Goal: Book appointment/travel/reservation

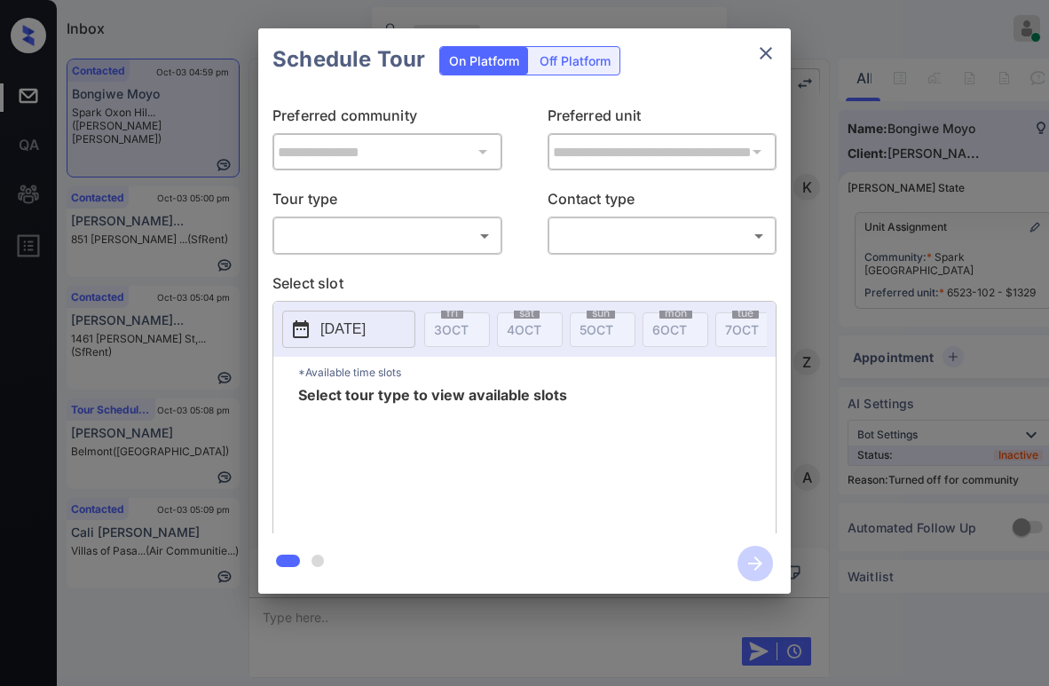
scroll to position [4415, 0]
click at [763, 41] on button "close" at bounding box center [765, 52] width 35 height 35
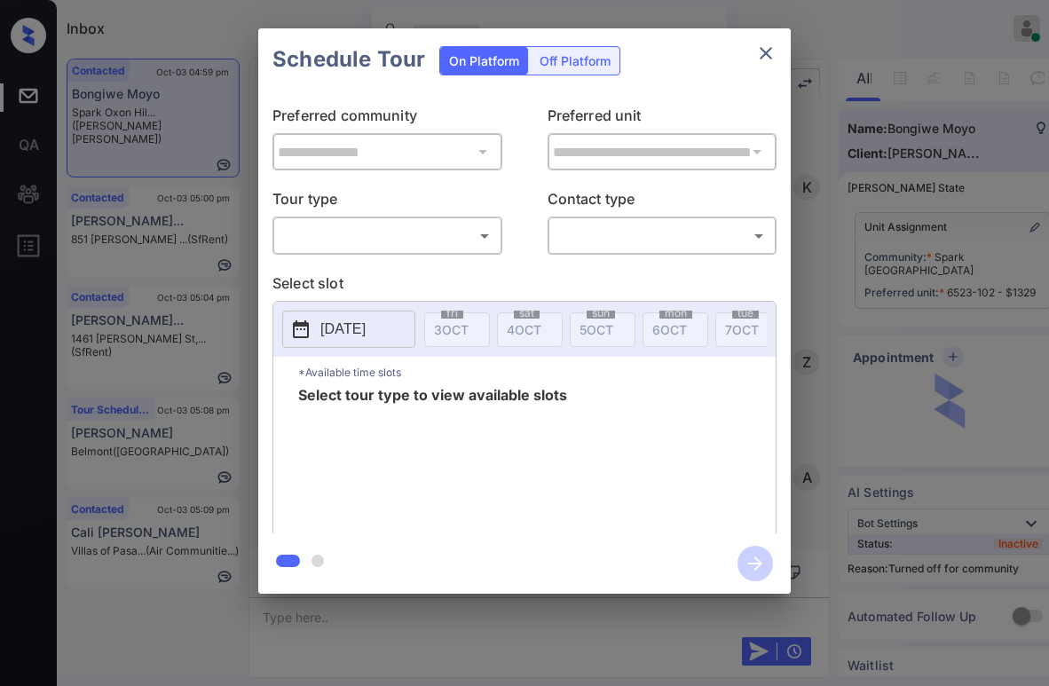
scroll to position [4237, 0]
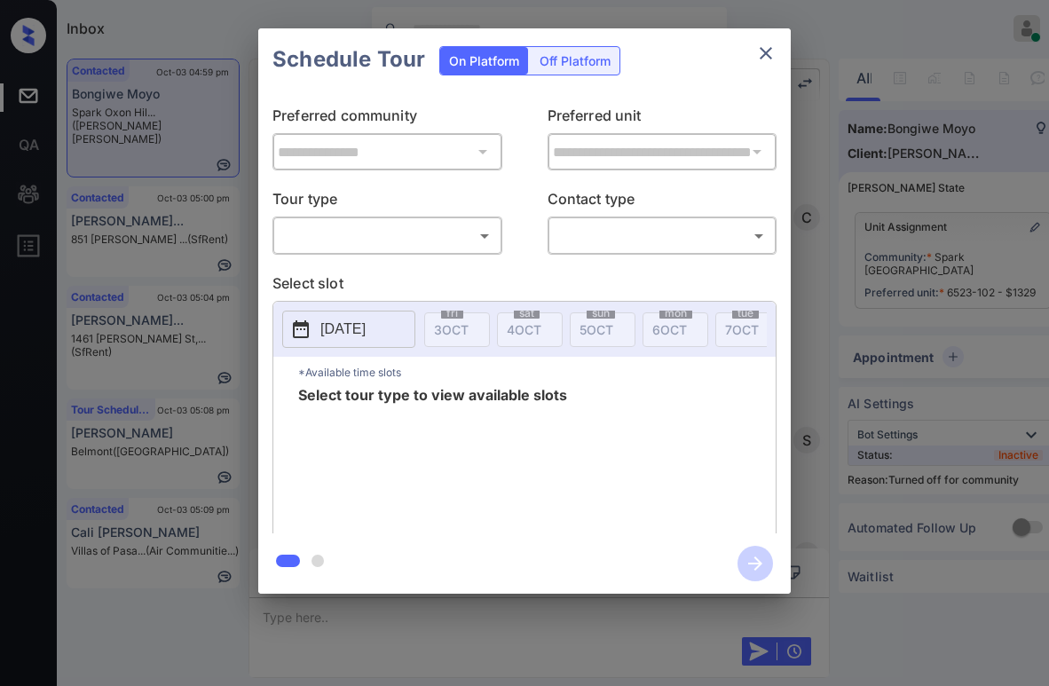
click at [392, 235] on body "Inbox [PERSON_NAME] Online Set yourself offline Set yourself on break Profile S…" at bounding box center [524, 343] width 1049 height 686
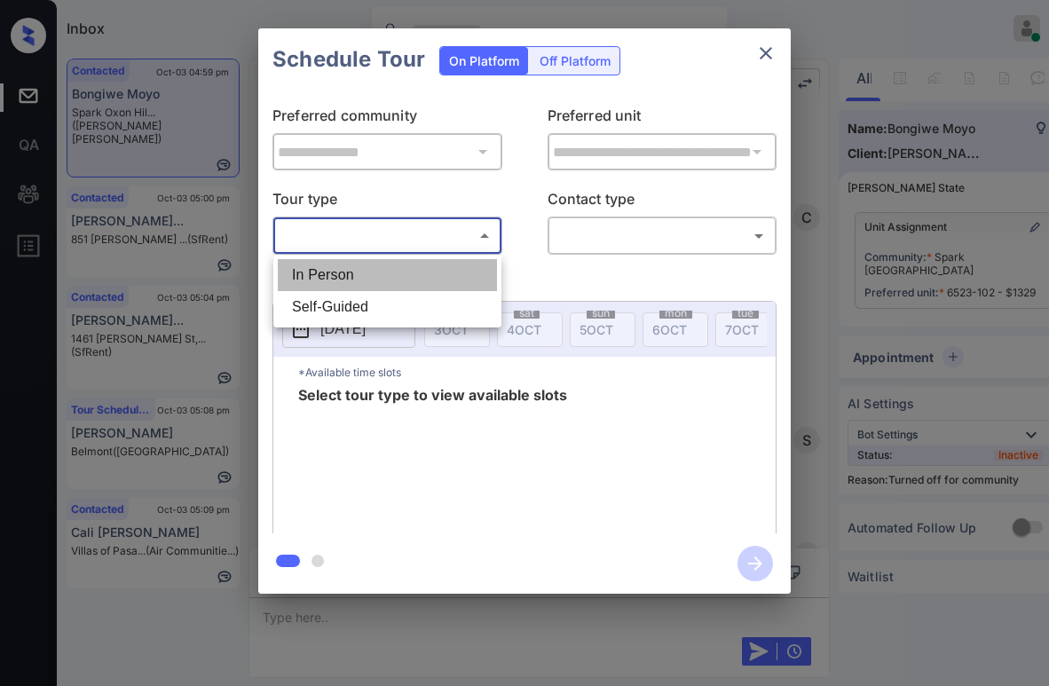
click at [351, 276] on li "In Person" at bounding box center [387, 275] width 219 height 32
type input "********"
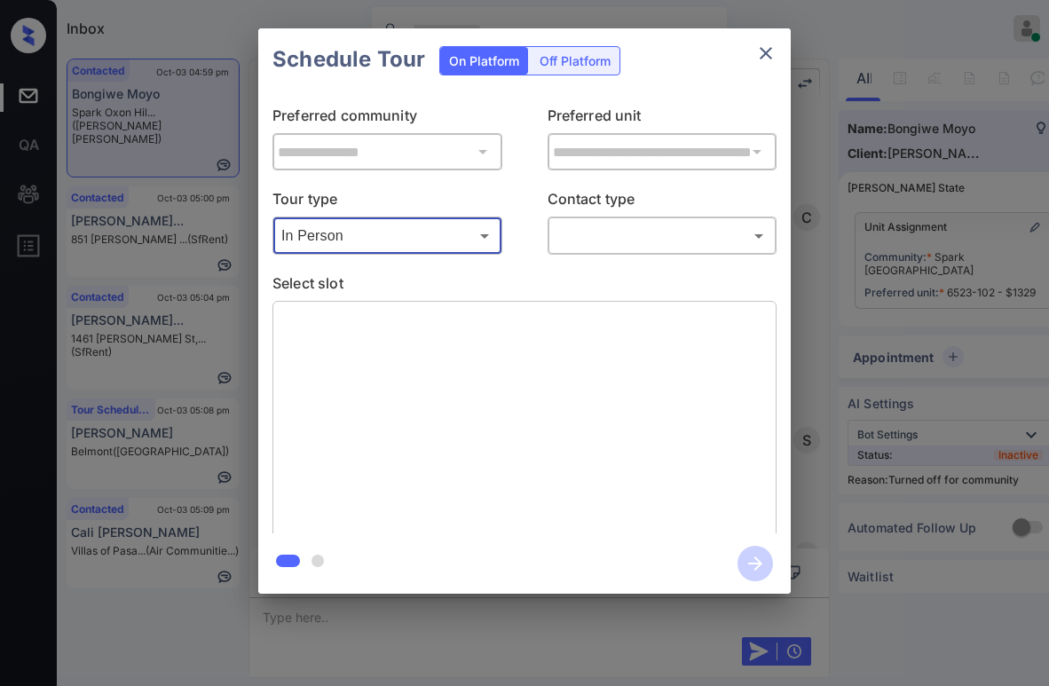
click at [577, 219] on div "​ ​" at bounding box center [662, 235] width 230 height 38
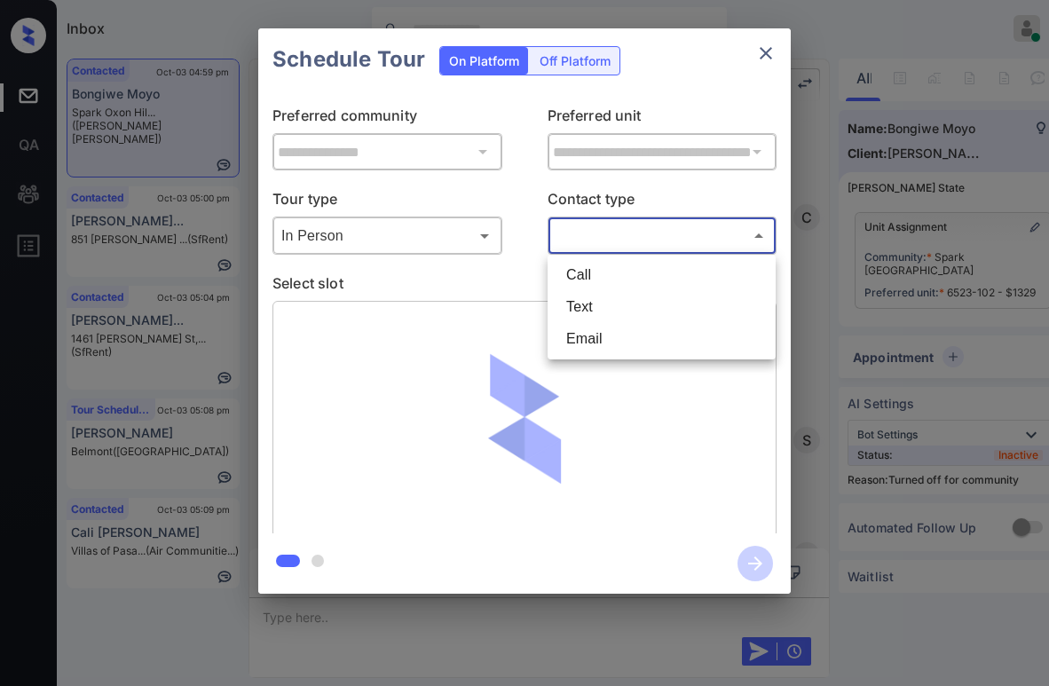
click at [591, 230] on body "Inbox Paolo Gabriel Online Set yourself offline Set yourself on break Profile S…" at bounding box center [524, 343] width 1049 height 686
click at [599, 303] on li "Text" at bounding box center [661, 307] width 219 height 32
type input "****"
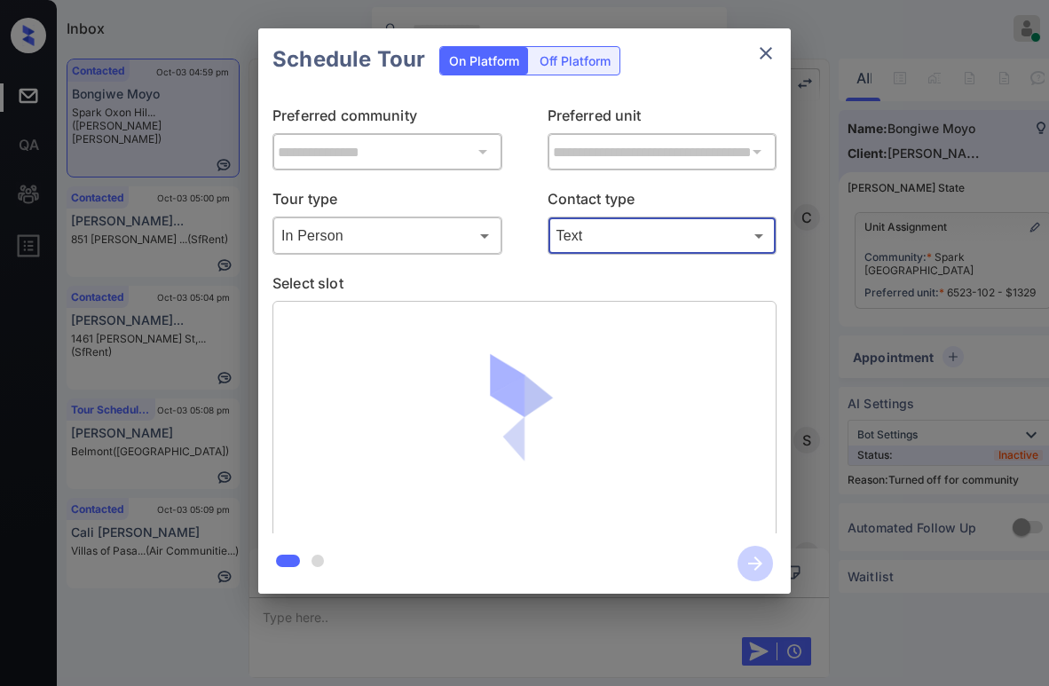
click at [769, 62] on icon "close" at bounding box center [765, 53] width 21 height 21
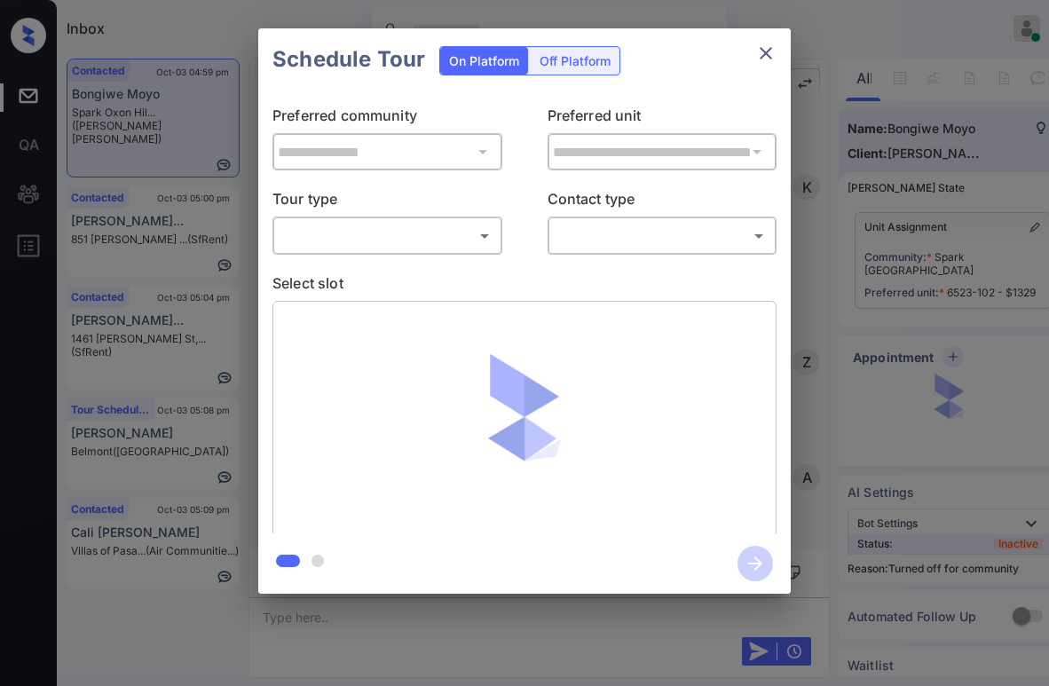
scroll to position [4237, 0]
click at [427, 227] on body "Inbox Paolo Gabriel Online Set yourself offline Set yourself on break Profile S…" at bounding box center [524, 343] width 1049 height 686
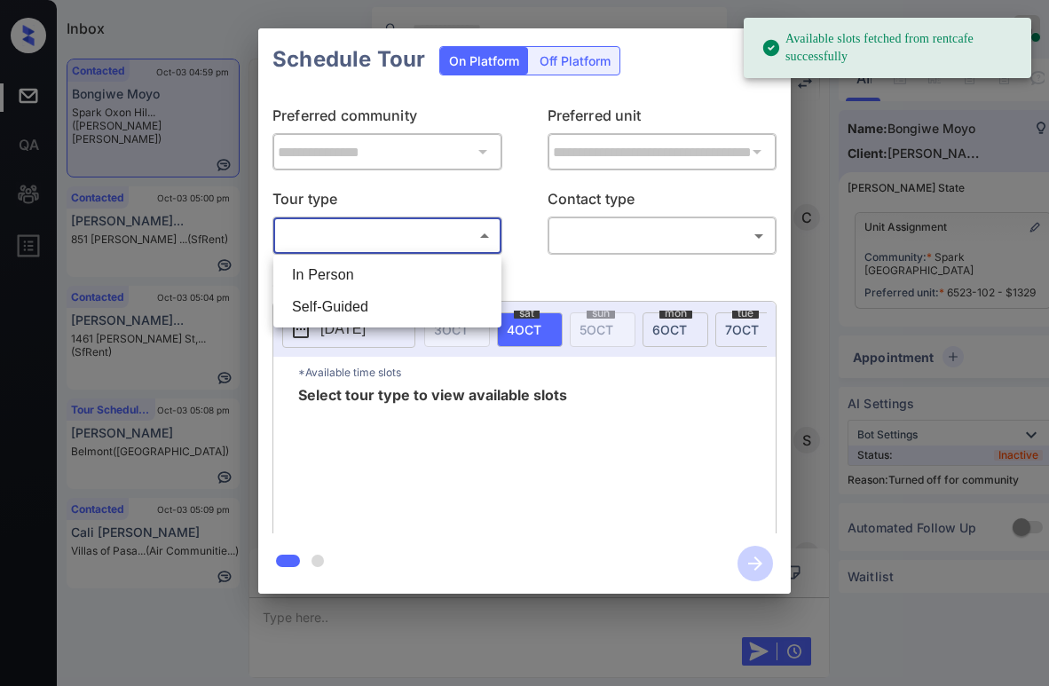
click at [381, 269] on li "In Person" at bounding box center [387, 275] width 219 height 32
type input "********"
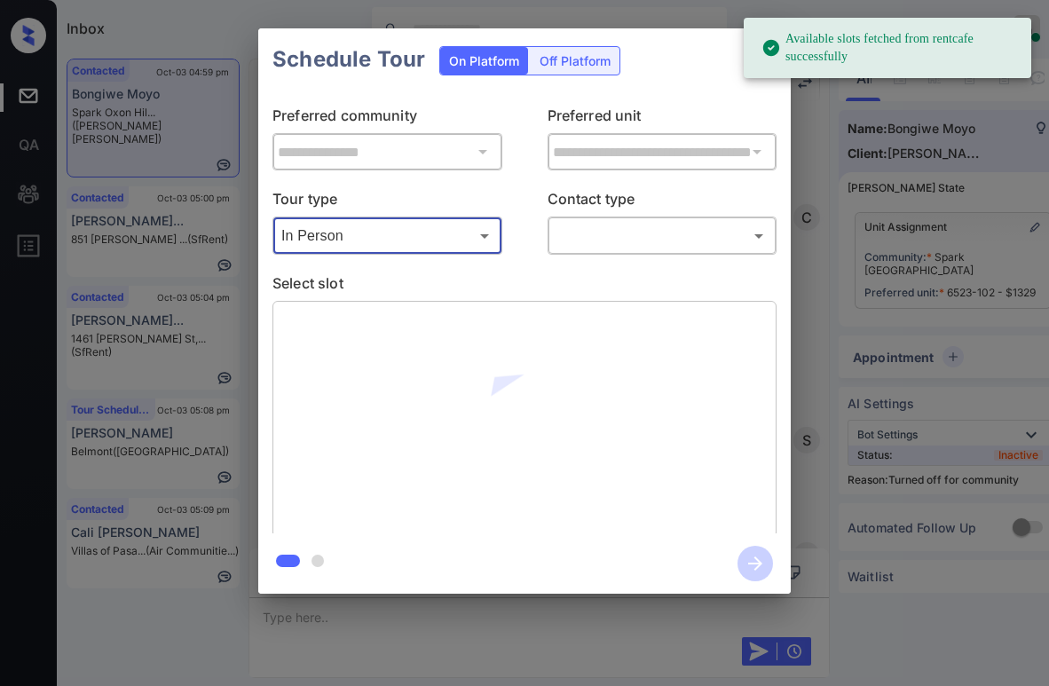
click at [616, 233] on body "Available slots fetched from rentcafe successfully Inbox Paolo Gabriel Online S…" at bounding box center [524, 343] width 1049 height 686
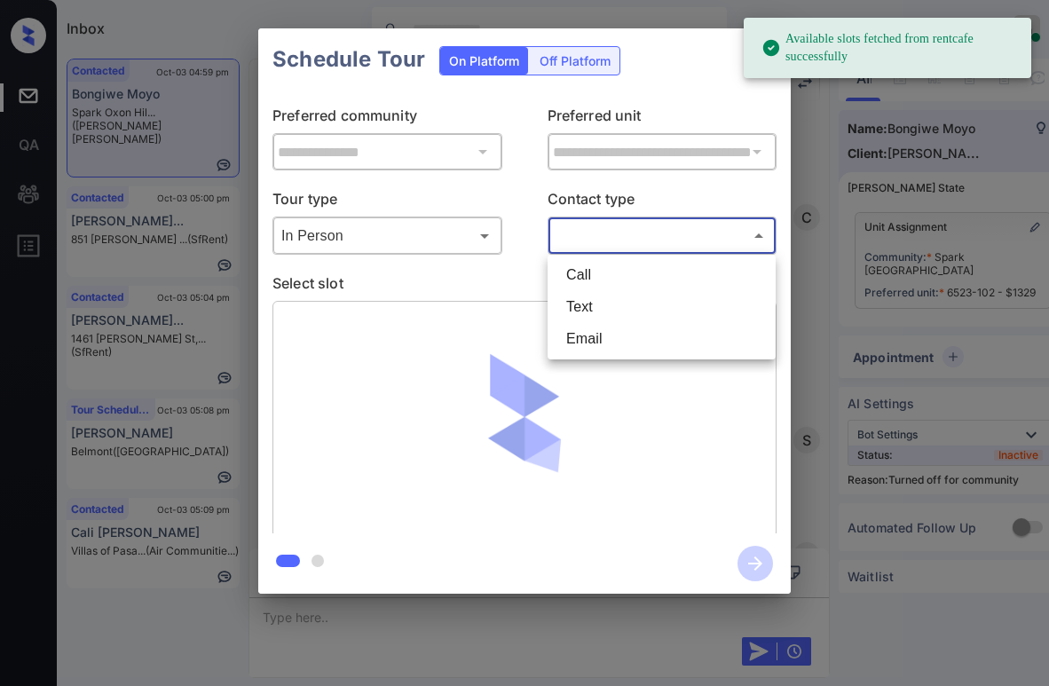
click at [617, 300] on li "Text" at bounding box center [661, 307] width 219 height 32
type input "****"
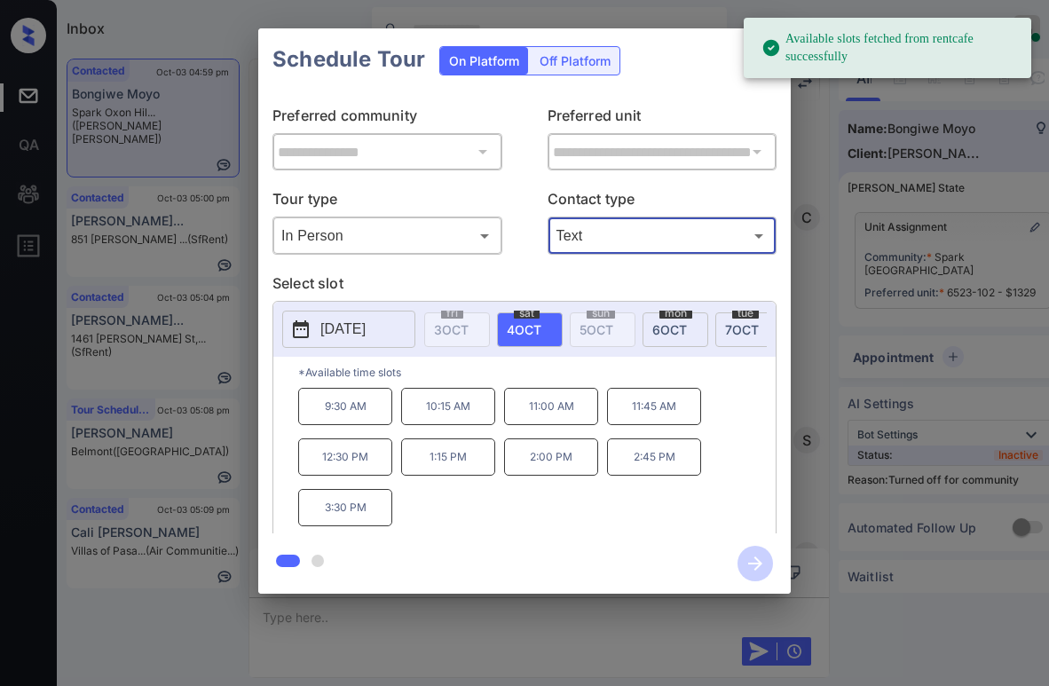
click at [667, 319] on div "mon 6 OCT" at bounding box center [675, 329] width 66 height 35
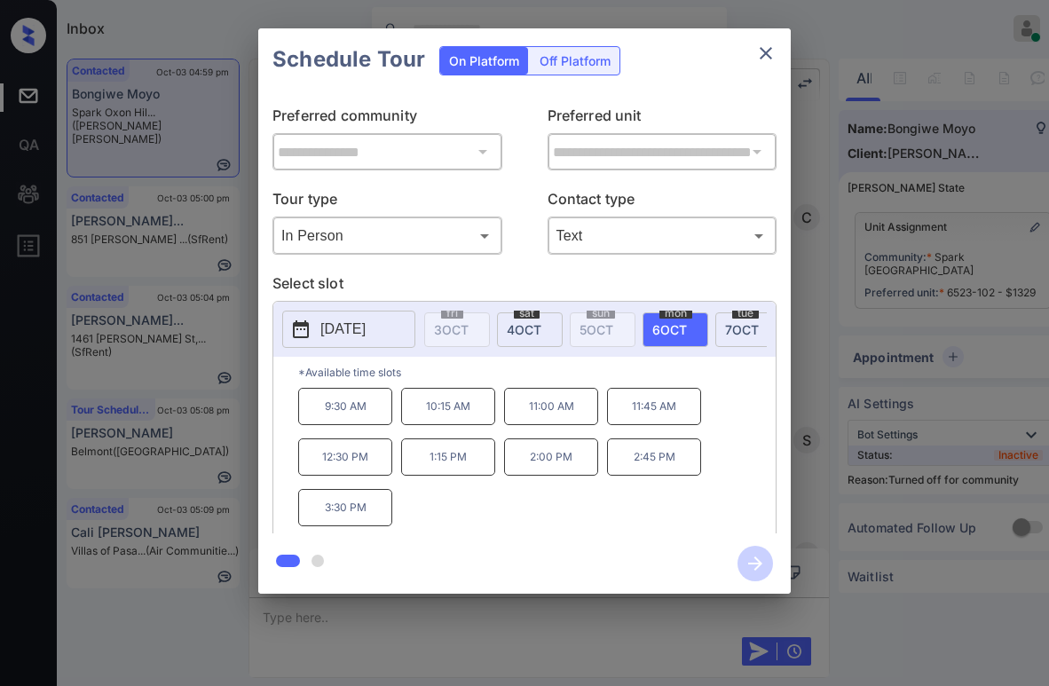
click at [771, 48] on icon "close" at bounding box center [765, 53] width 12 height 12
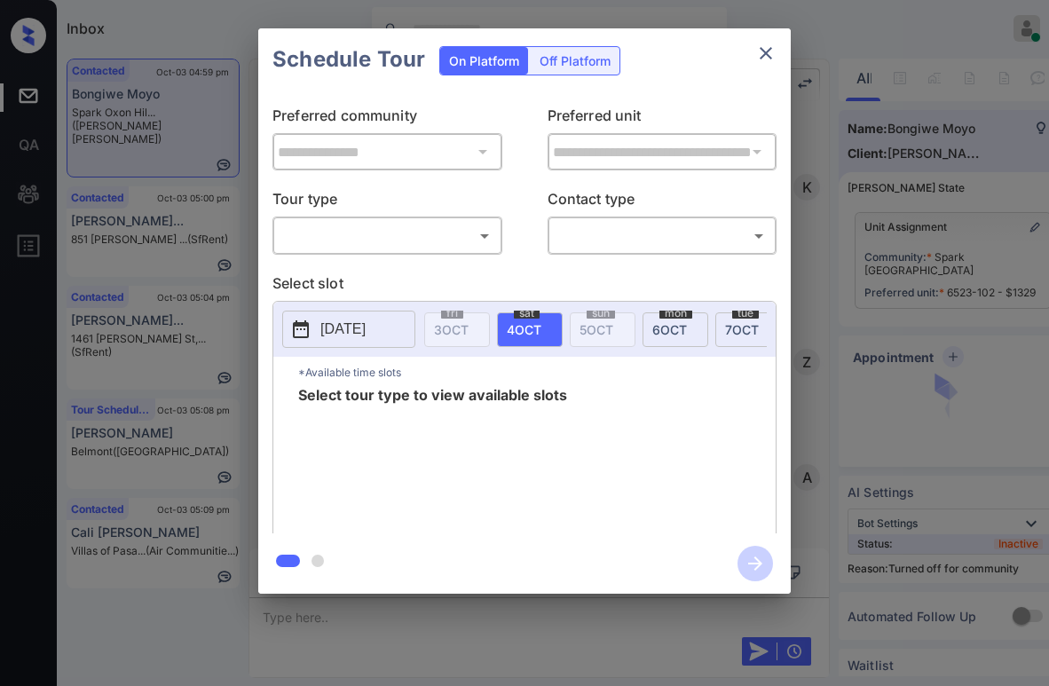
scroll to position [4237, 0]
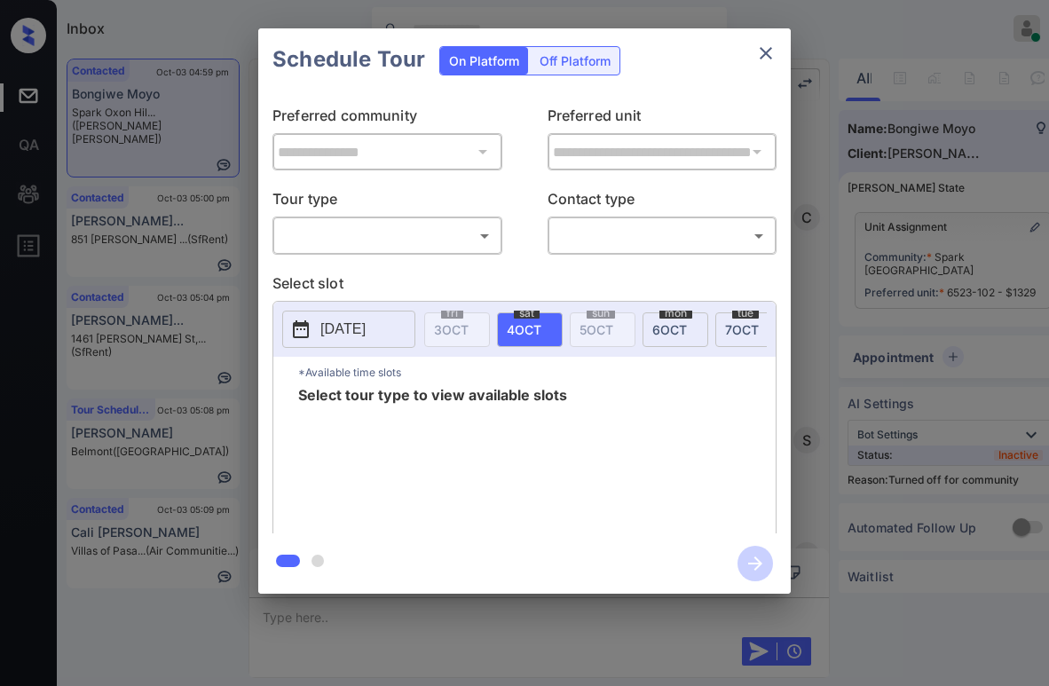
click at [382, 224] on body "Inbox [PERSON_NAME] Online Set yourself offline Set yourself on break Profile S…" at bounding box center [524, 343] width 1049 height 686
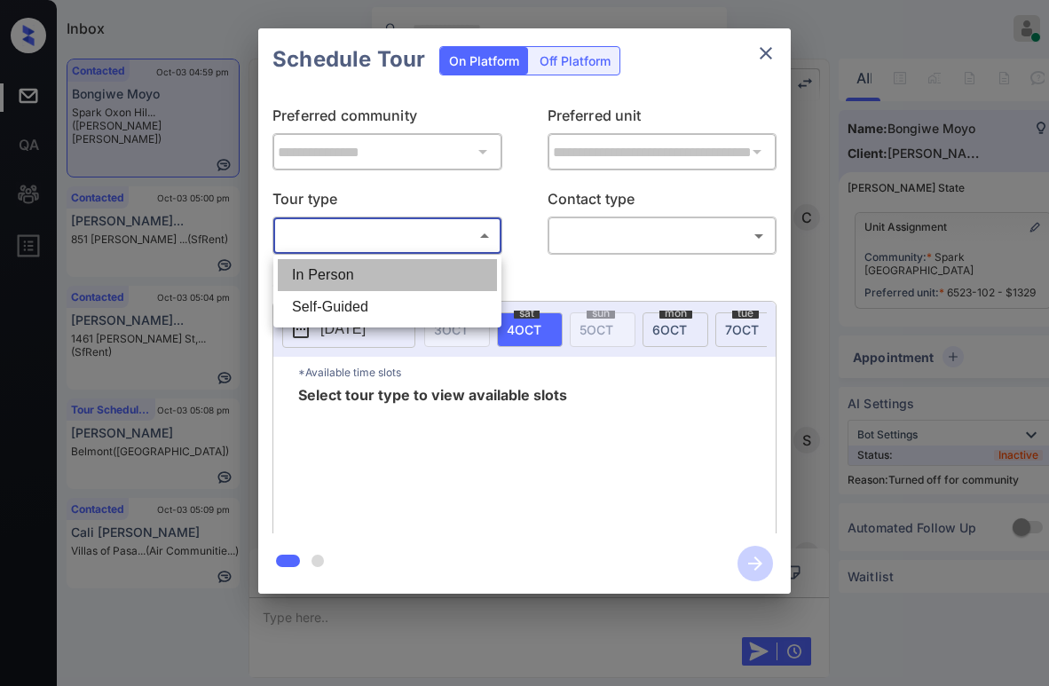
click at [333, 271] on li "In Person" at bounding box center [387, 275] width 219 height 32
type input "********"
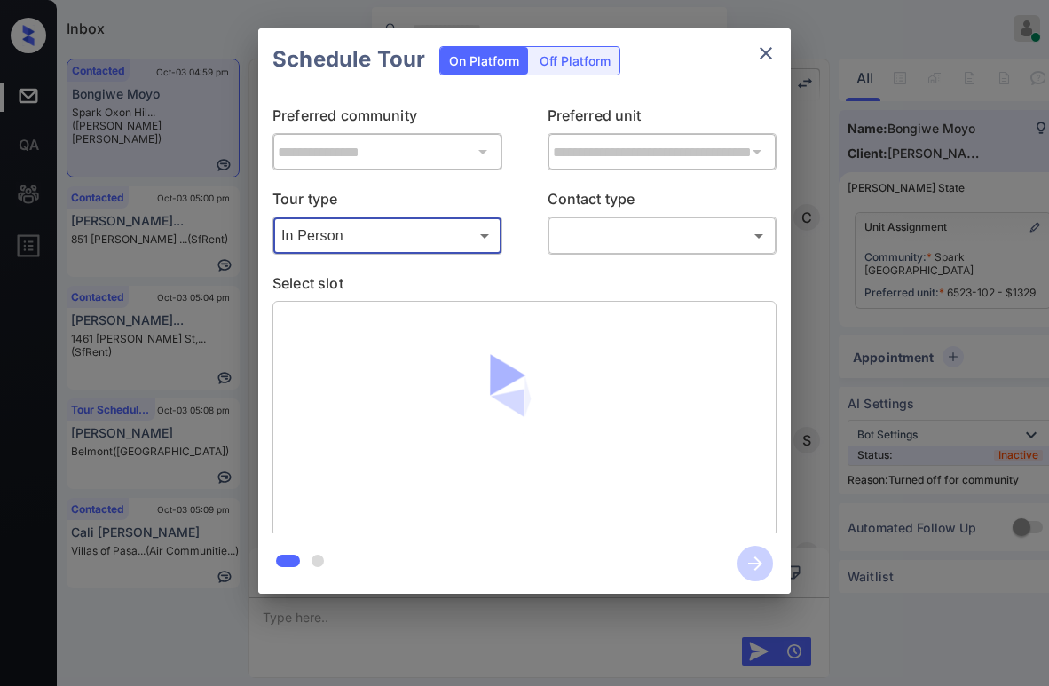
click at [585, 232] on body "Inbox Paolo Gabriel Online Set yourself offline Set yourself on break Profile S…" at bounding box center [524, 343] width 1049 height 686
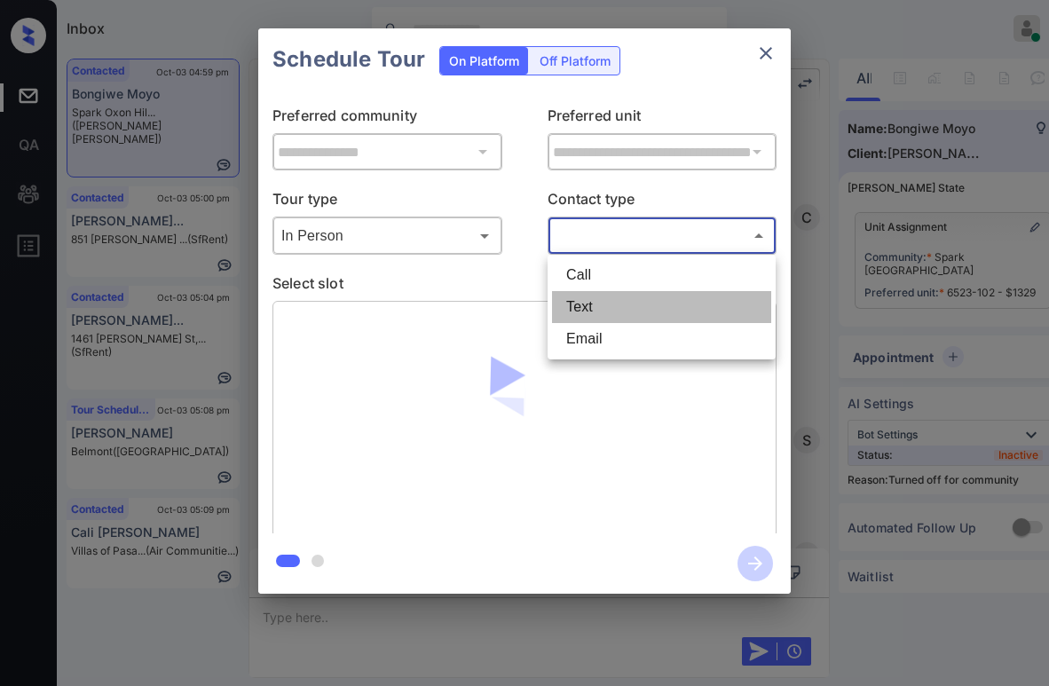
click at [589, 300] on li "Text" at bounding box center [661, 307] width 219 height 32
type input "****"
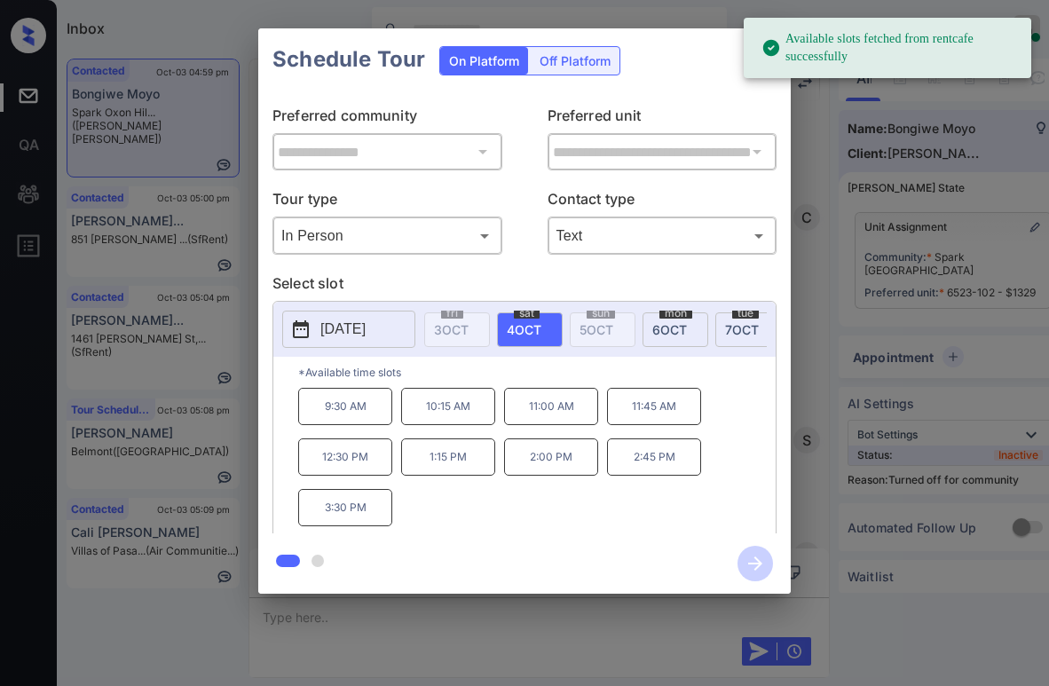
click at [673, 334] on span "6 OCT" at bounding box center [669, 329] width 35 height 15
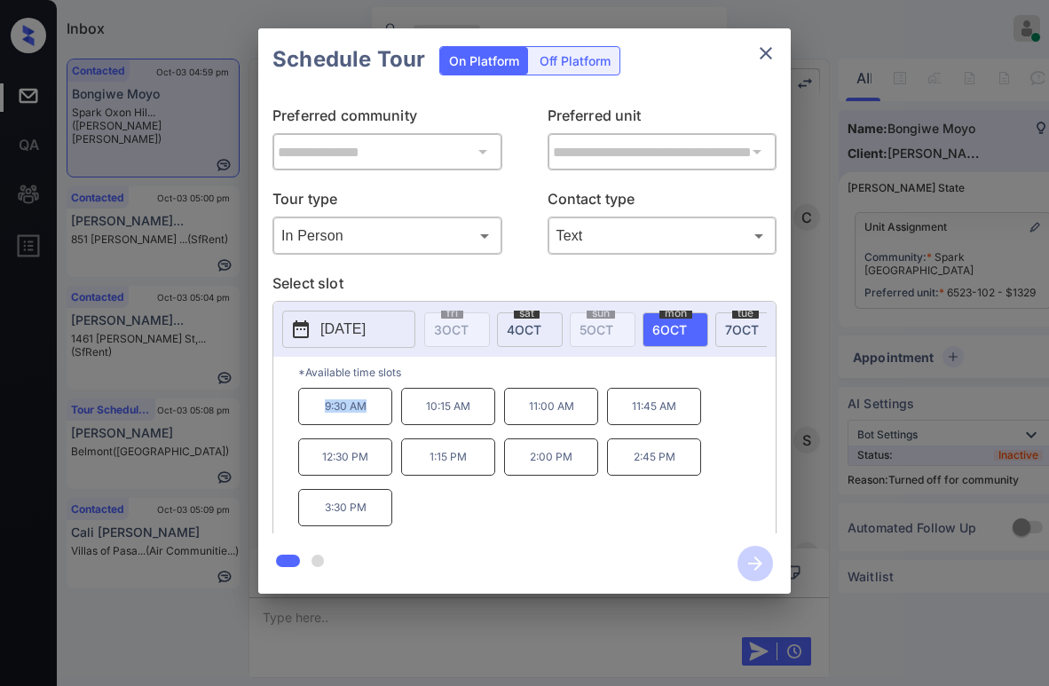
drag, startPoint x: 319, startPoint y: 422, endPoint x: 386, endPoint y: 419, distance: 66.6
click at [386, 419] on p "9:30 AM" at bounding box center [345, 406] width 94 height 37
copy p "9:30 AM"
click at [767, 48] on icon "close" at bounding box center [765, 53] width 21 height 21
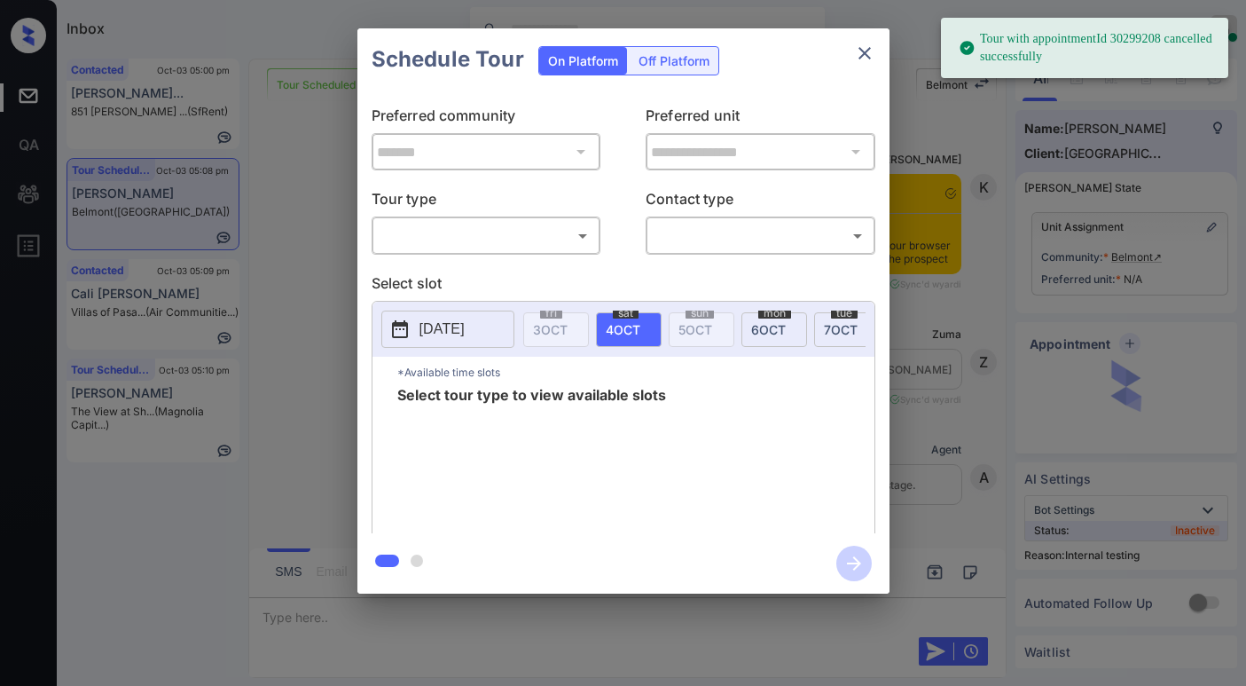
scroll to position [7810, 0]
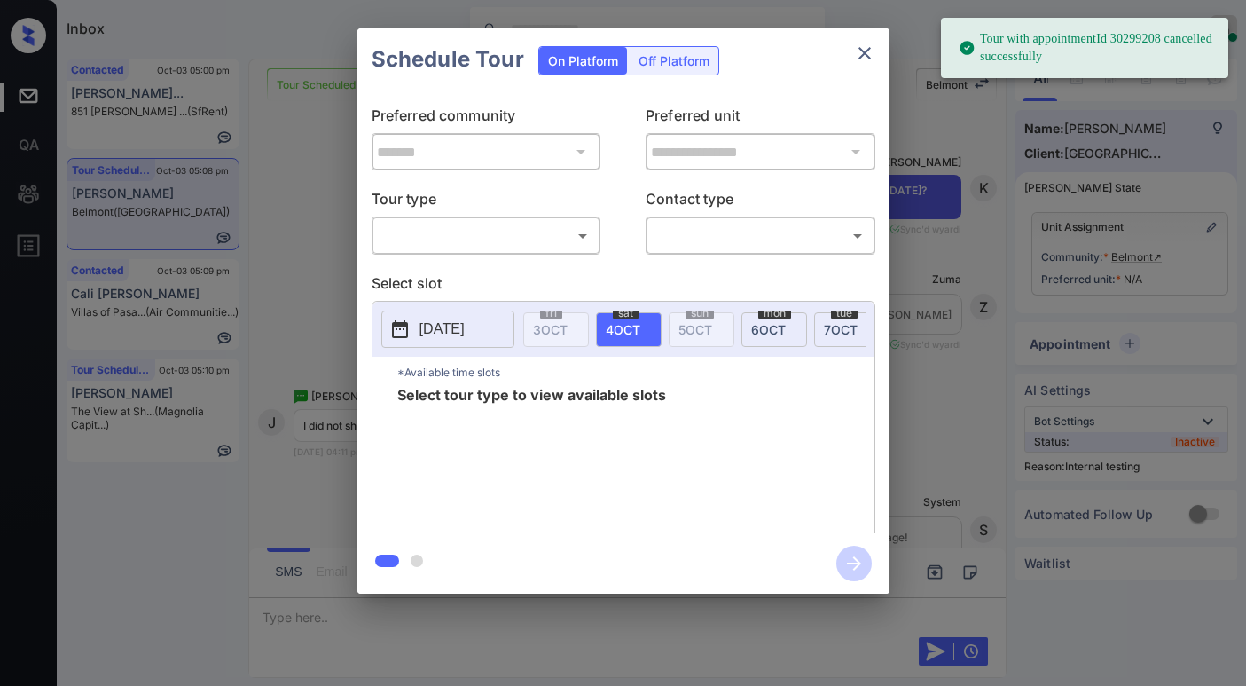
drag, startPoint x: 418, startPoint y: 218, endPoint x: 420, endPoint y: 227, distance: 9.0
click at [418, 219] on div "​ ​" at bounding box center [487, 235] width 230 height 38
click at [432, 245] on body "Tour with appointmentId 30299208 cancelled successfully Inbox [PERSON_NAME] Onl…" at bounding box center [623, 343] width 1246 height 686
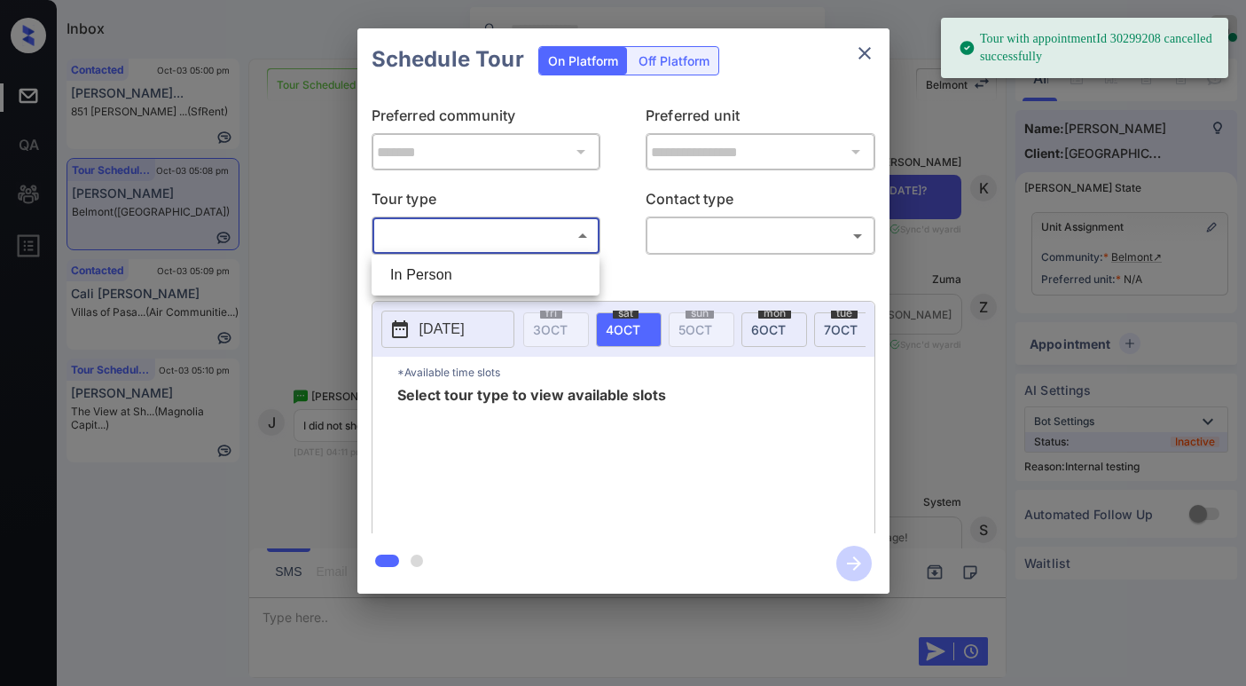
click at [425, 281] on li "In Person" at bounding box center [485, 275] width 219 height 32
type input "********"
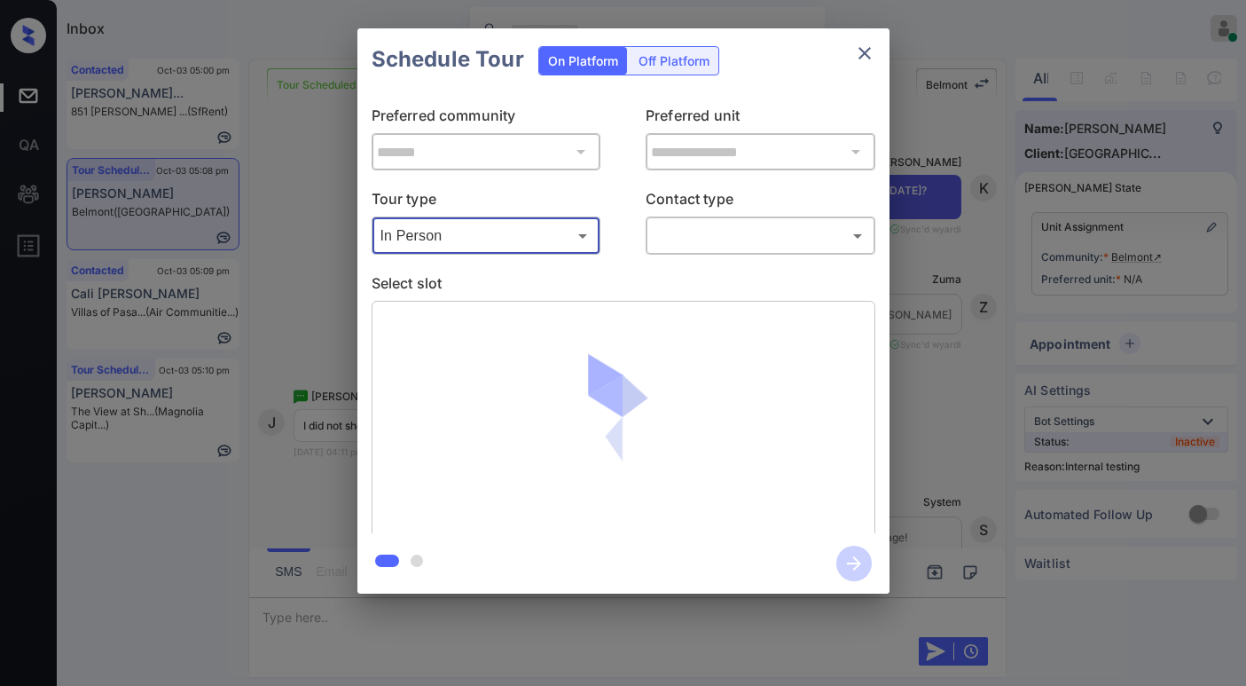
click at [719, 228] on body "Tour with appointmentId 30299208 cancelled successfully Inbox Paolo Gabriel Onl…" at bounding box center [623, 343] width 1246 height 686
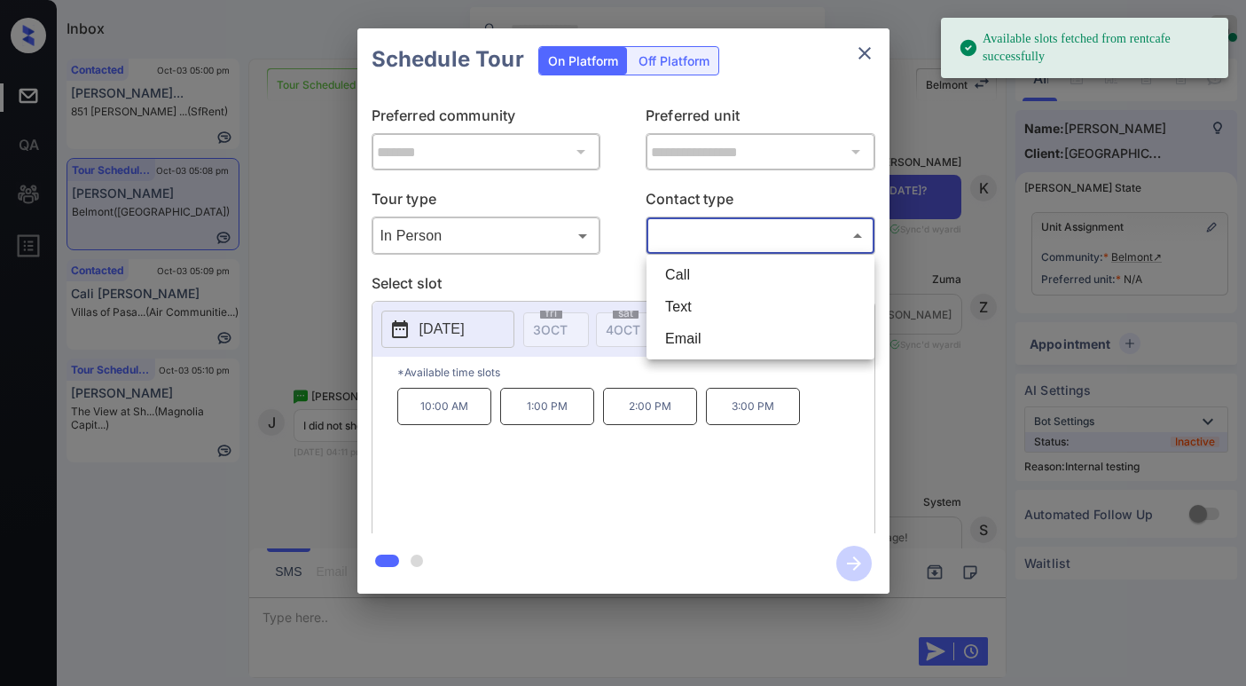
click at [677, 311] on li "Text" at bounding box center [760, 307] width 219 height 32
type input "****"
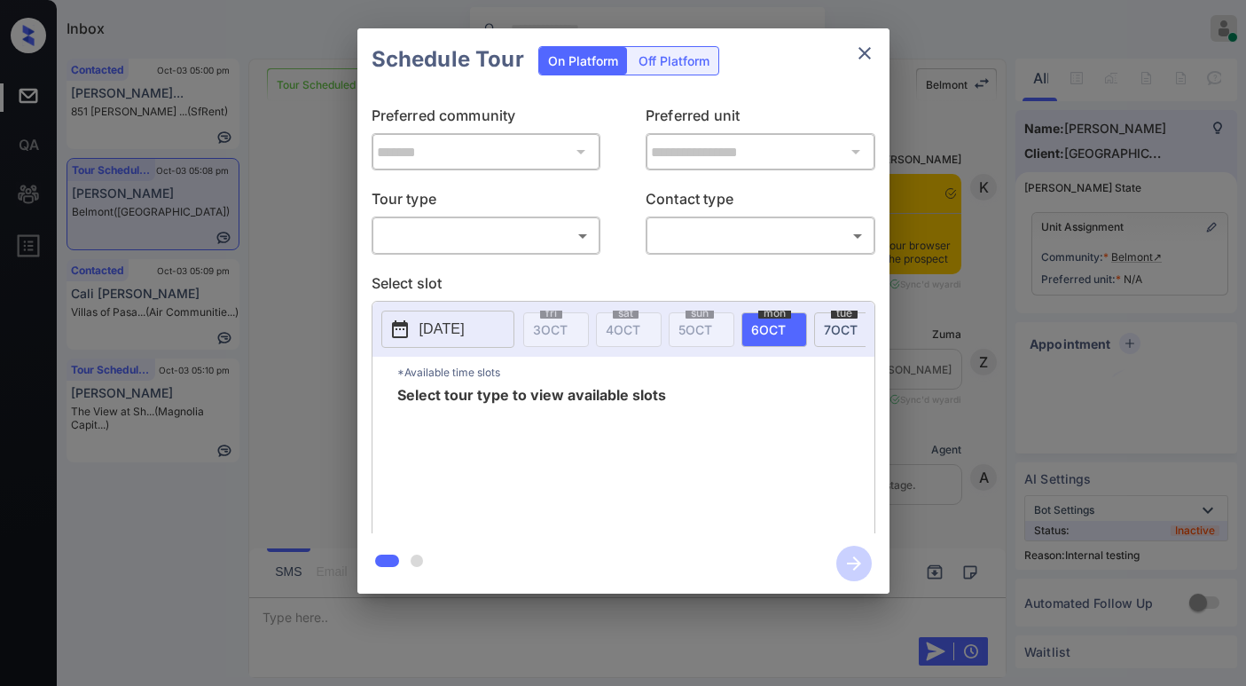
scroll to position [9318, 0]
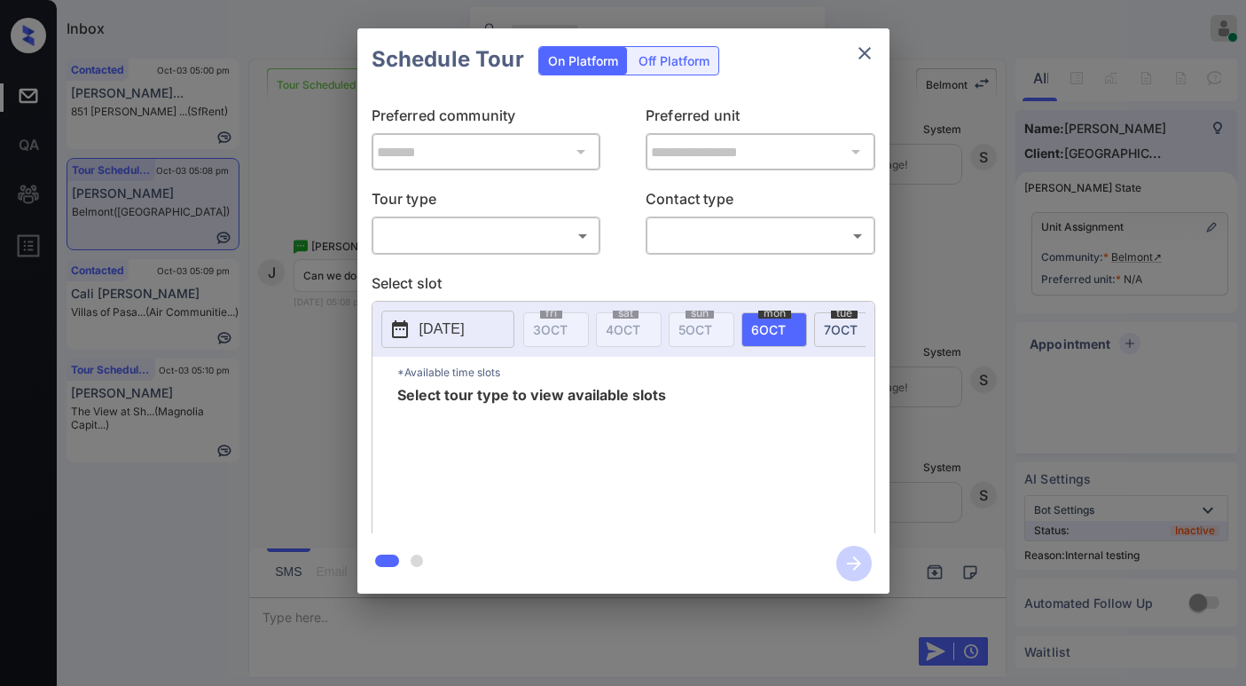
click at [483, 247] on body "Inbox [PERSON_NAME] Online Set yourself offline Set yourself on break Profile S…" at bounding box center [623, 343] width 1246 height 686
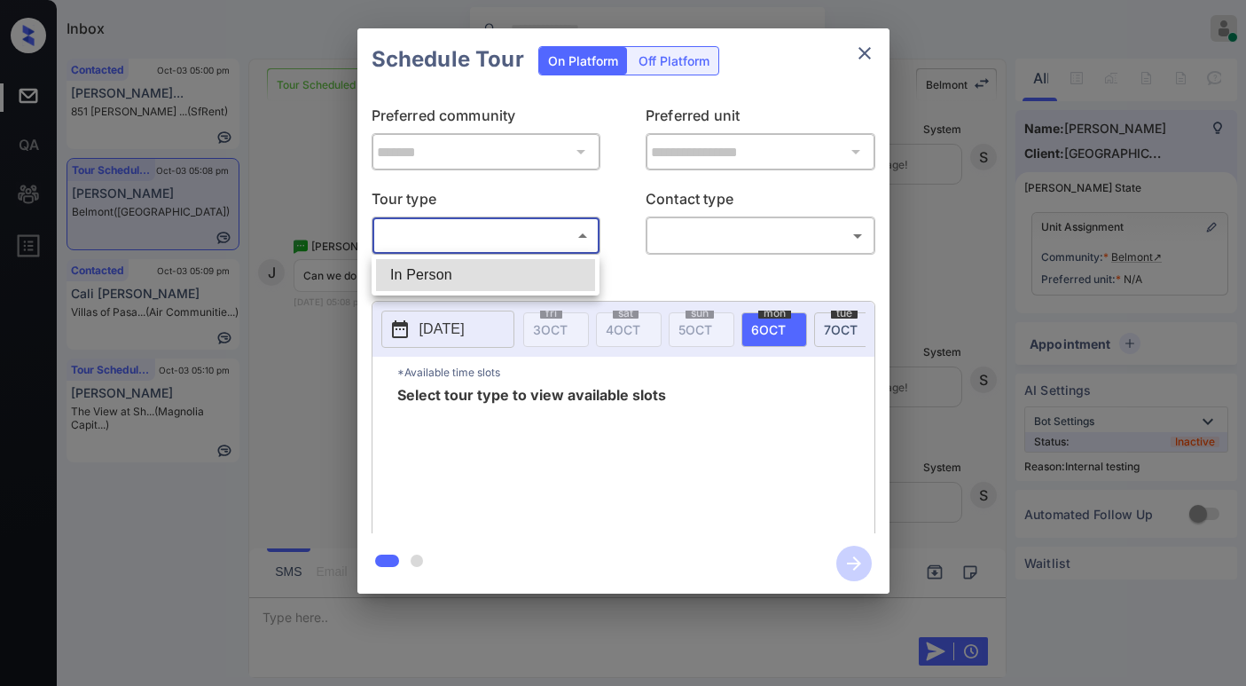
click at [465, 274] on li "In Person" at bounding box center [485, 275] width 219 height 32
type input "********"
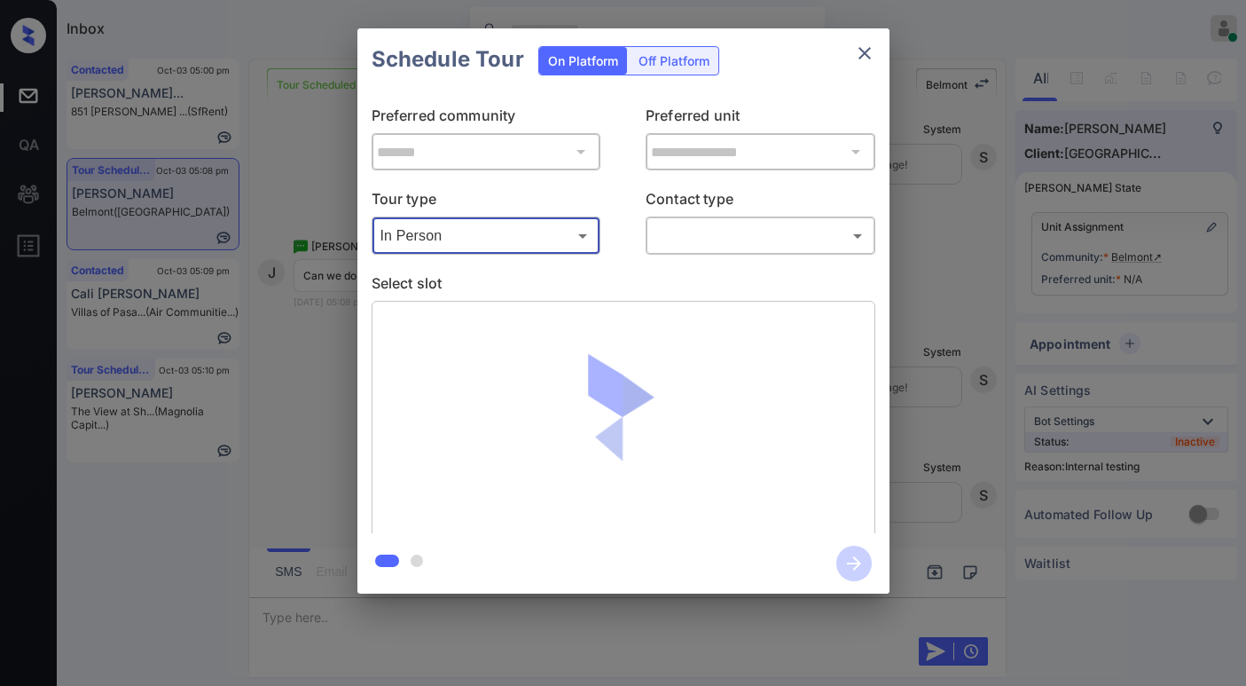
click at [688, 227] on body "Inbox Paolo Gabriel Online Set yourself offline Set yourself on break Profile S…" at bounding box center [623, 343] width 1246 height 686
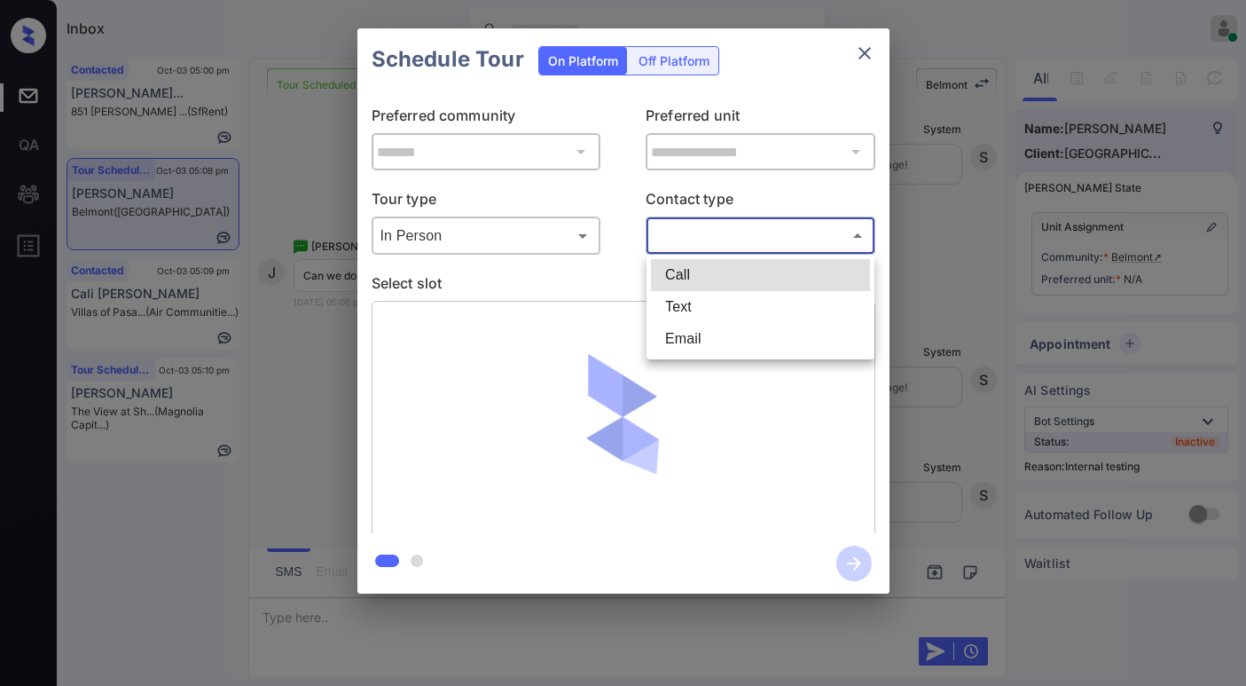
click at [682, 298] on li "Text" at bounding box center [760, 307] width 219 height 32
type input "****"
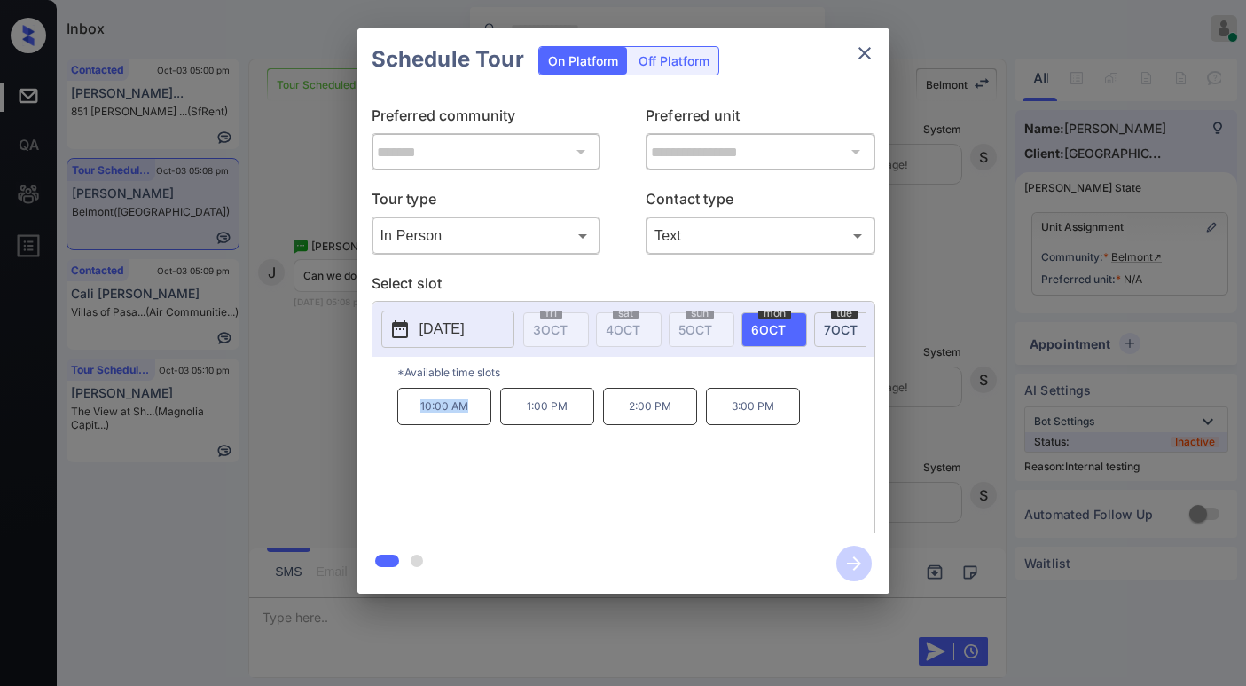
drag, startPoint x: 415, startPoint y: 415, endPoint x: 490, endPoint y: 426, distance: 75.3
click at [490, 425] on p "10:00 AM" at bounding box center [444, 406] width 94 height 37
copy p "10:00 AM"
click at [864, 53] on icon "close" at bounding box center [865, 53] width 12 height 12
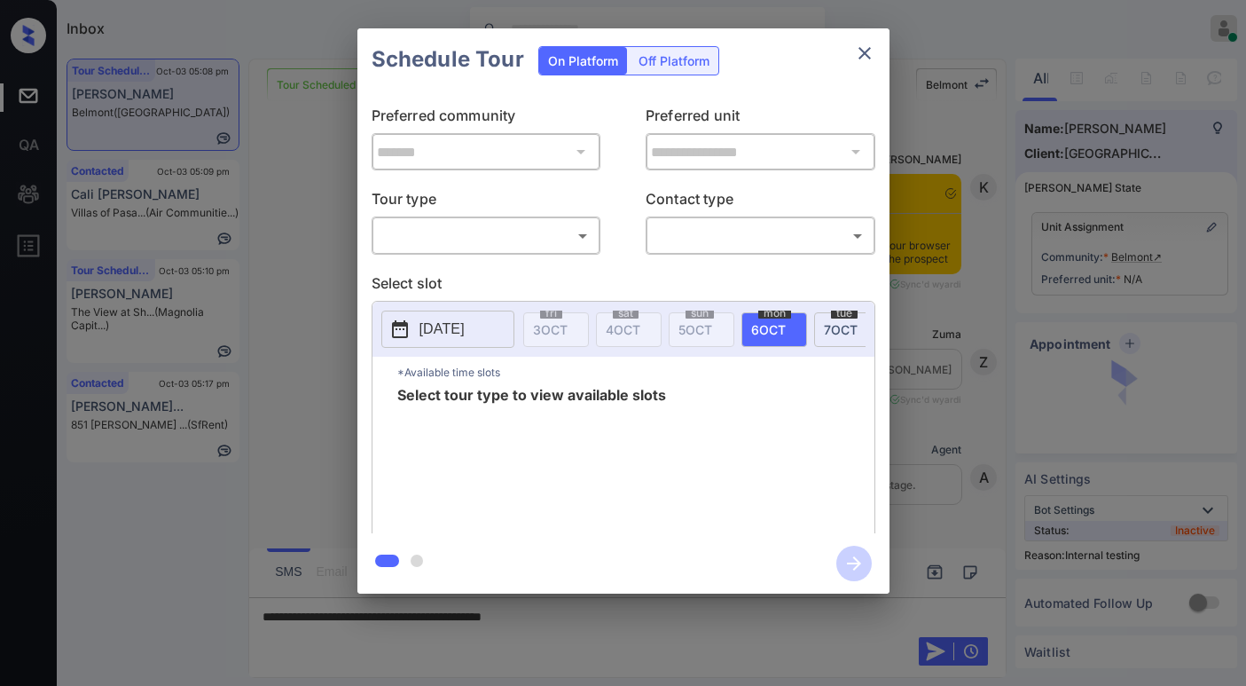
scroll to position [9318, 0]
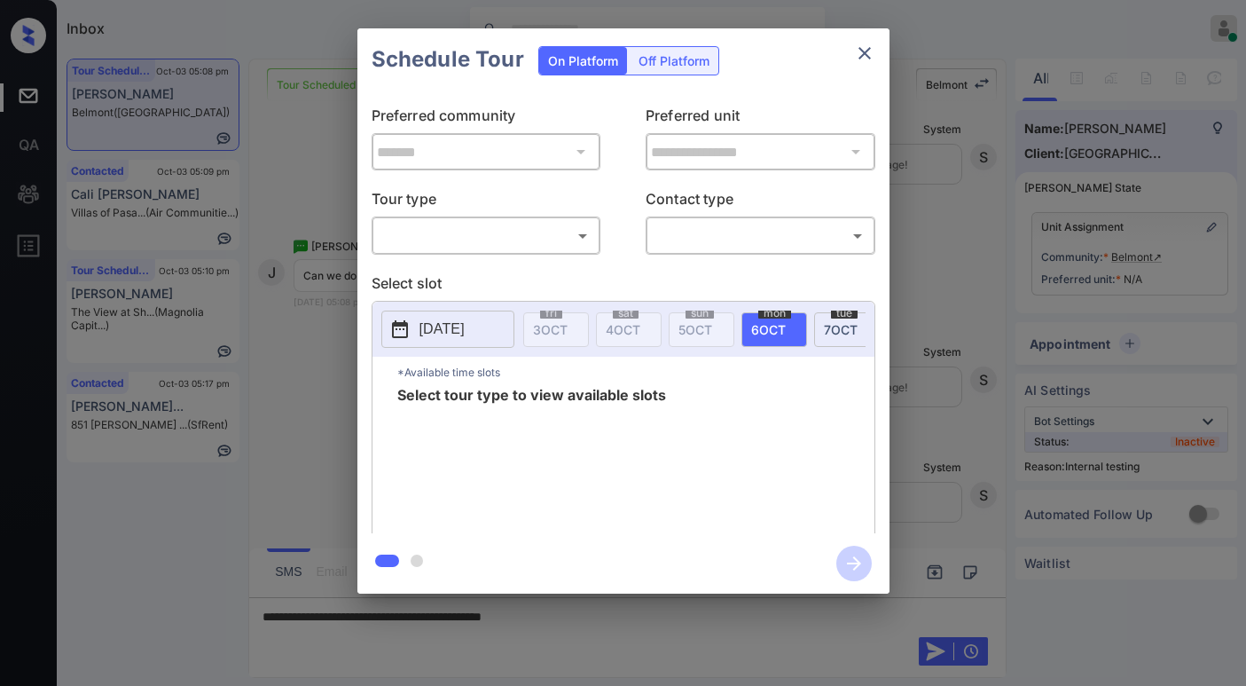
click at [540, 237] on body "Inbox [PERSON_NAME] Online Set yourself offline Set yourself on break Profile S…" at bounding box center [623, 343] width 1246 height 686
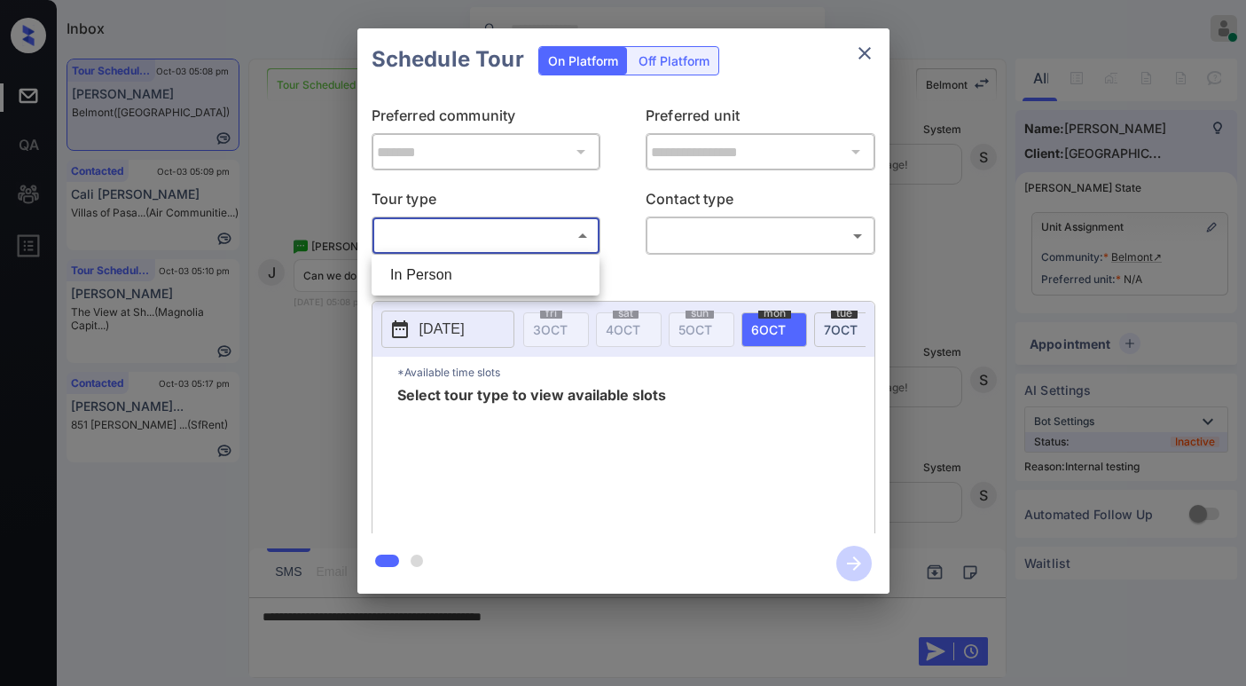
click at [495, 265] on li "In Person" at bounding box center [485, 275] width 219 height 32
type input "********"
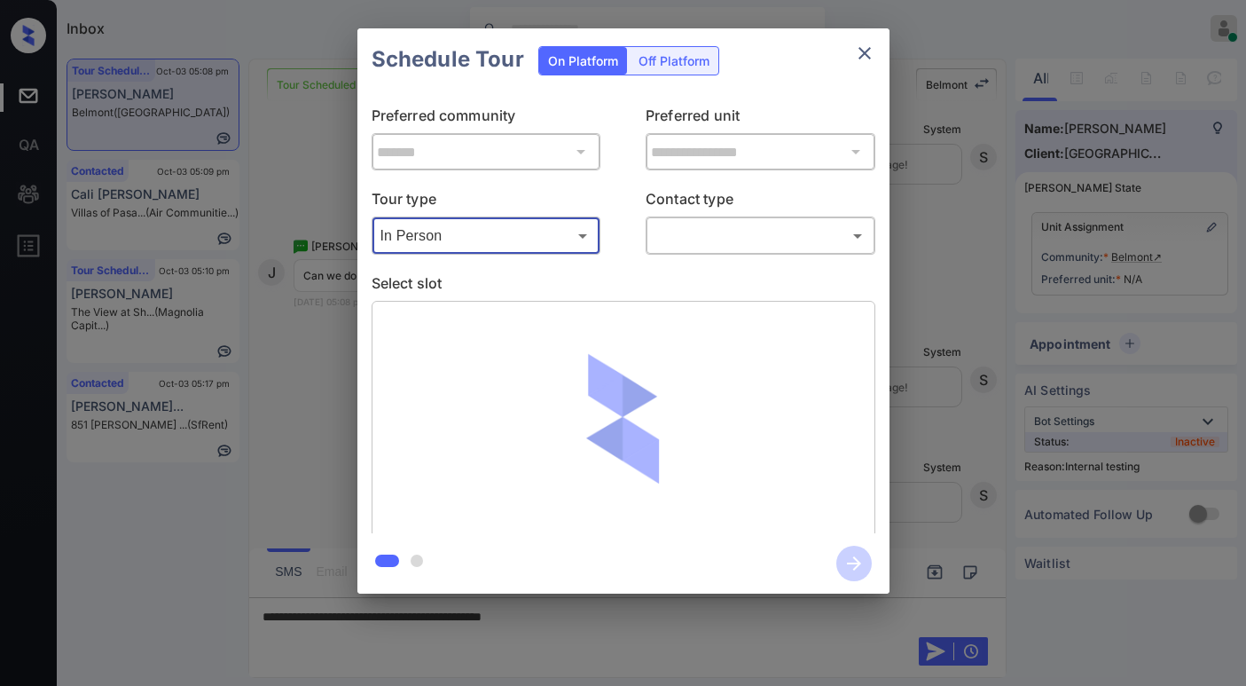
click at [682, 240] on body "Inbox Paolo Gabriel Online Set yourself offline Set yourself on break Profile S…" at bounding box center [623, 343] width 1246 height 686
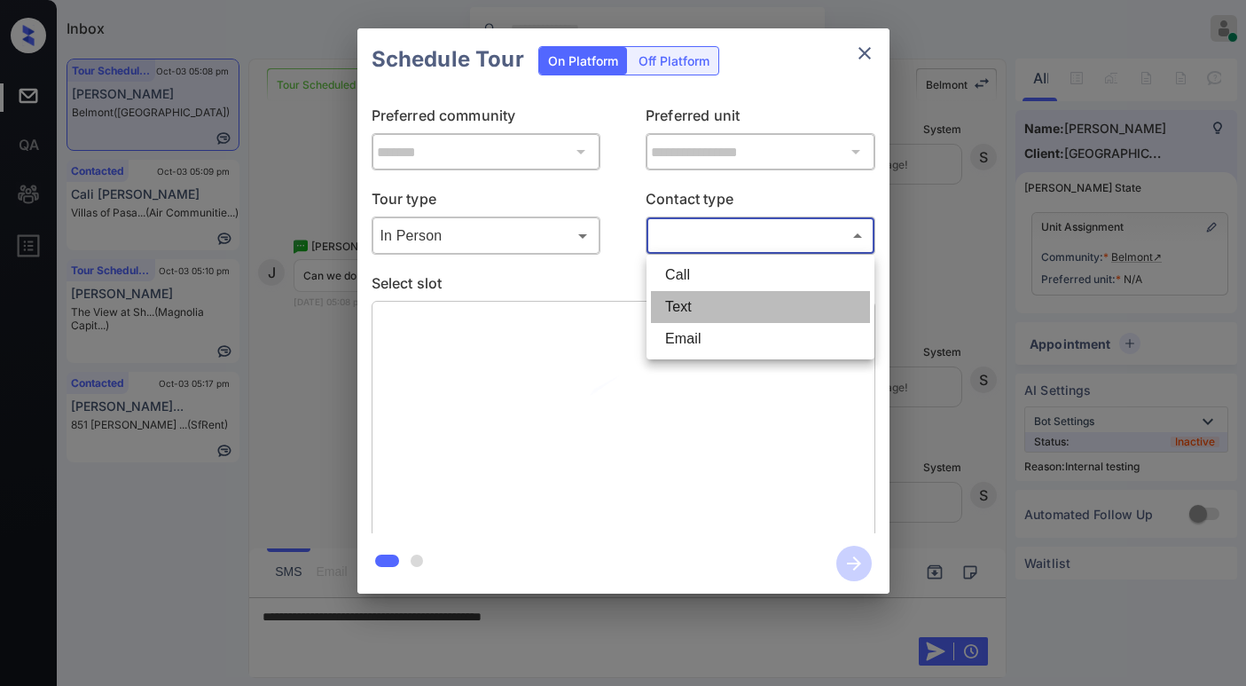
click at [678, 303] on li "Text" at bounding box center [760, 307] width 219 height 32
type input "****"
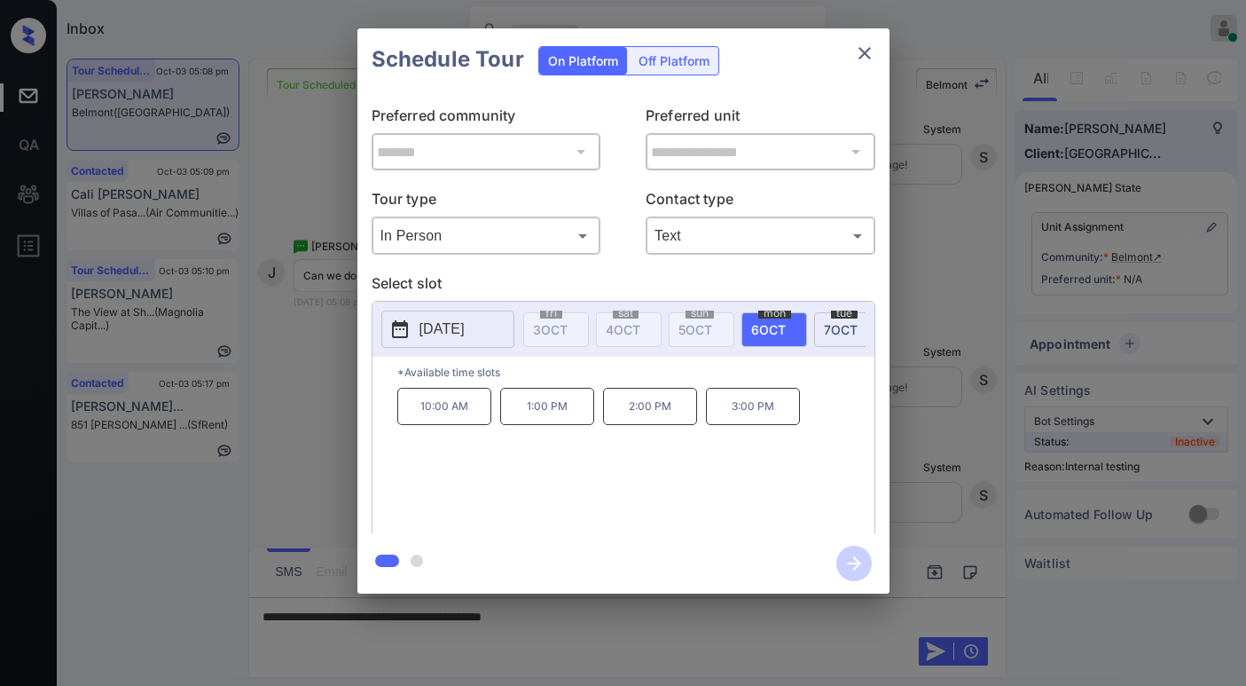
click at [307, 373] on div "**********" at bounding box center [623, 311] width 1246 height 622
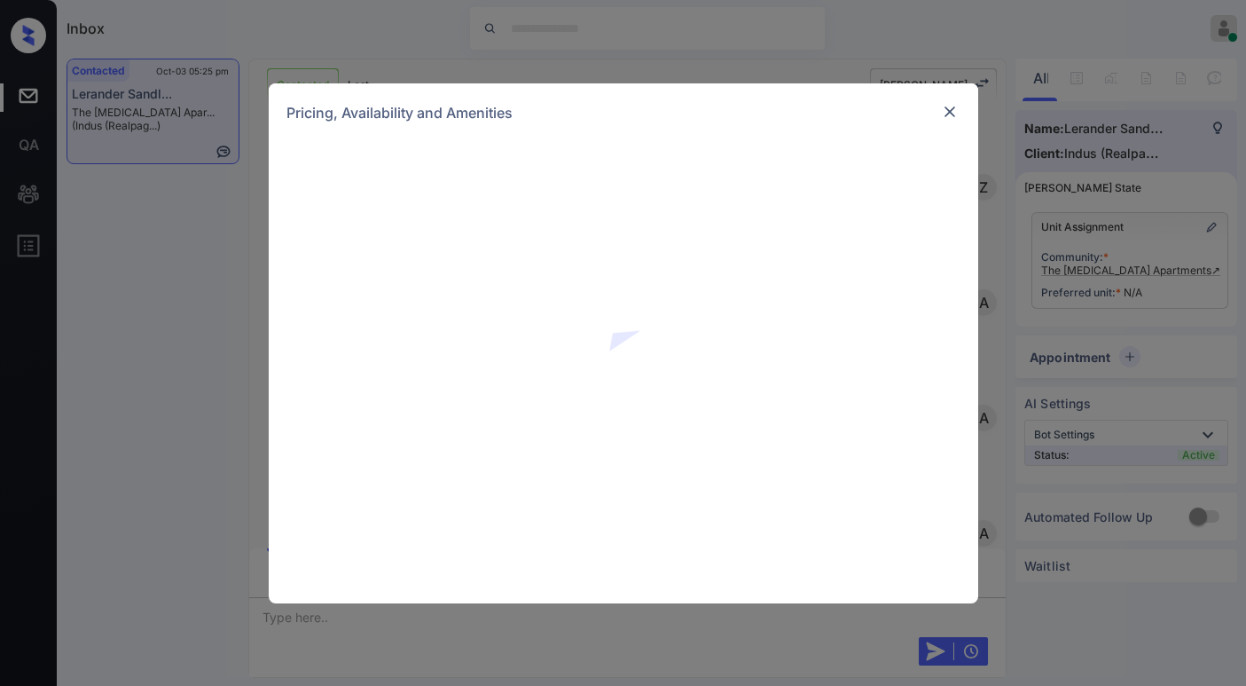
scroll to position [751, 0]
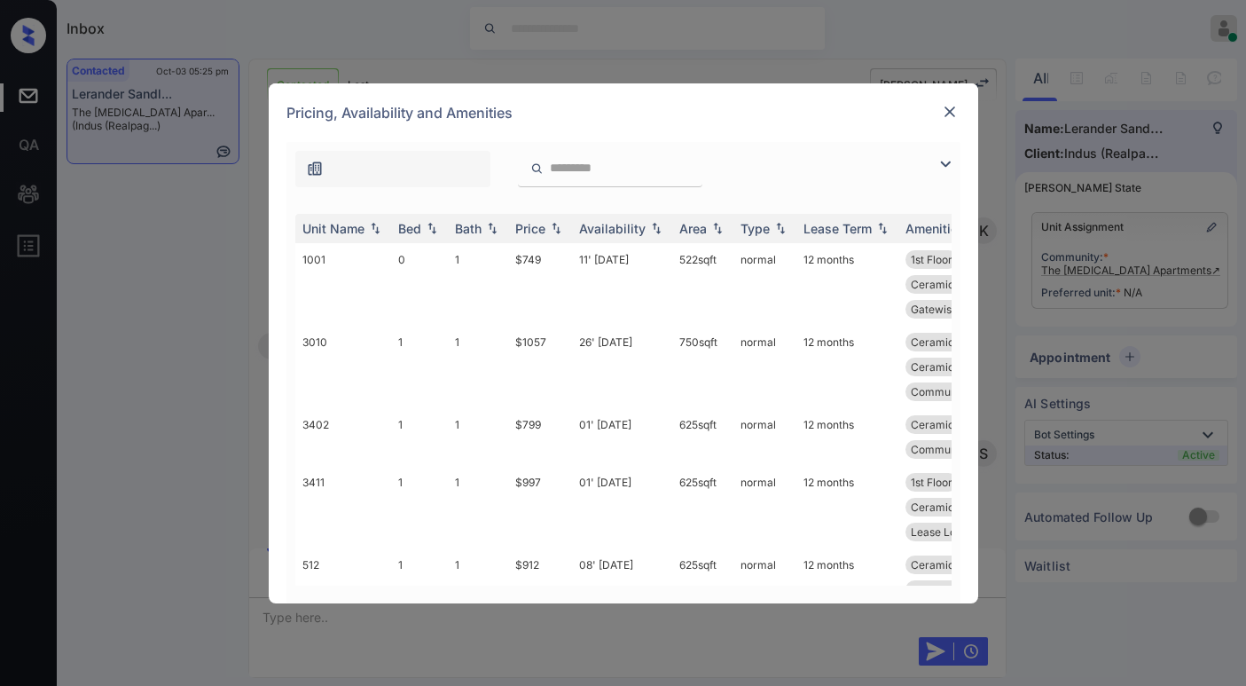
click at [947, 161] on img at bounding box center [945, 163] width 21 height 21
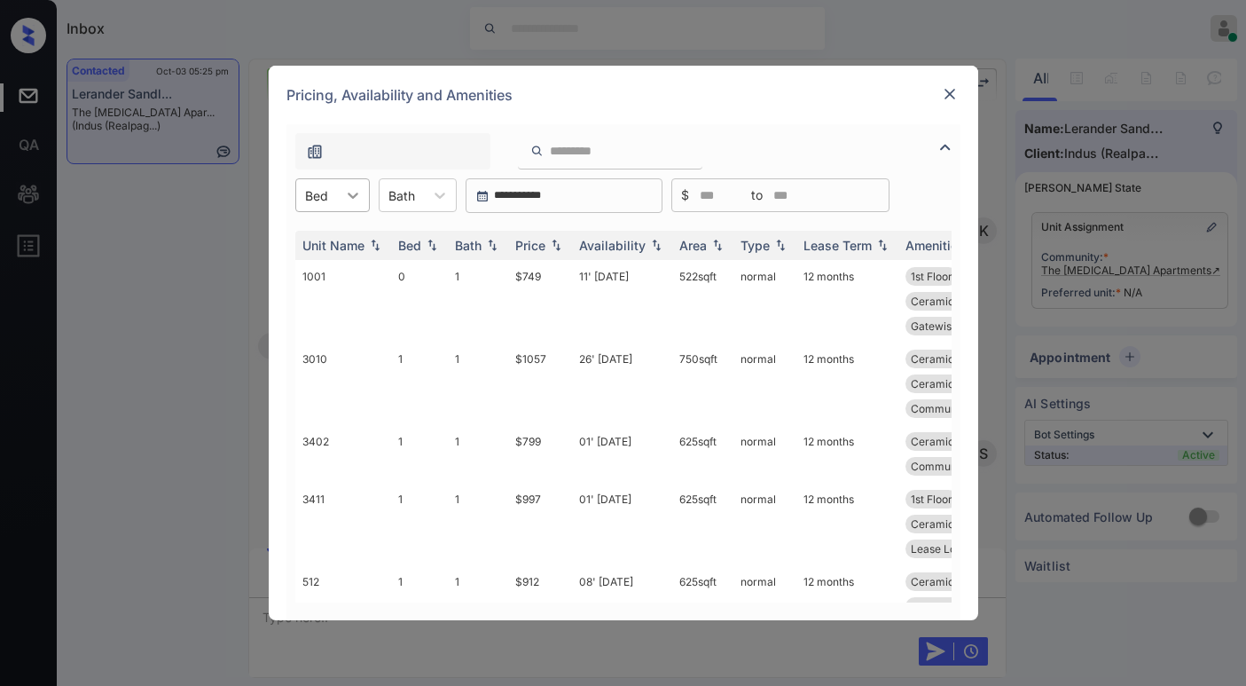
click at [344, 195] on icon at bounding box center [353, 195] width 18 height 18
click at [327, 262] on div "1" at bounding box center [332, 271] width 75 height 32
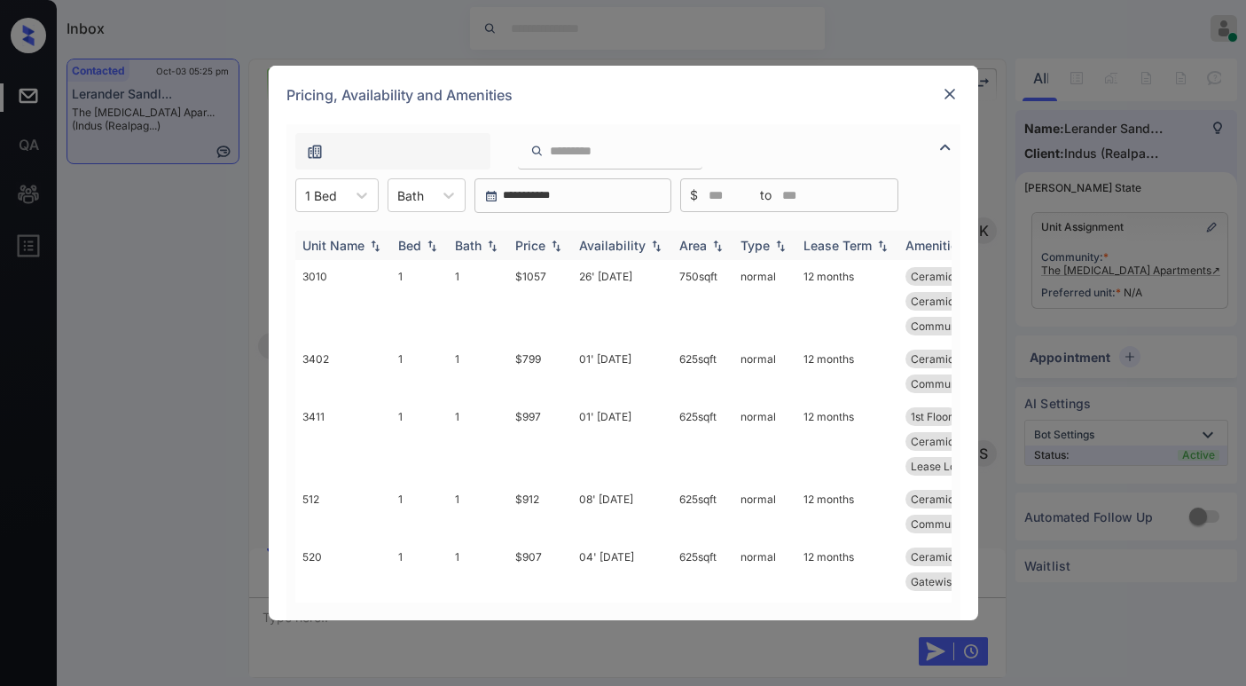
click at [546, 245] on div "Price" at bounding box center [530, 245] width 30 height 15
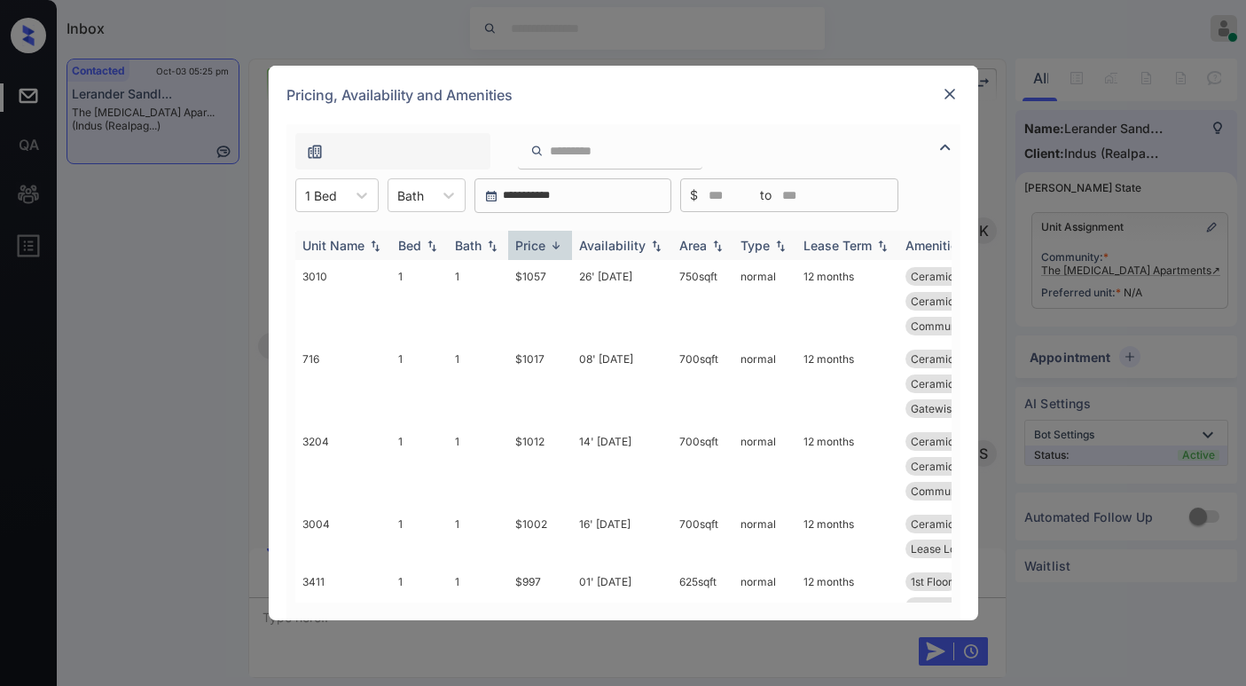
click at [544, 243] on div "Price" at bounding box center [530, 245] width 30 height 15
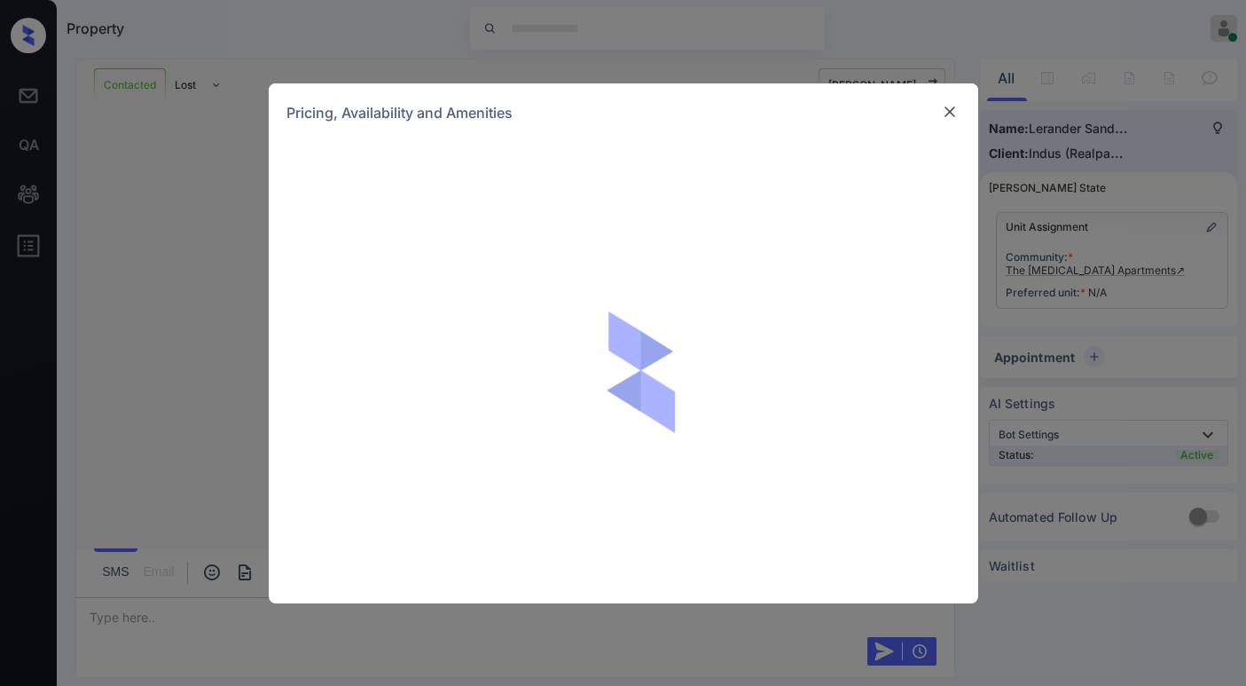
scroll to position [1550, 0]
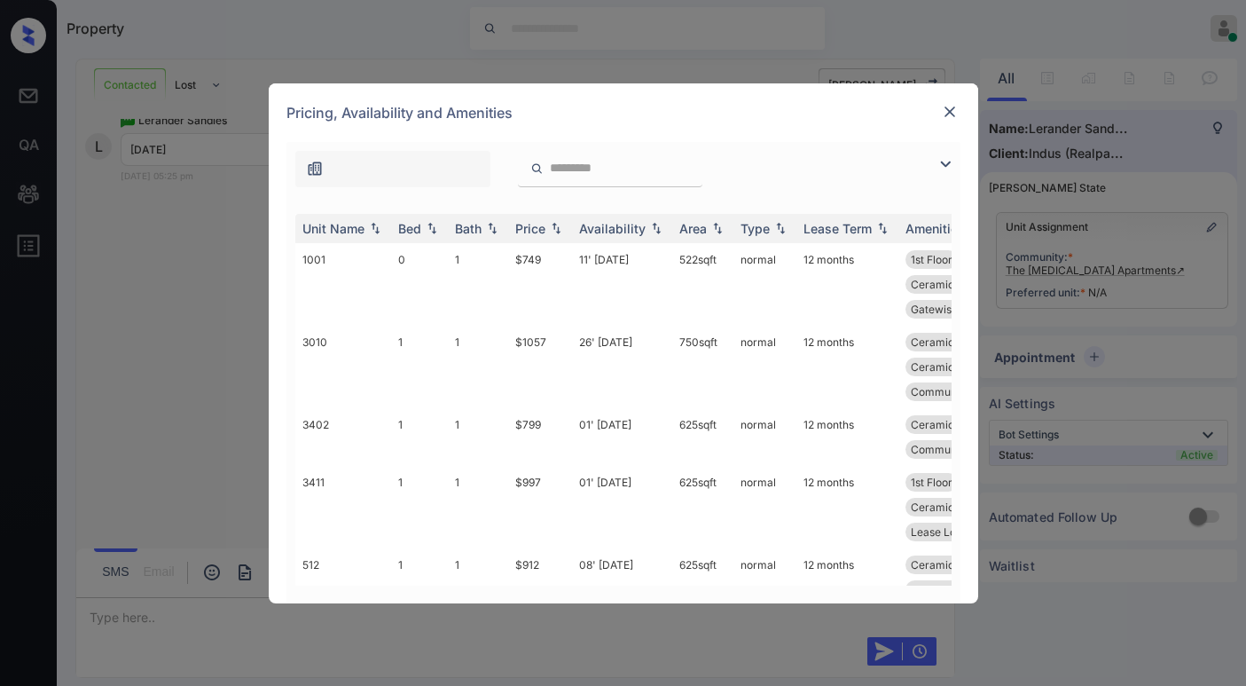
click at [948, 169] on img at bounding box center [945, 163] width 21 height 21
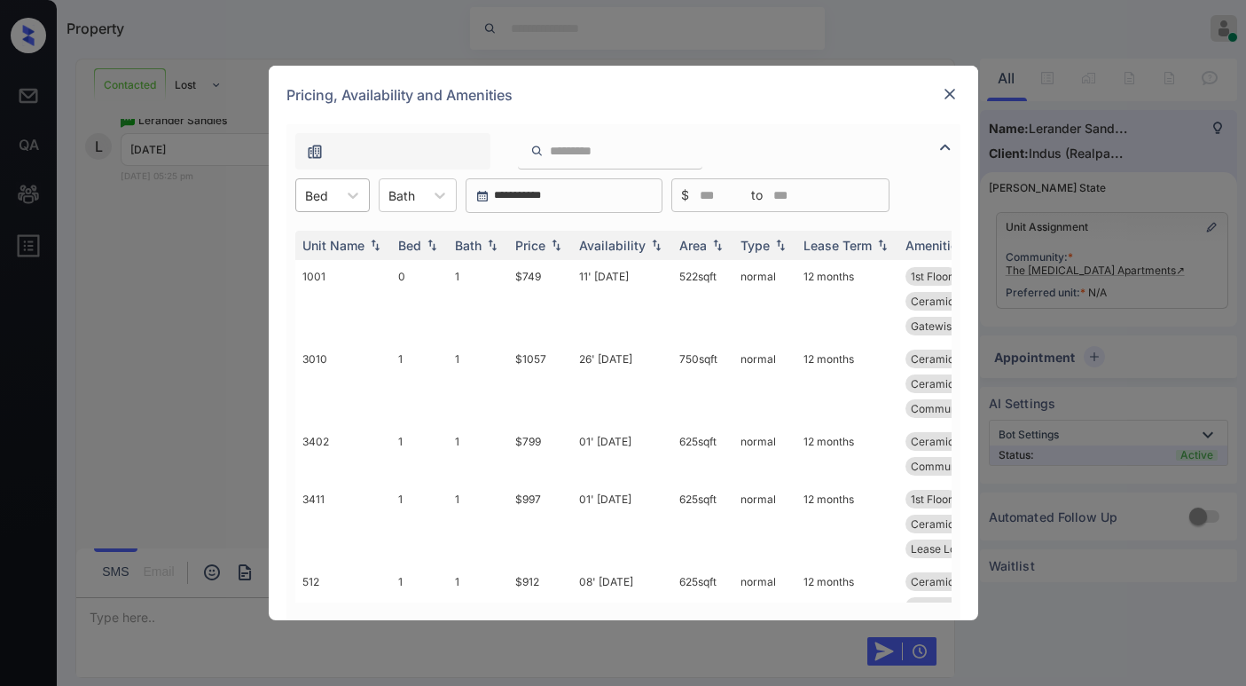
click at [334, 207] on div "Bed" at bounding box center [316, 196] width 41 height 26
click at [323, 259] on div "1" at bounding box center [332, 271] width 75 height 32
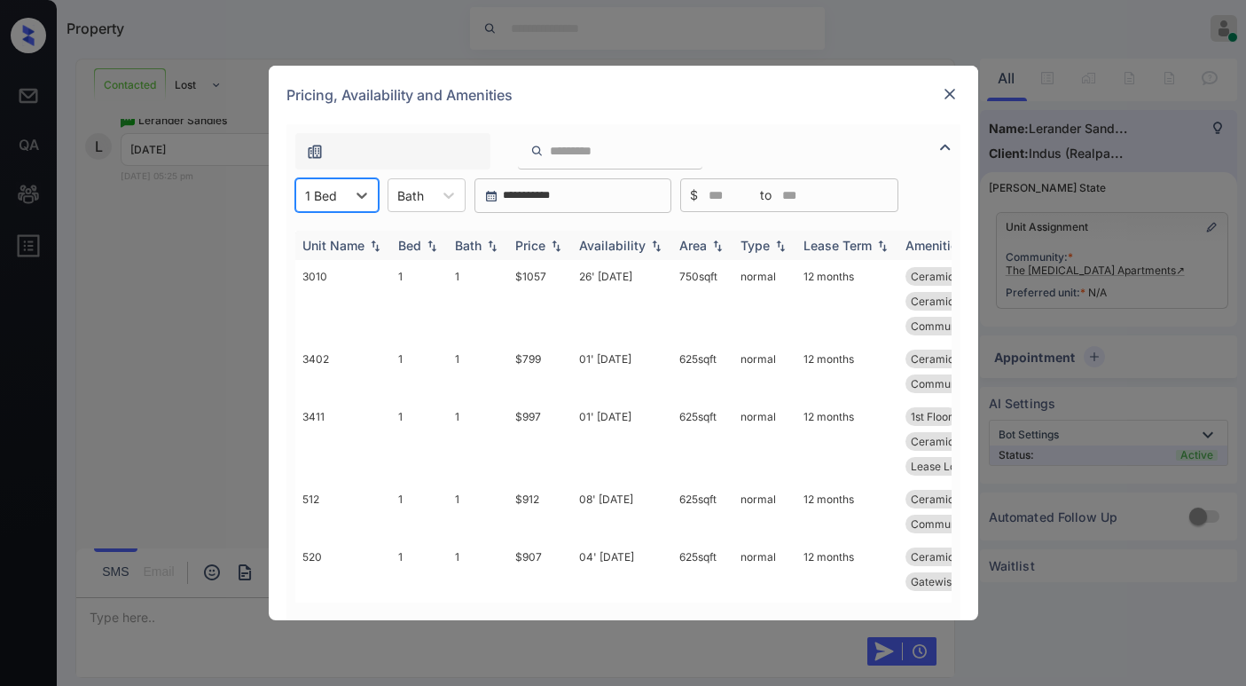
click at [531, 240] on div "Price" at bounding box center [530, 245] width 30 height 15
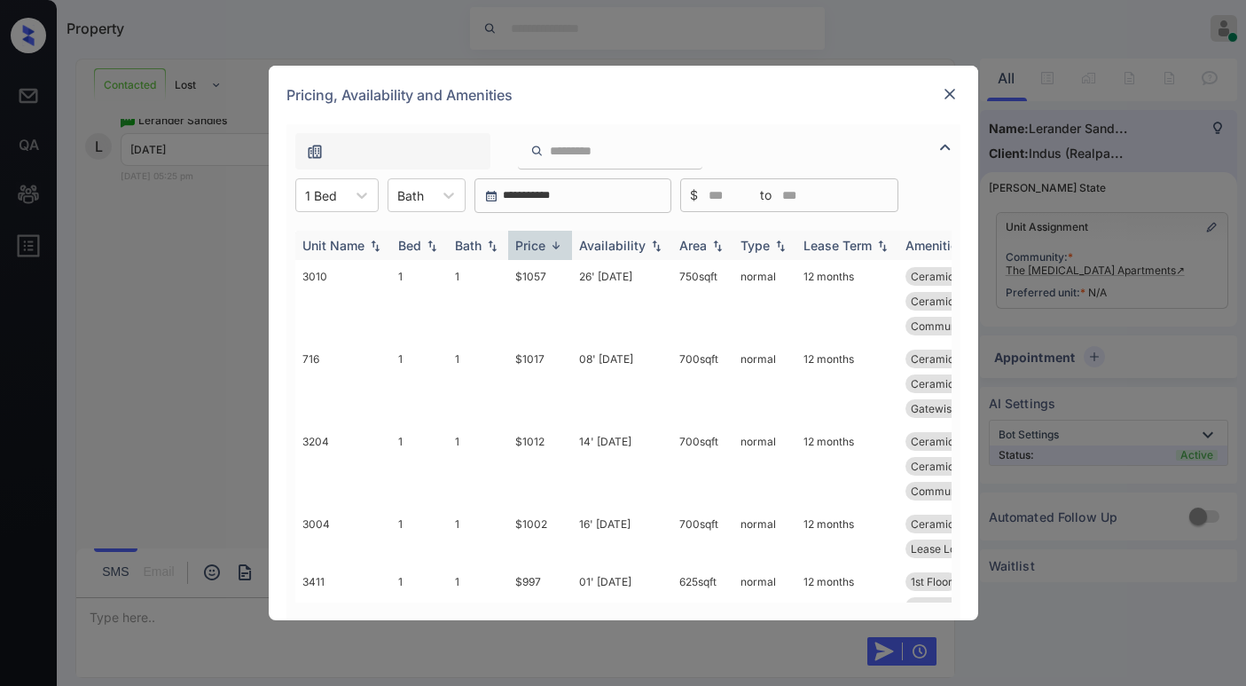
click at [538, 245] on div "Price" at bounding box center [530, 245] width 30 height 15
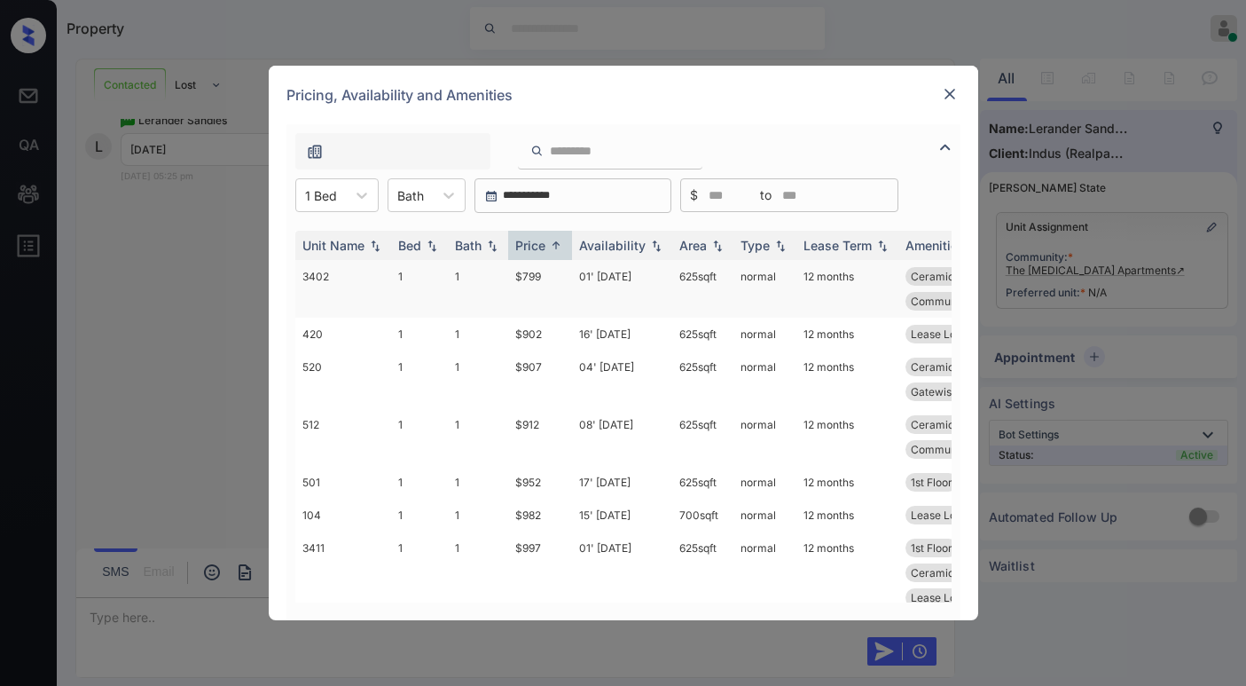
click at [534, 282] on td "$799" at bounding box center [540, 289] width 64 height 58
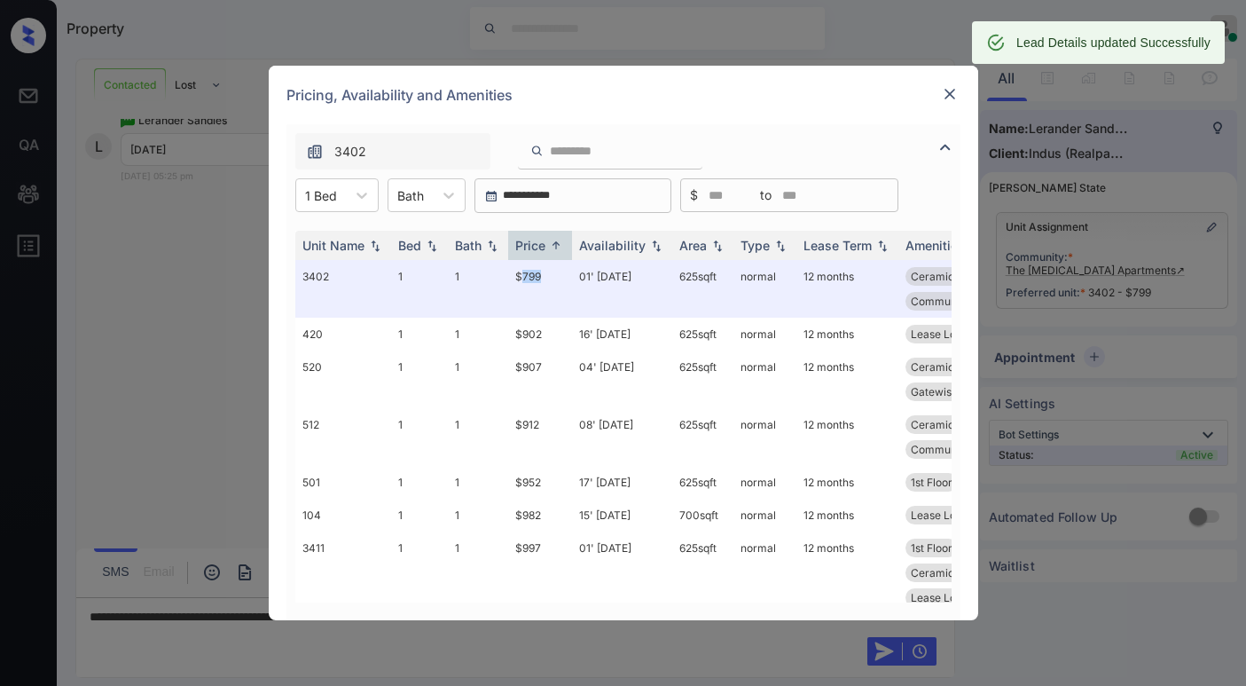
click at [952, 93] on img at bounding box center [950, 94] width 18 height 18
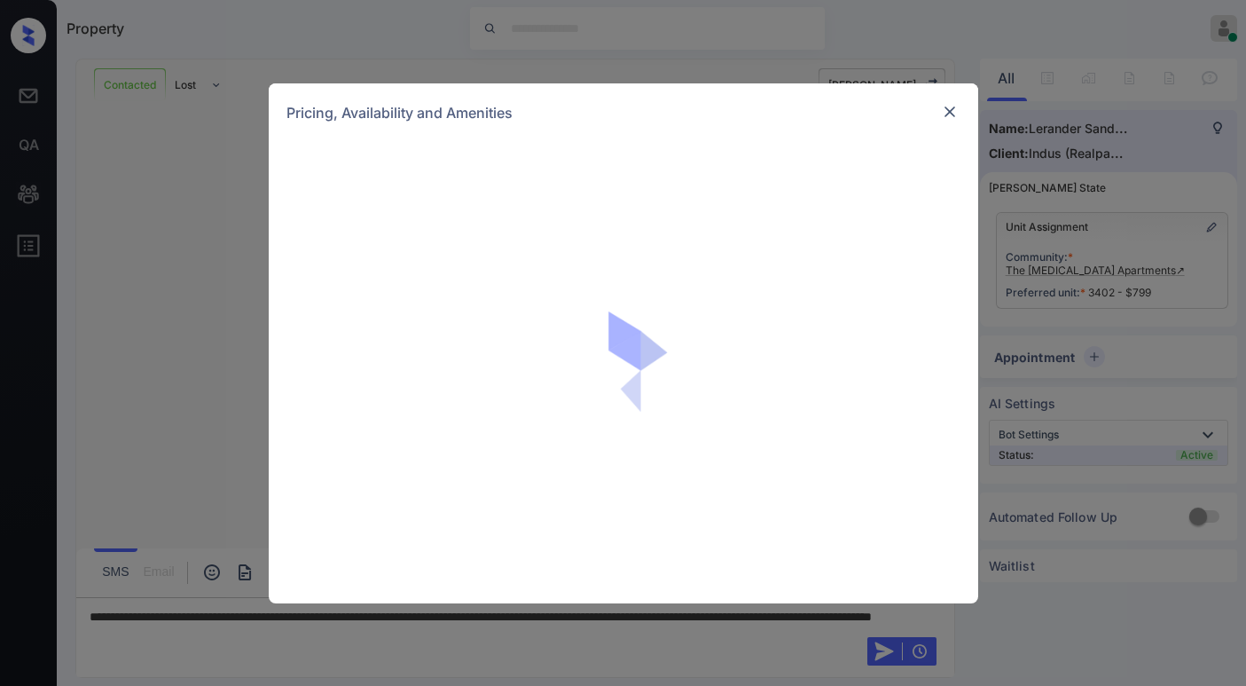
scroll to position [1665, 0]
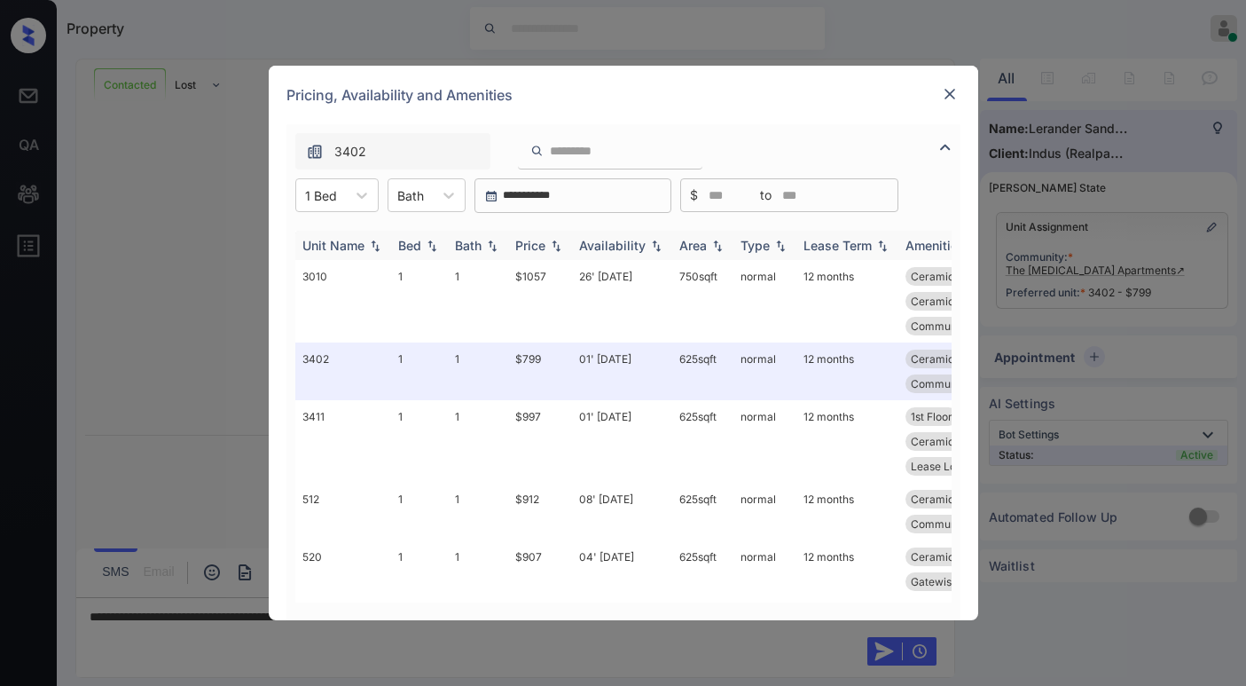
click at [546, 245] on div "Price" at bounding box center [530, 245] width 30 height 15
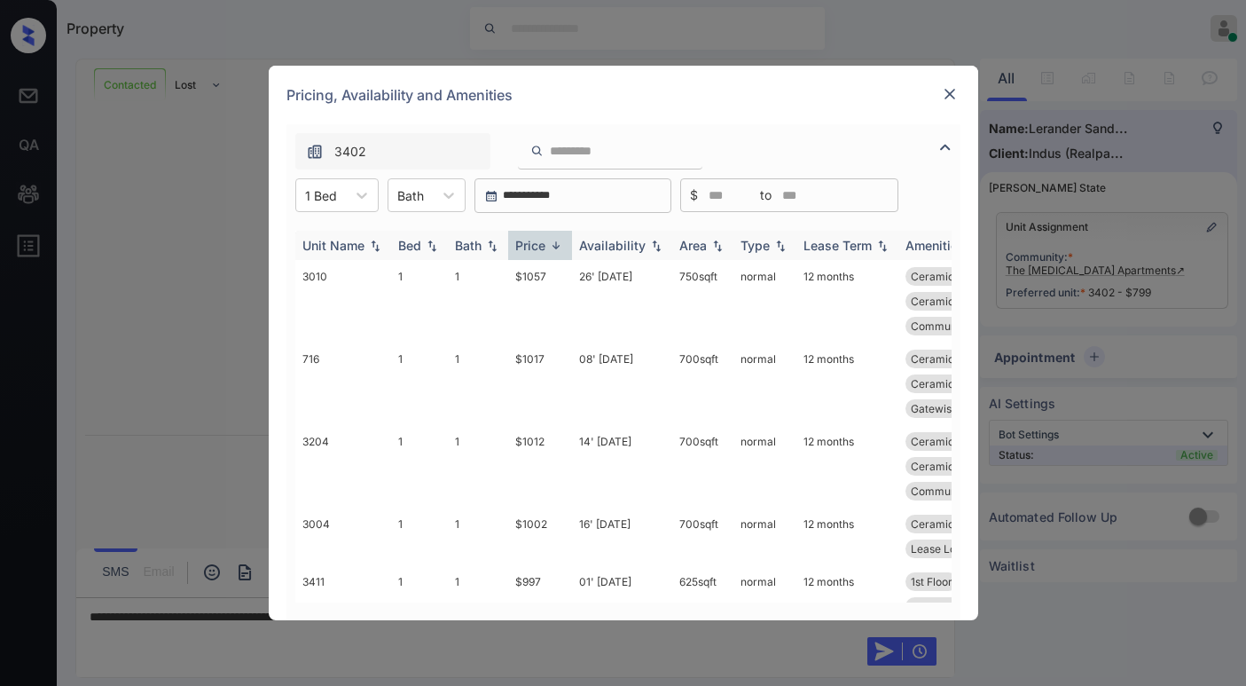
click at [546, 245] on div "Price" at bounding box center [530, 245] width 30 height 15
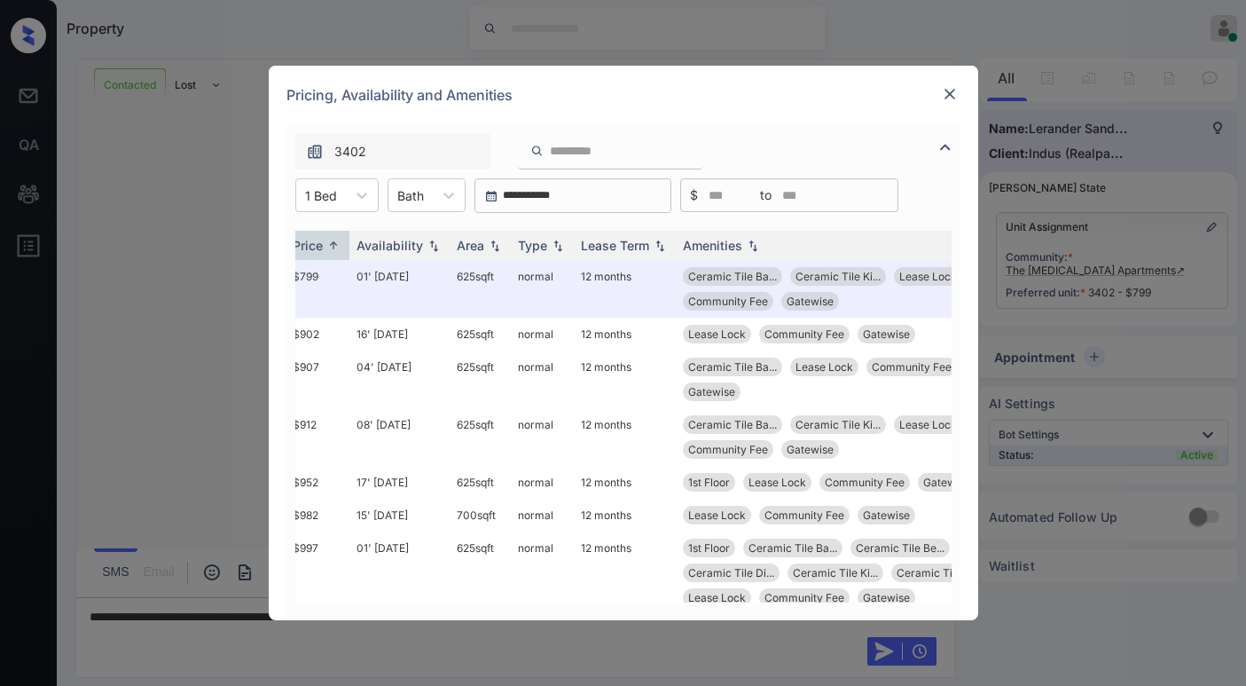
scroll to position [0, 235]
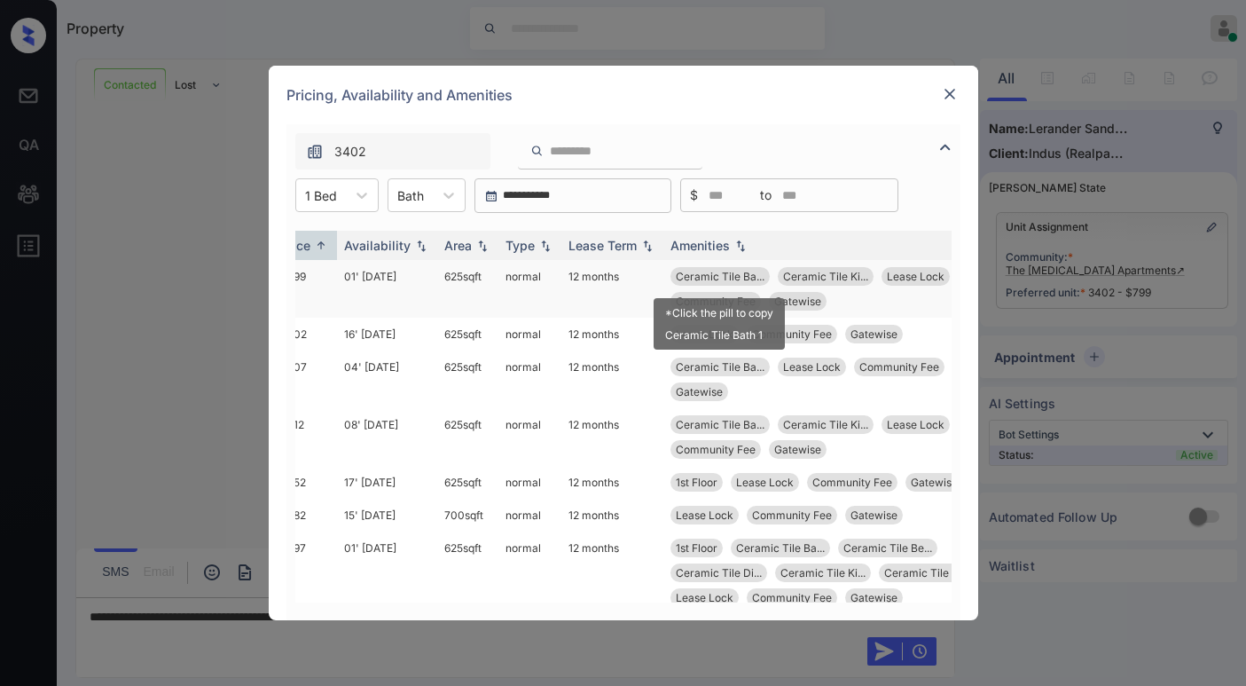
click at [713, 277] on span "Ceramic Tile Ba..." at bounding box center [720, 276] width 89 height 13
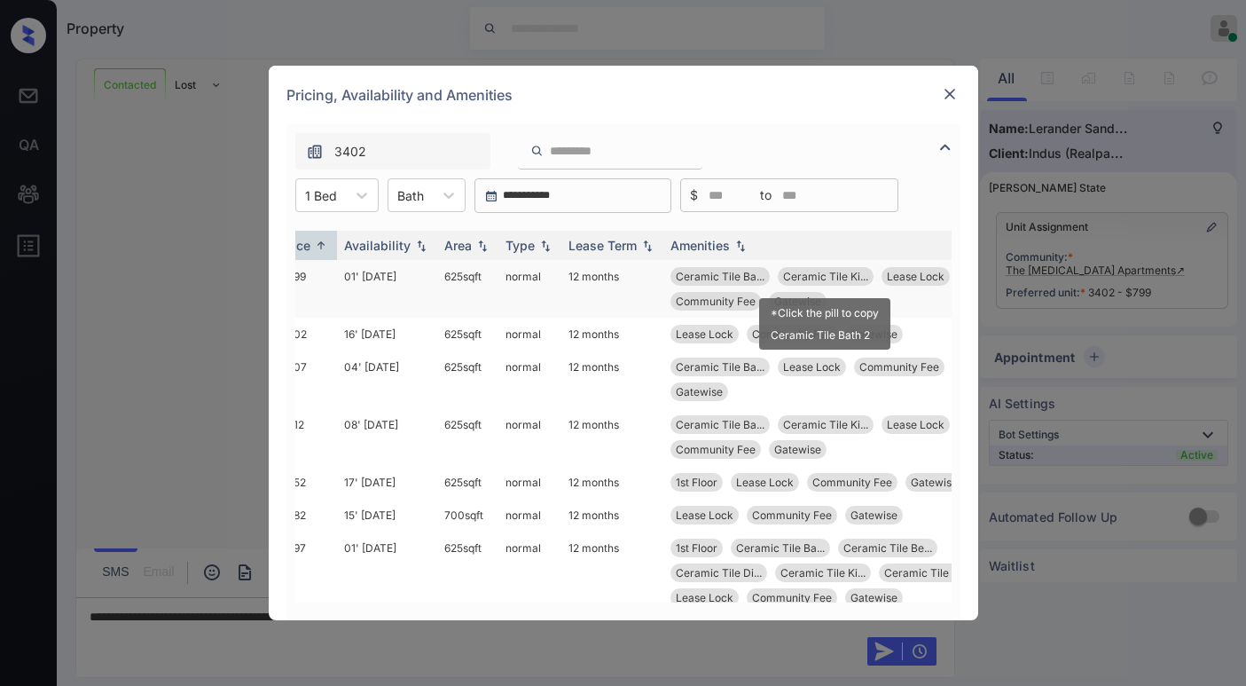
click at [843, 270] on span "Ceramic Tile Ki..." at bounding box center [825, 276] width 85 height 13
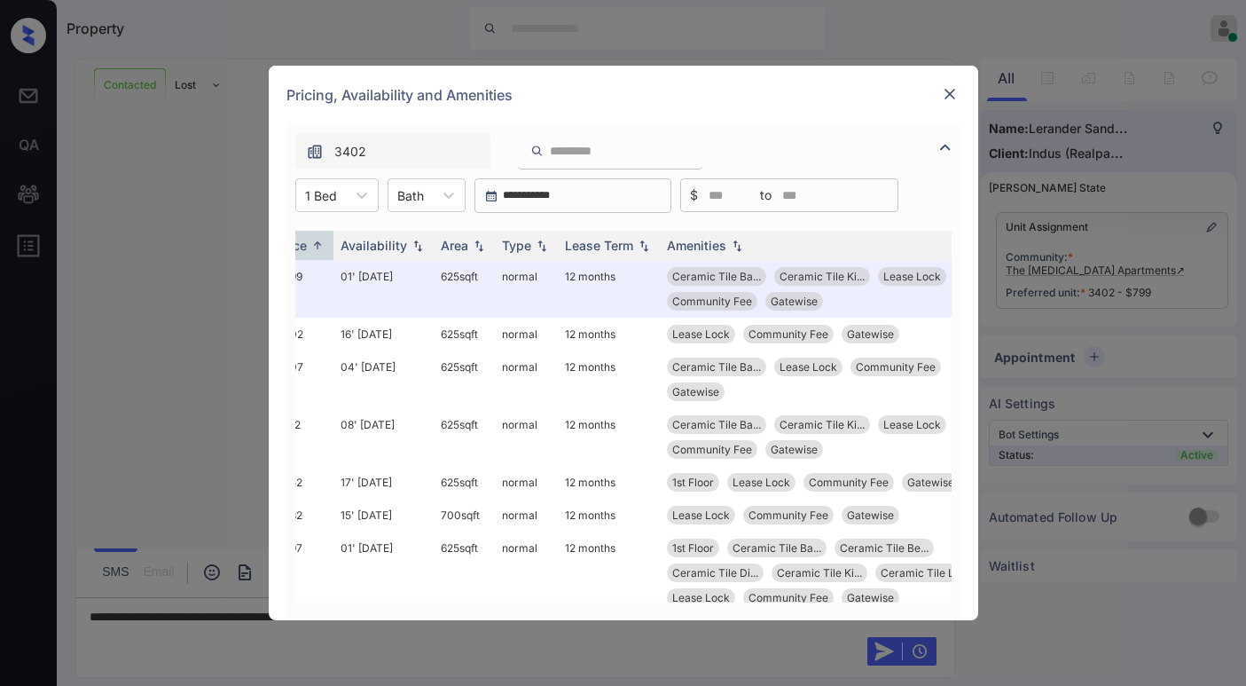
scroll to position [0, 283]
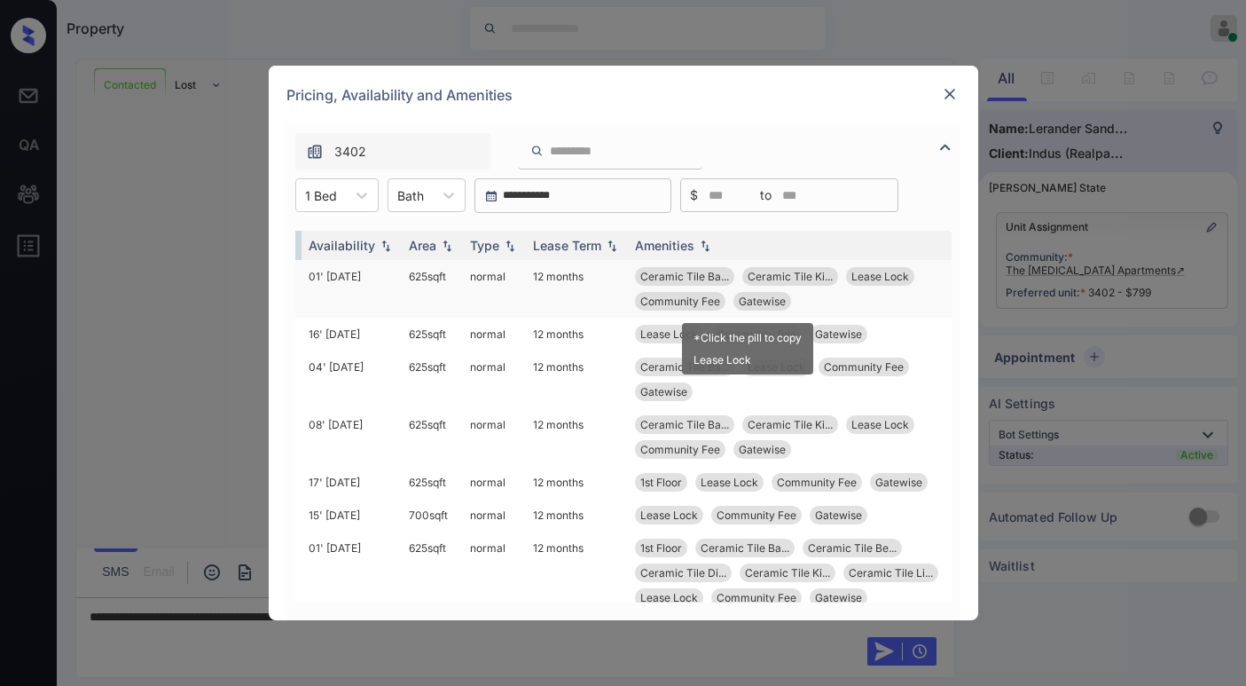
click at [758, 306] on span "Gatewise" at bounding box center [762, 301] width 47 height 13
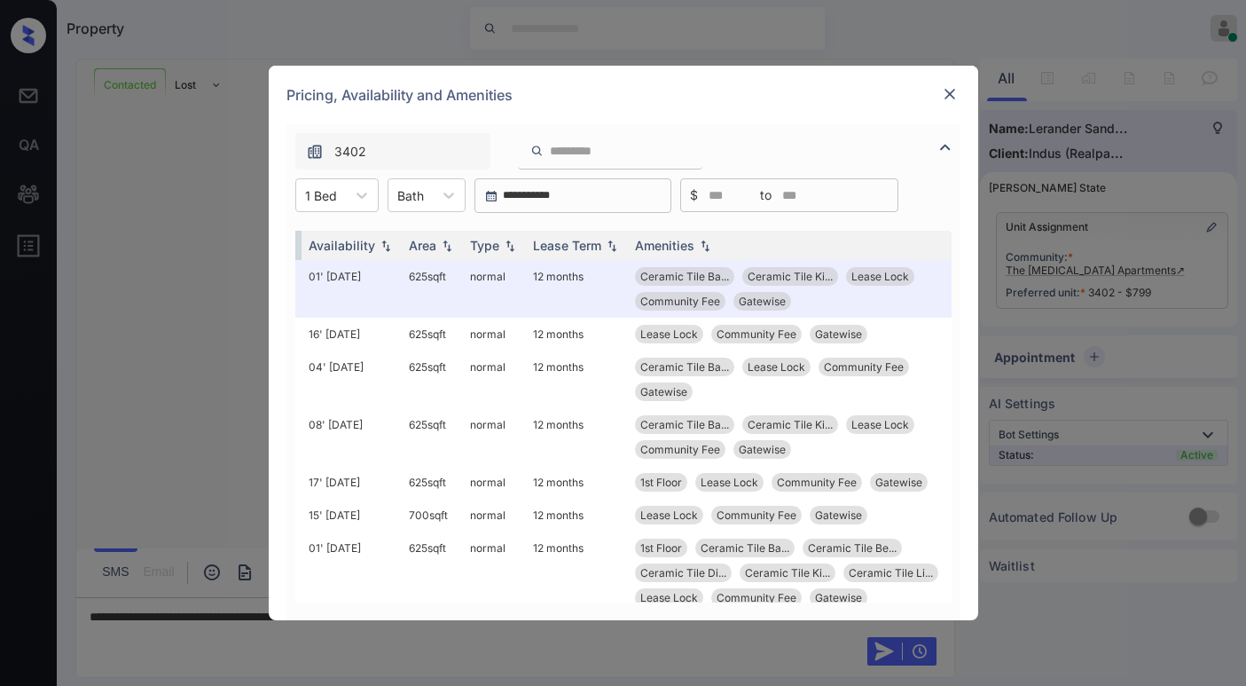
click at [350, 652] on div "**********" at bounding box center [623, 343] width 1246 height 686
click at [951, 90] on img at bounding box center [950, 94] width 18 height 18
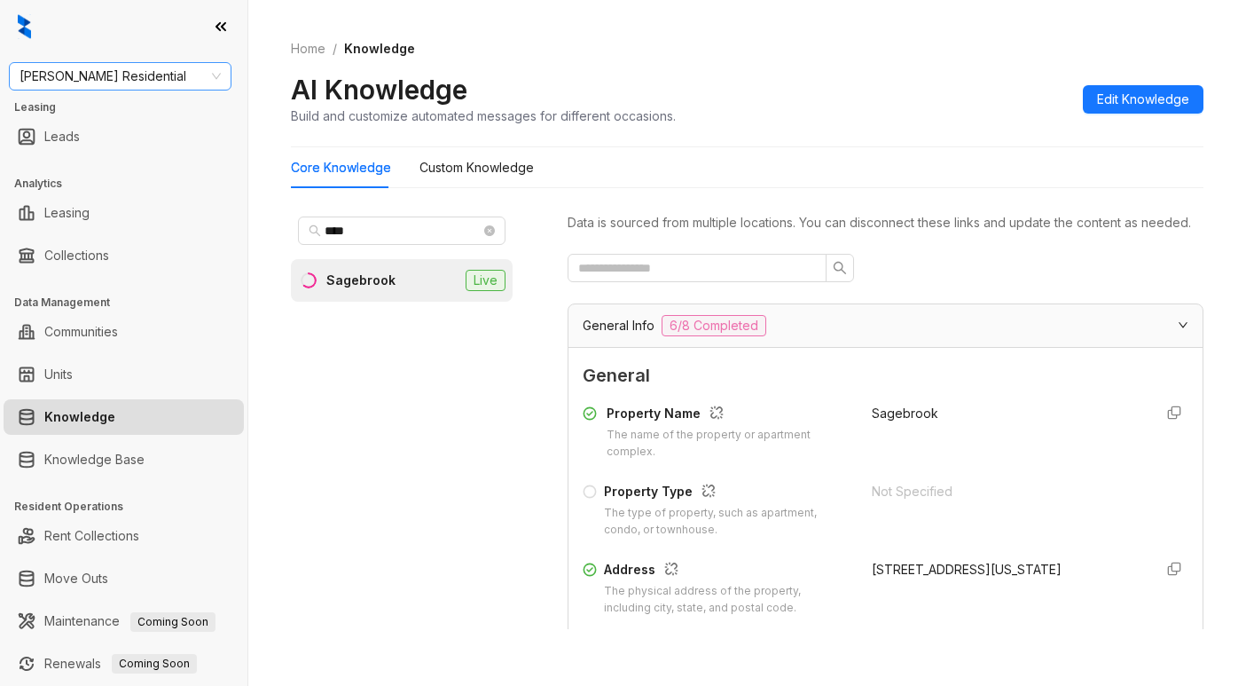
click at [137, 67] on span "Griffis Residential" at bounding box center [120, 76] width 201 height 27
type input "*****"
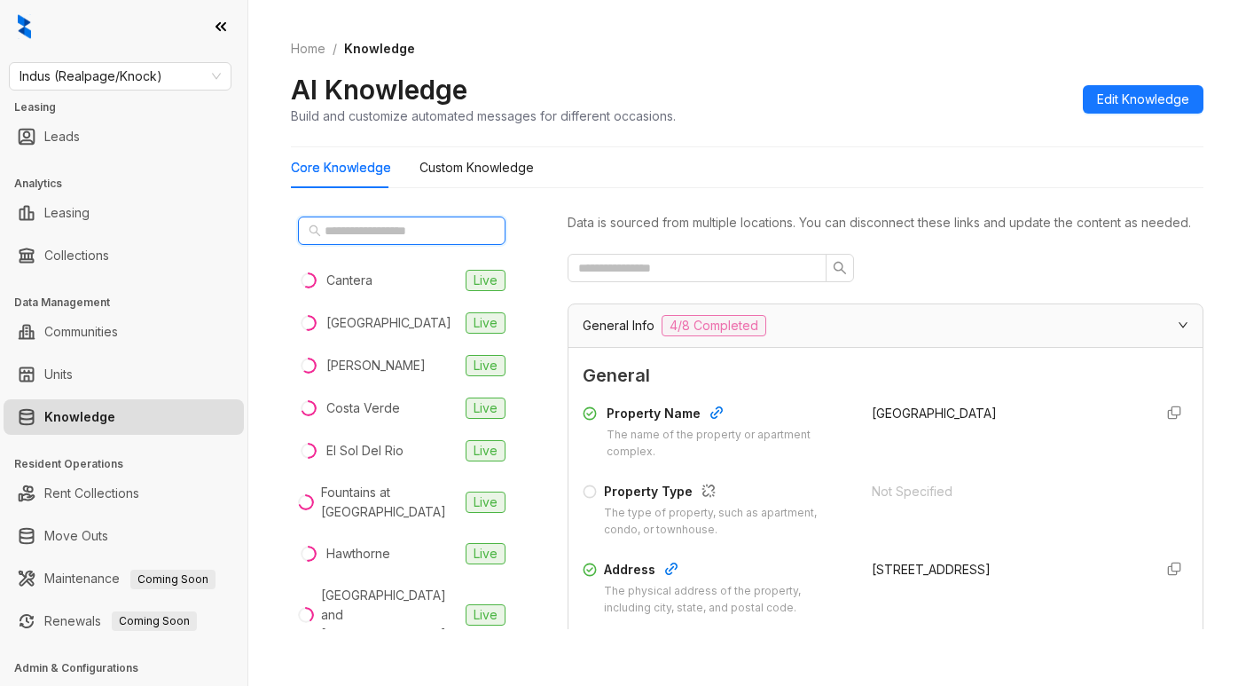
click at [436, 229] on input "text" at bounding box center [403, 231] width 156 height 20
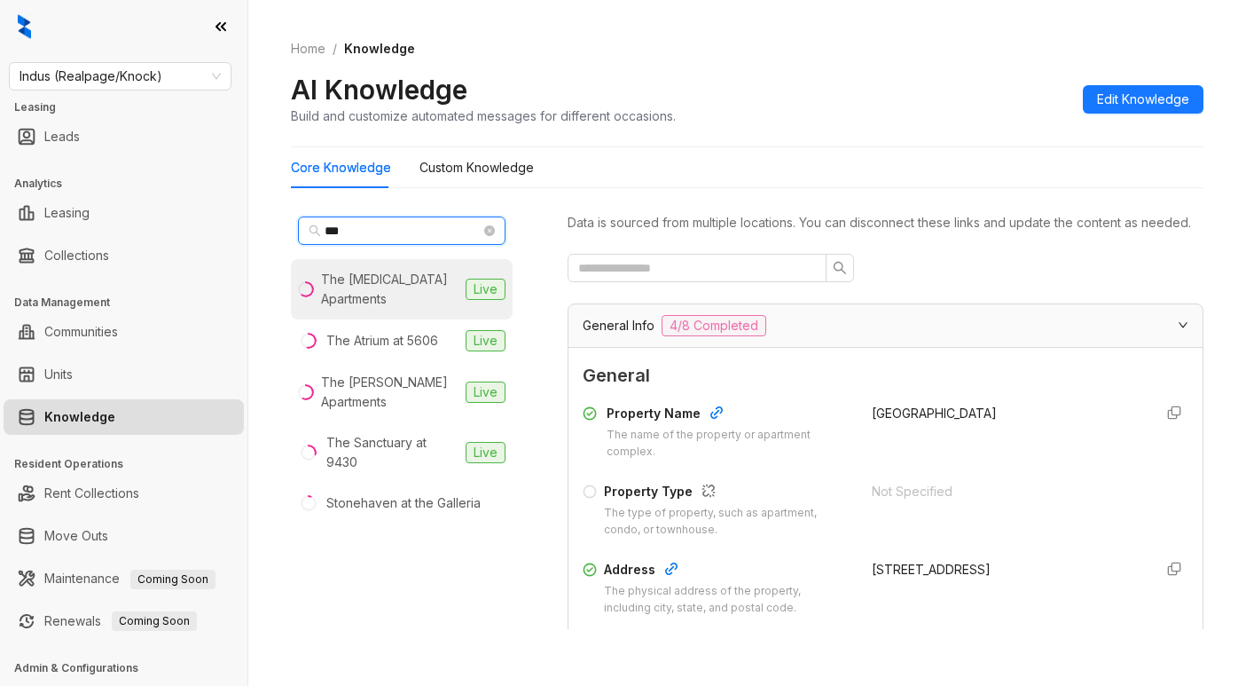
type input "***"
click at [421, 287] on div "The [MEDICAL_DATA] Apartments" at bounding box center [390, 289] width 138 height 39
click at [162, 75] on span "Indus (Realpage/Knock)" at bounding box center [120, 76] width 201 height 27
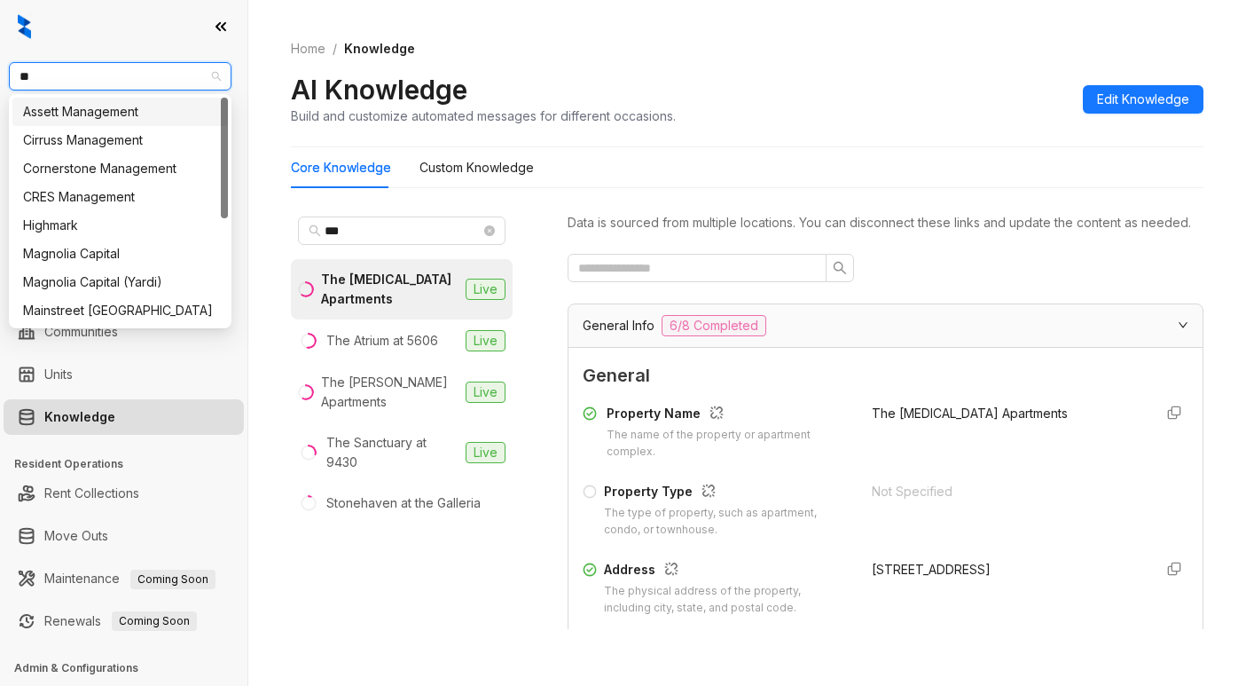
type input "***"
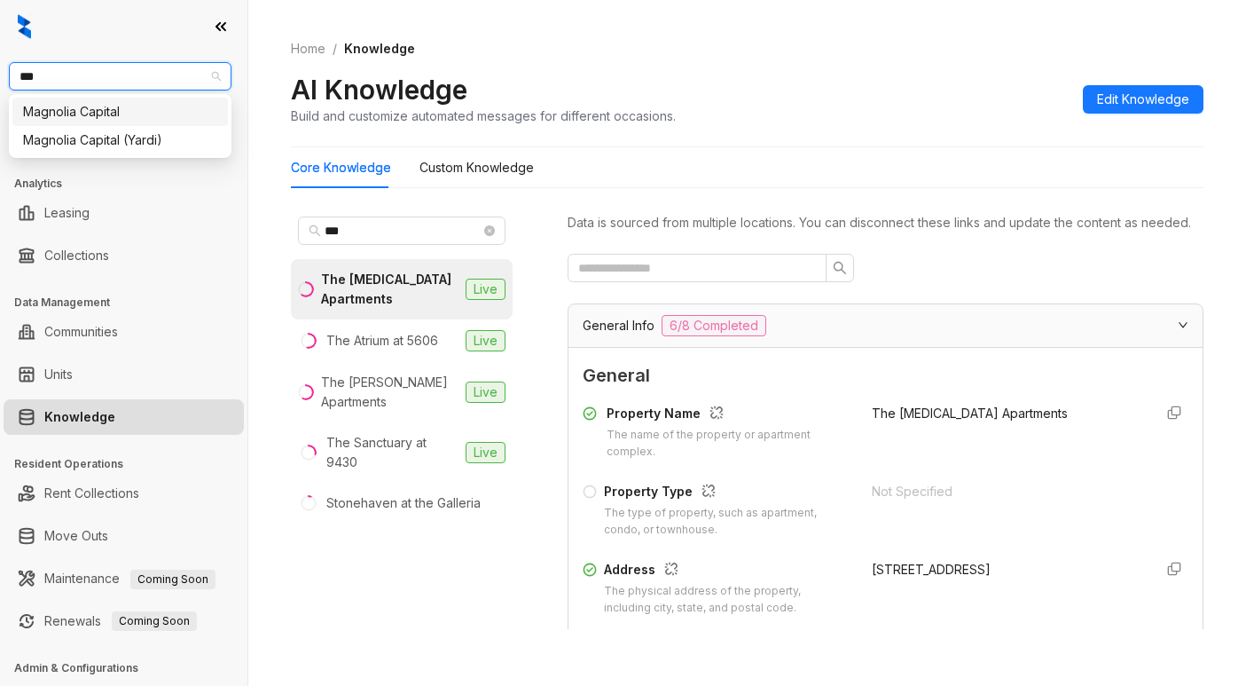
click at [120, 118] on div "Magnolia Capital" at bounding box center [120, 112] width 194 height 20
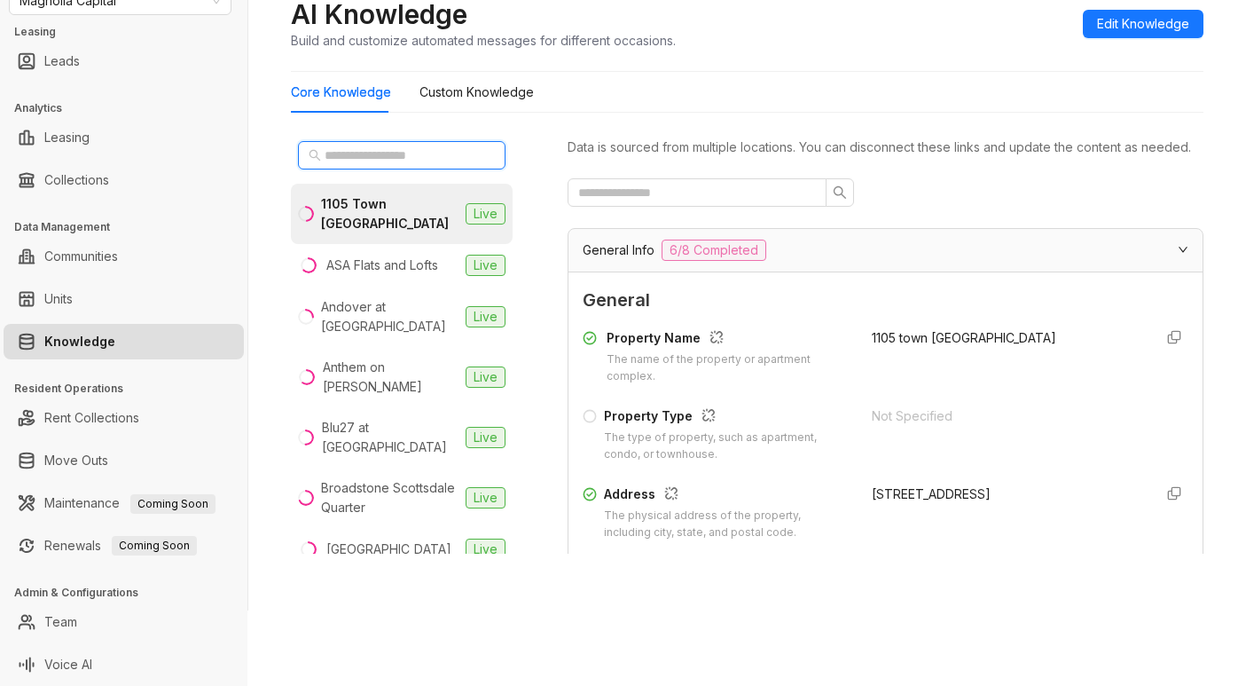
click at [406, 152] on input "text" at bounding box center [403, 155] width 156 height 20
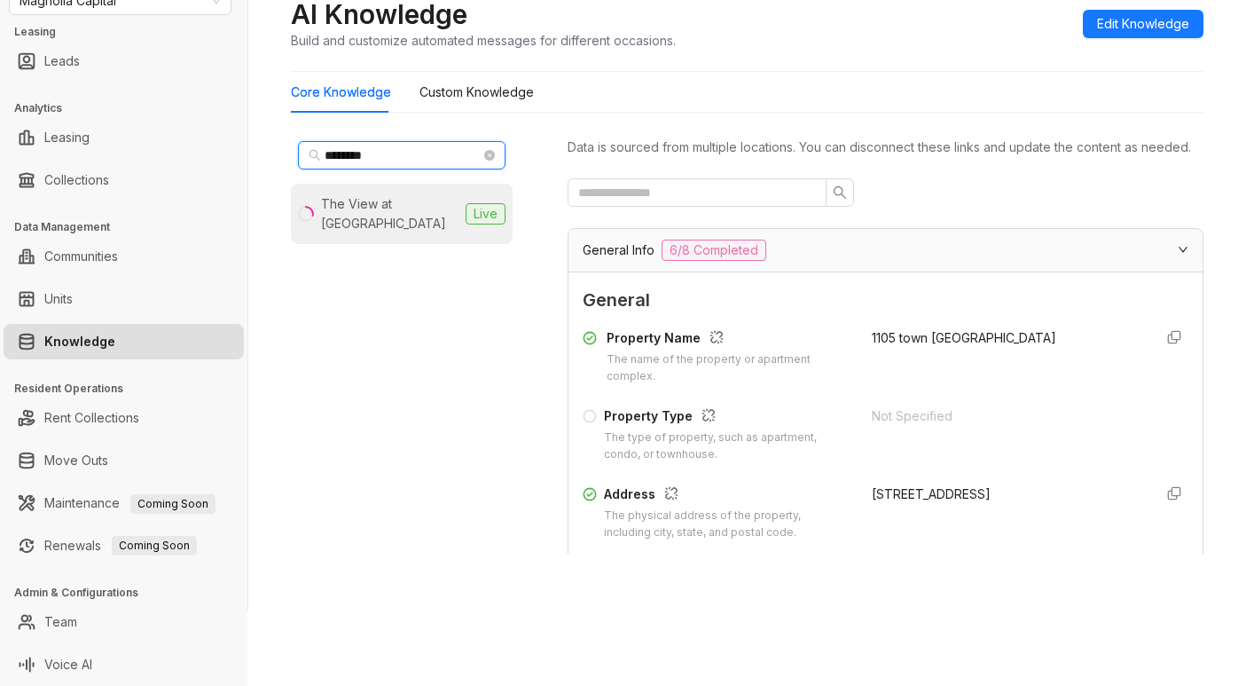
type input "********"
click at [417, 207] on div "The View at [GEOGRAPHIC_DATA]" at bounding box center [390, 213] width 138 height 39
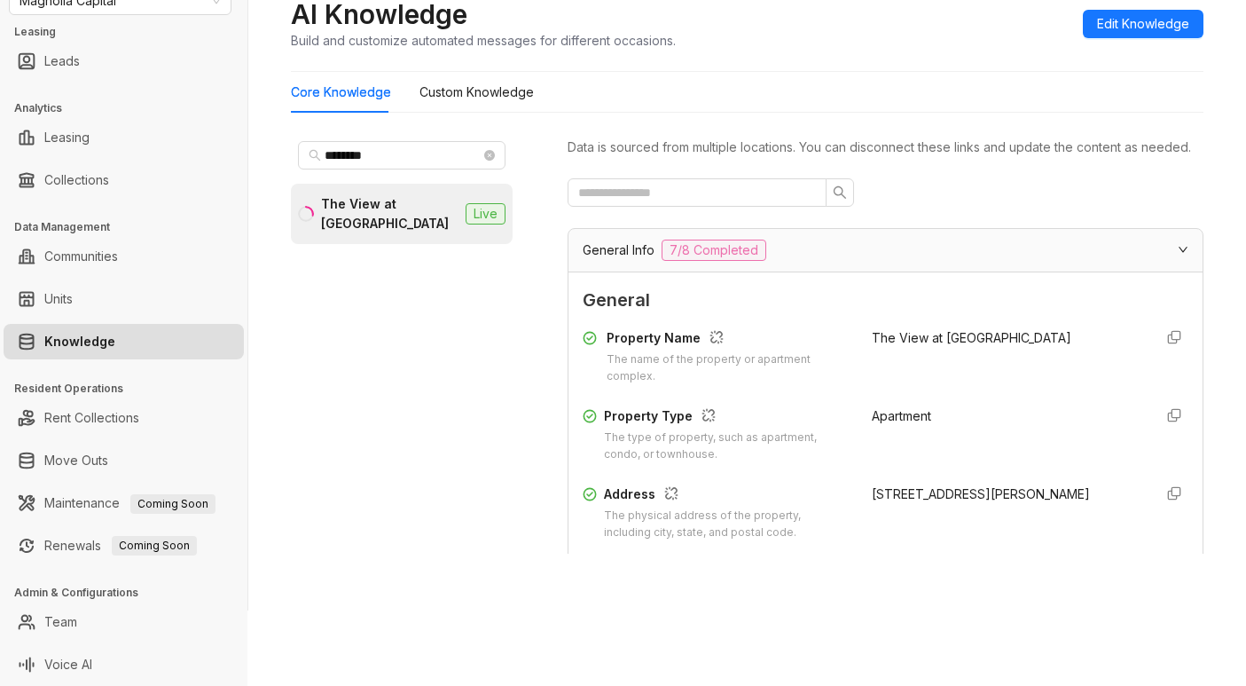
click at [980, 55] on div "Home / Knowledge AI Knowledge Build and customize automated messages for differ…" at bounding box center [747, 7] width 913 height 130
click at [776, 202] on input "text" at bounding box center [690, 193] width 224 height 20
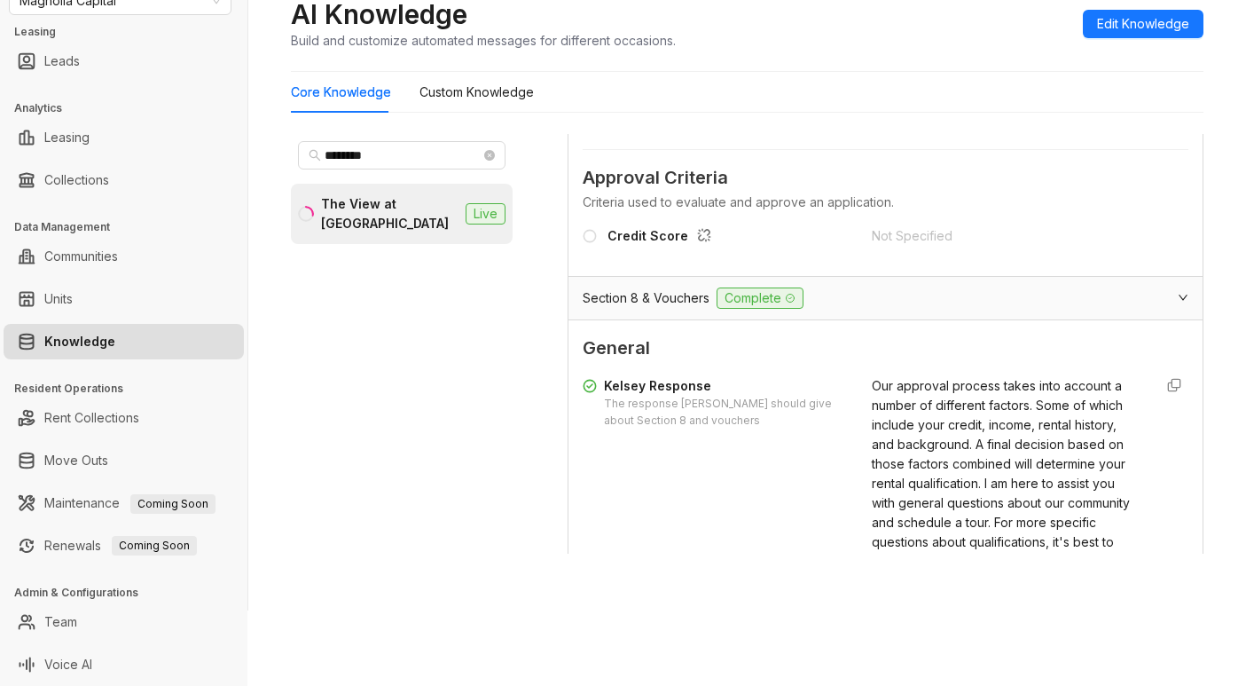
scroll to position [355, 0]
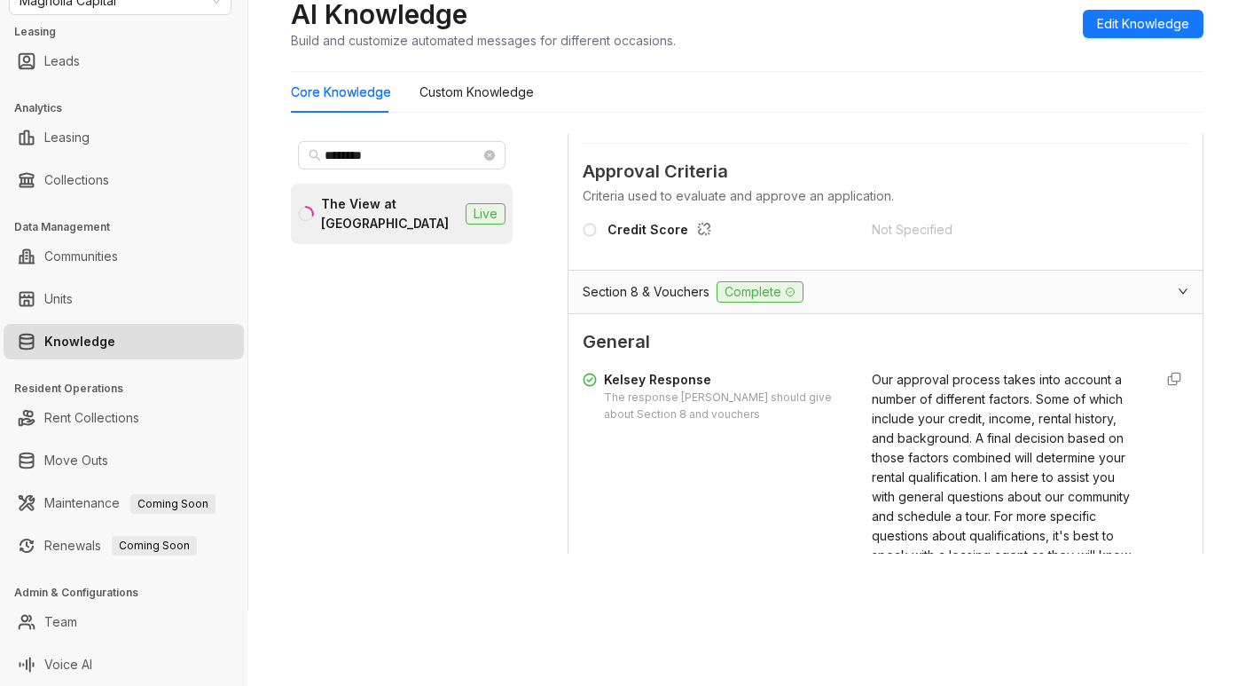
type input "***"
click at [953, 69] on div "Home / Knowledge AI Knowledge Build and customize automated messages for differ…" at bounding box center [747, 7] width 913 height 130
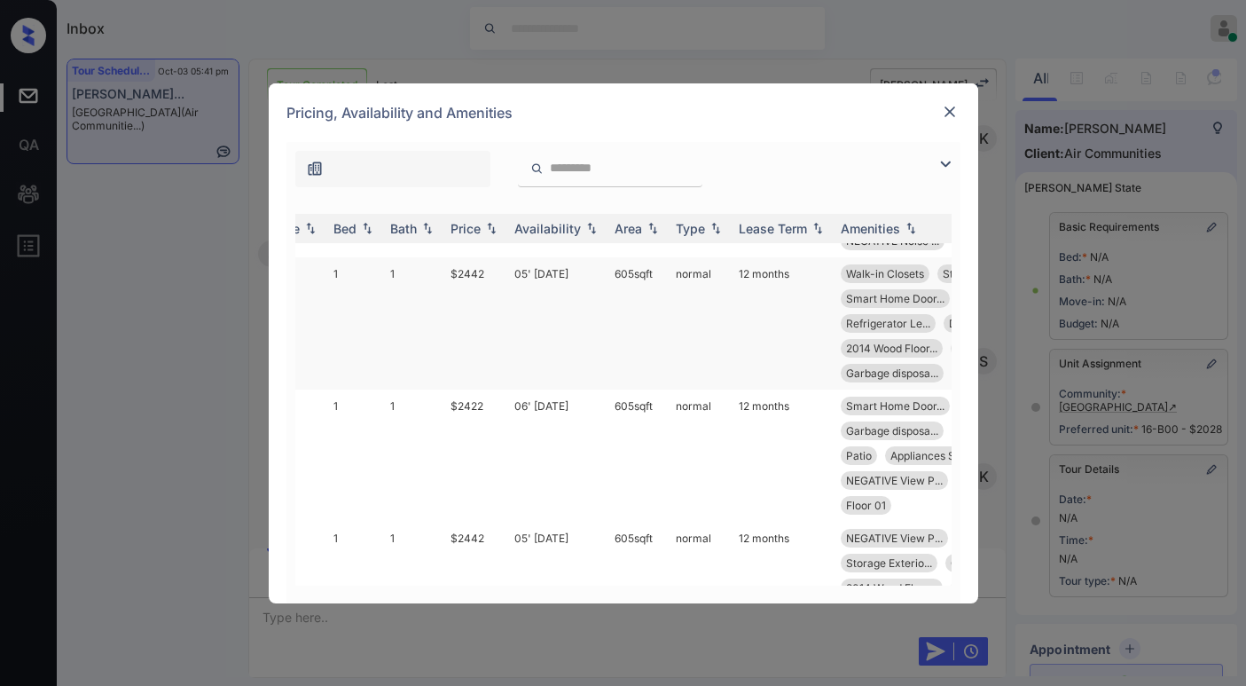
scroll to position [0, 65]
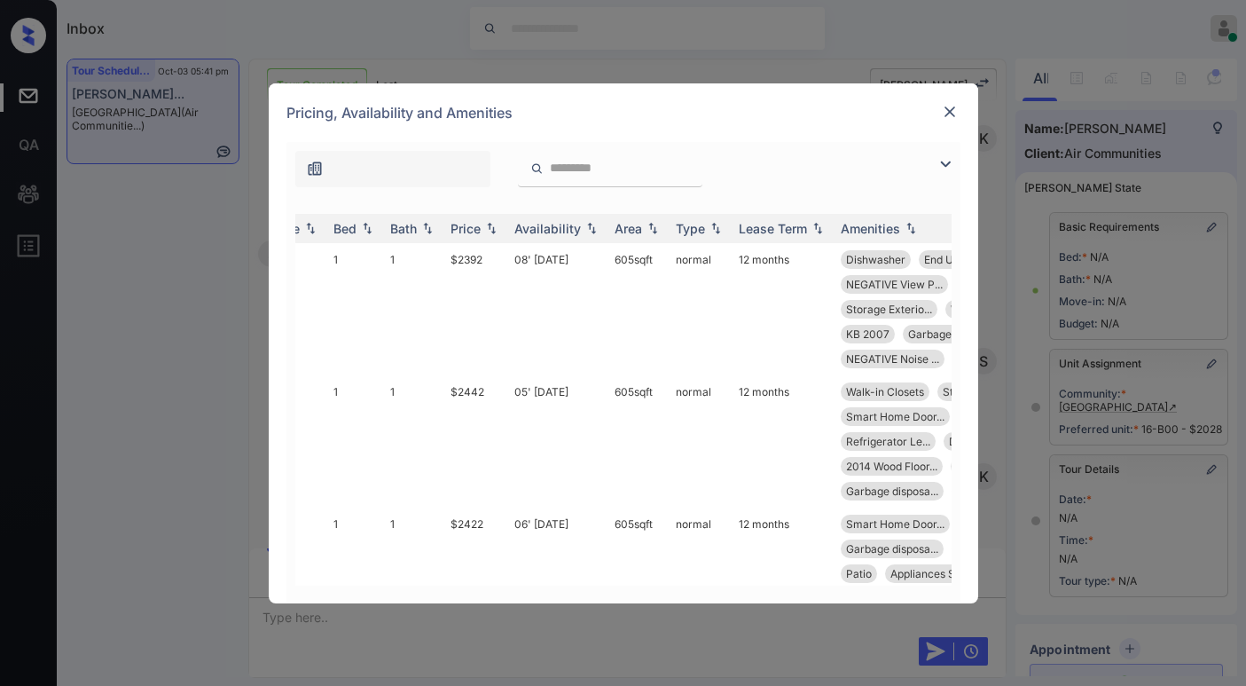
click at [951, 104] on img at bounding box center [950, 112] width 18 height 18
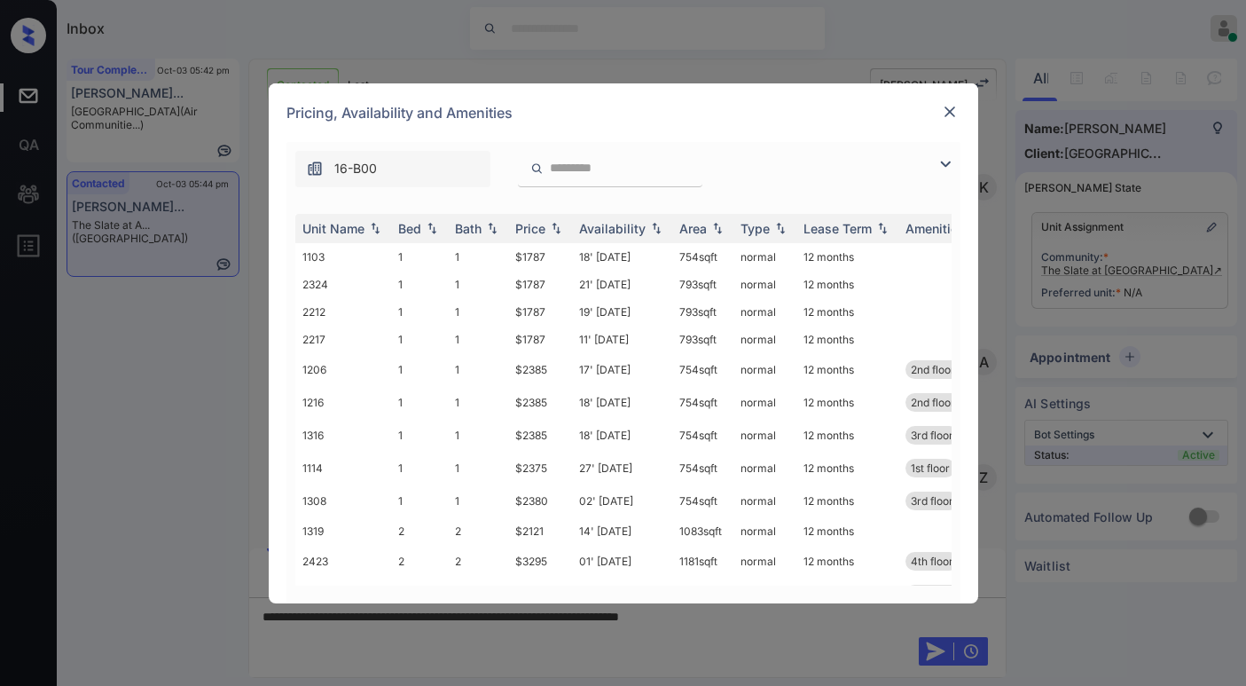
scroll to position [1918, 0]
click at [948, 106] on img at bounding box center [950, 112] width 18 height 18
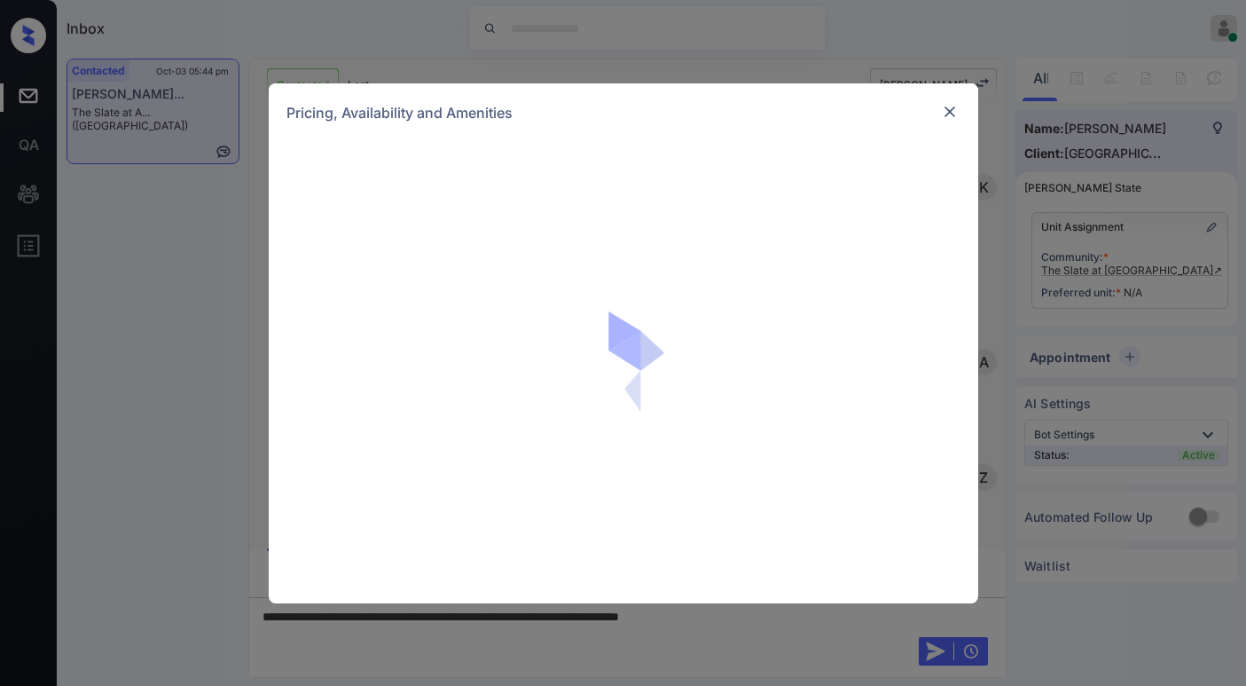
scroll to position [1918, 0]
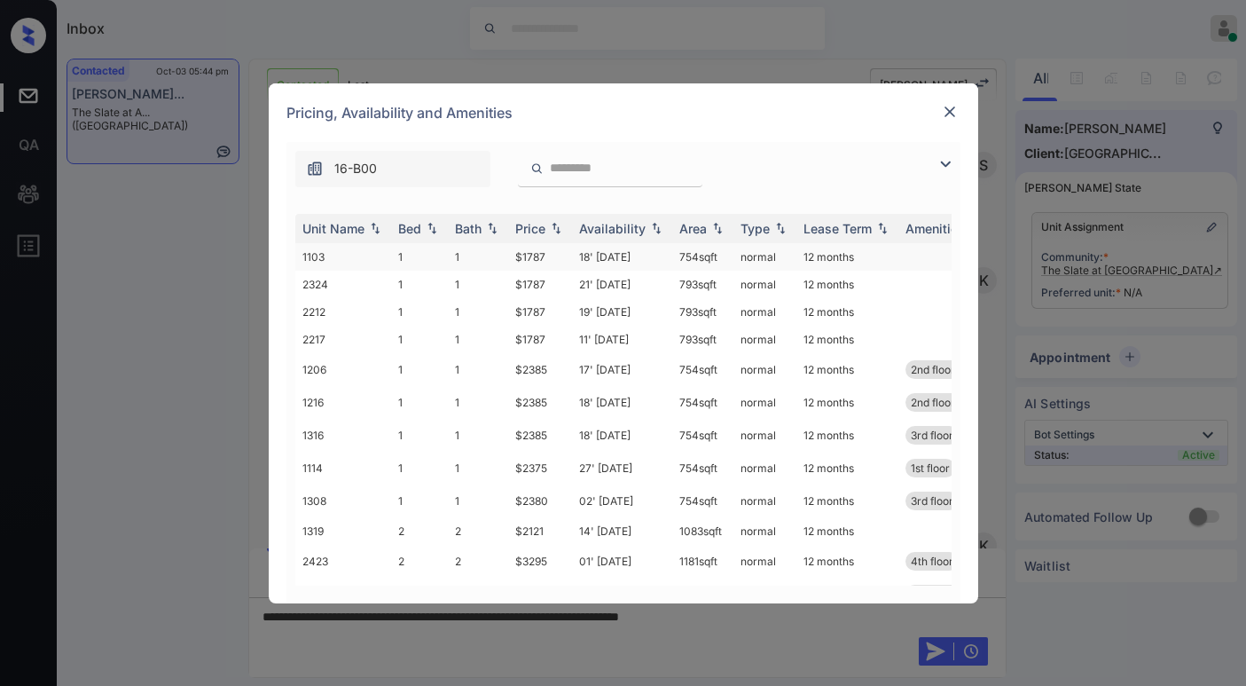
click at [545, 256] on td "$1787" at bounding box center [540, 257] width 64 height 28
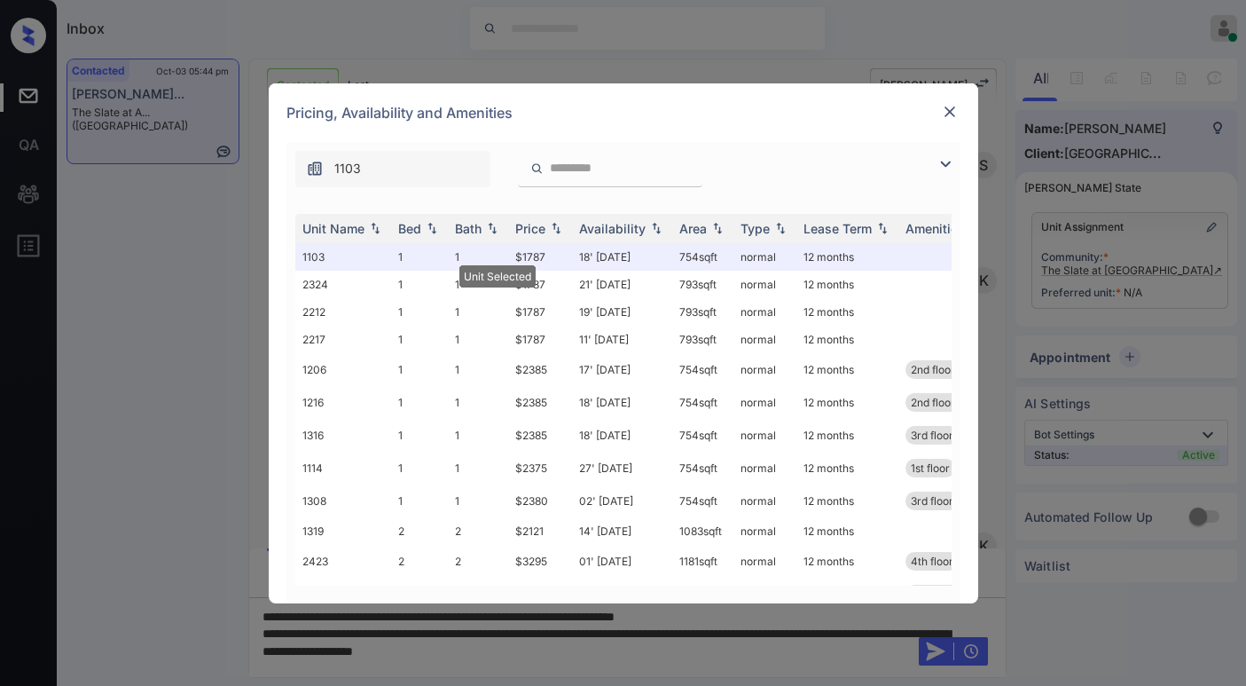
click at [952, 112] on img at bounding box center [950, 112] width 18 height 18
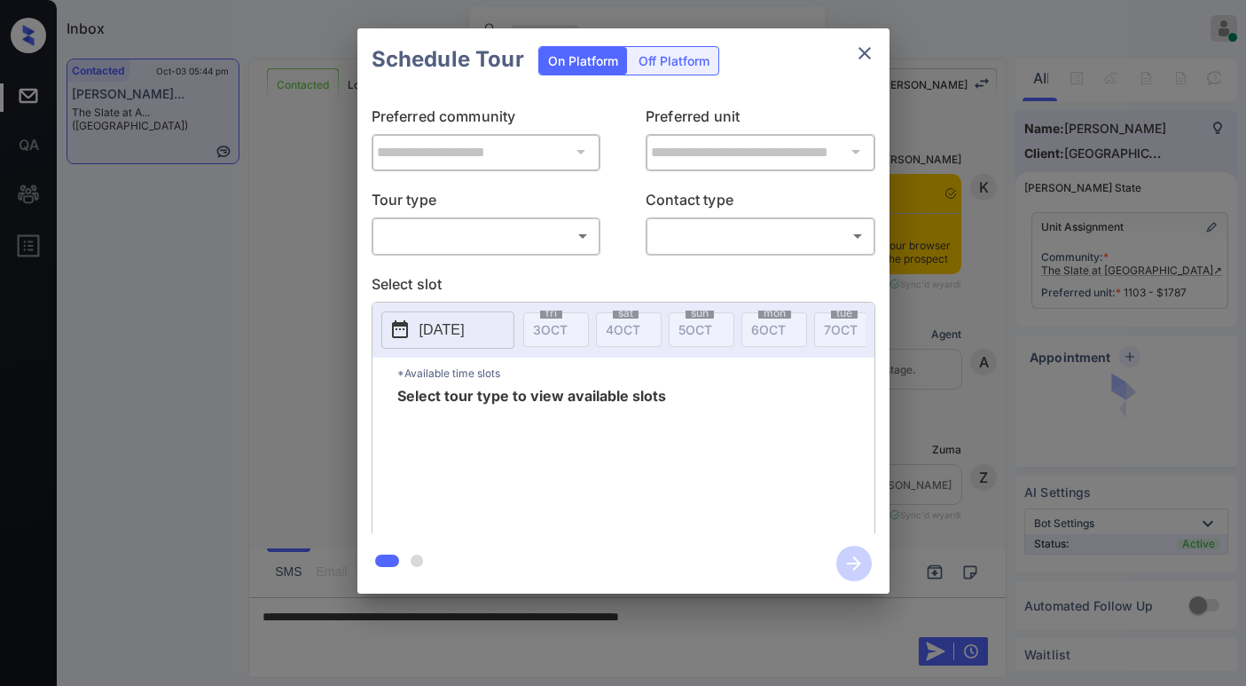
scroll to position [1918, 0]
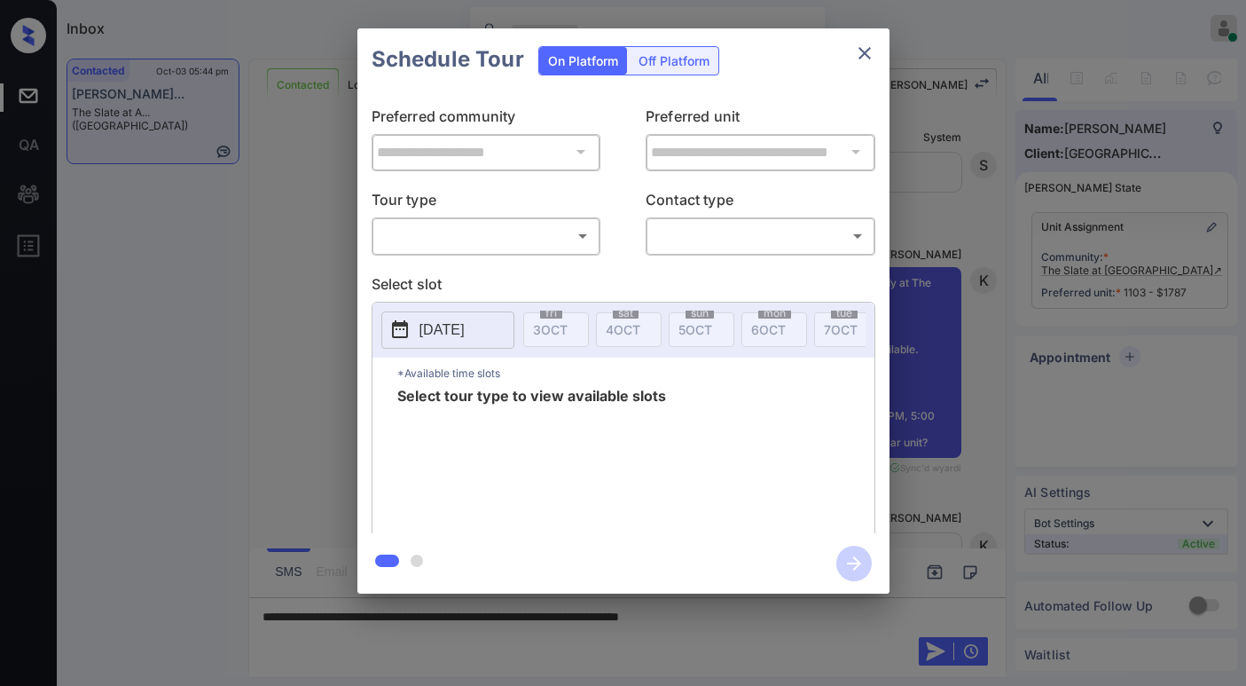
click at [474, 238] on body "Inbox [PERSON_NAME] Online Set yourself offline Set yourself on break Profile S…" at bounding box center [623, 343] width 1246 height 686
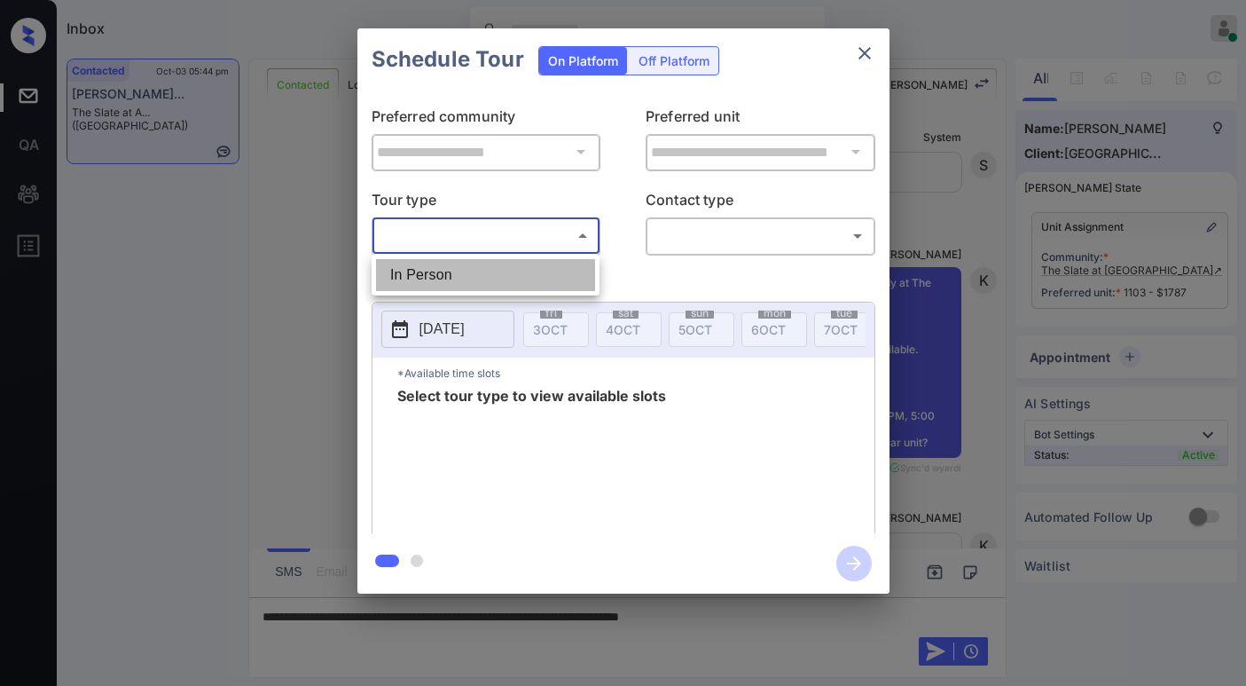
click at [449, 287] on li "In Person" at bounding box center [485, 275] width 219 height 32
type input "********"
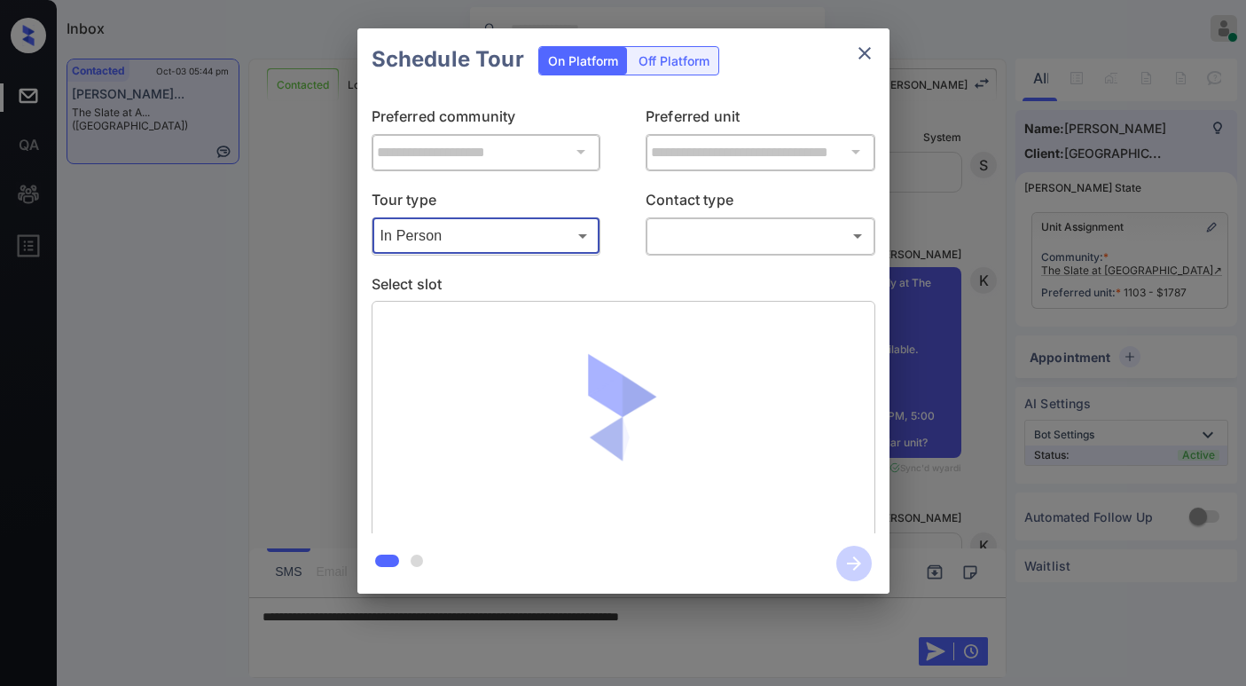
click at [670, 236] on body "Inbox [PERSON_NAME] Online Set yourself offline Set yourself on break Profile S…" at bounding box center [623, 343] width 1246 height 686
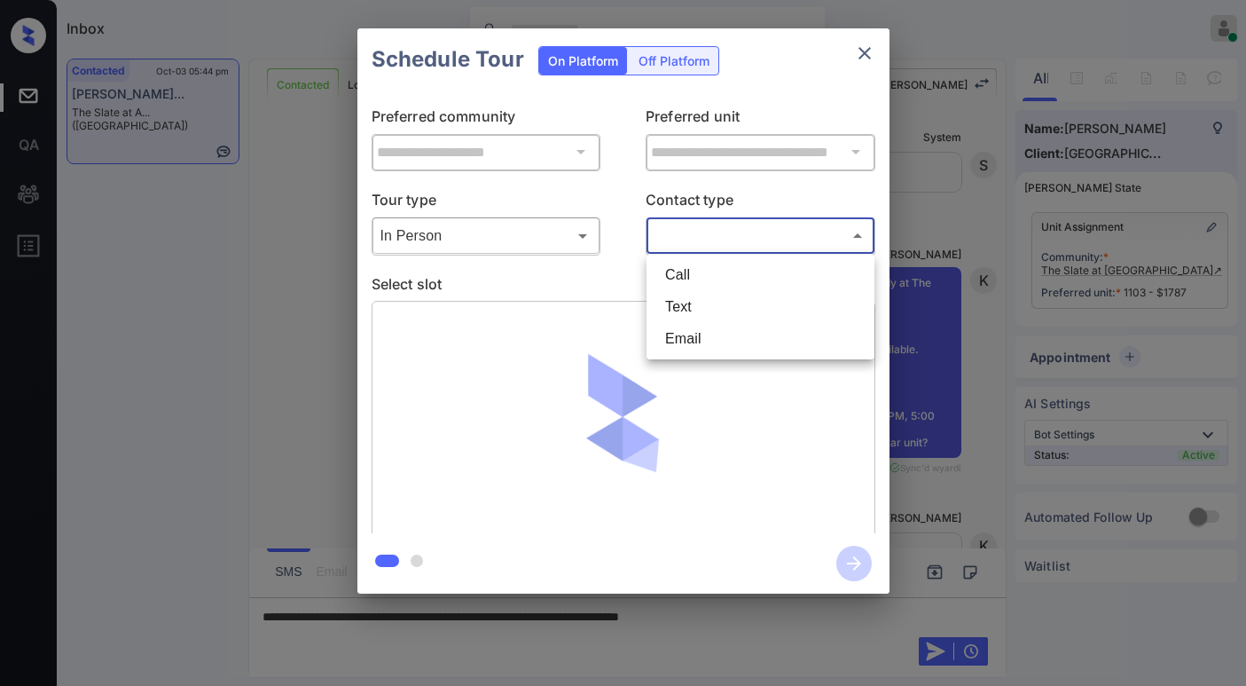
click at [670, 308] on li "Text" at bounding box center [760, 307] width 219 height 32
type input "****"
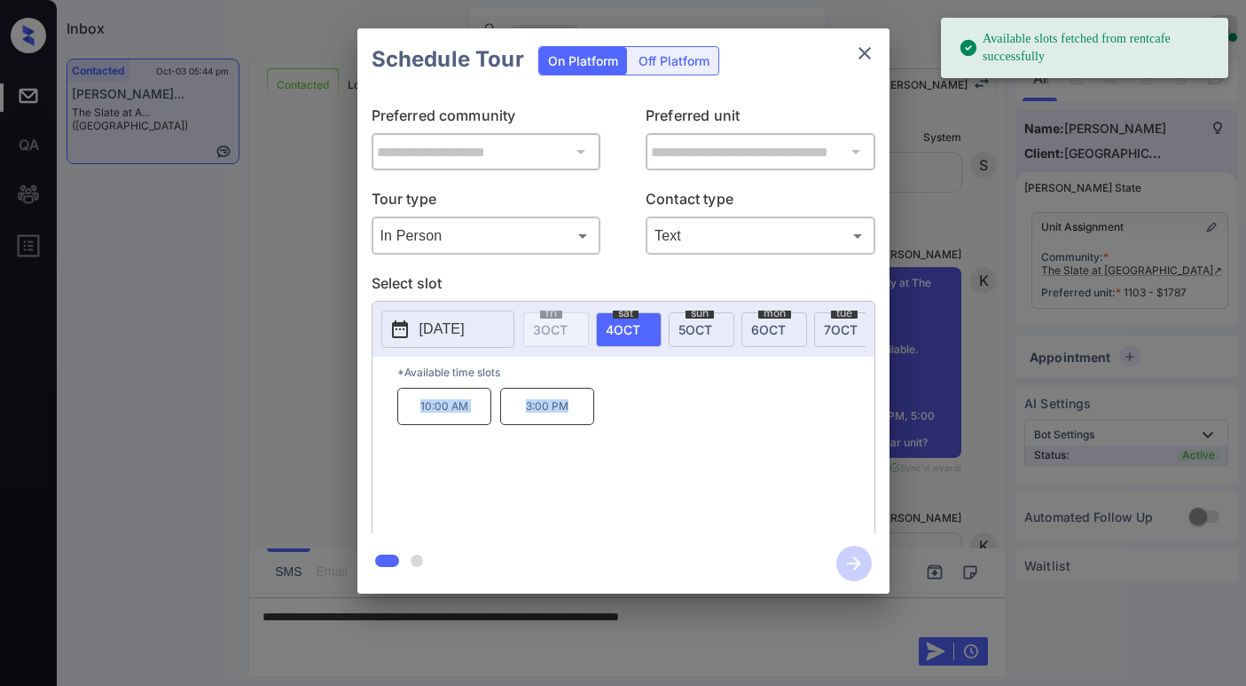
drag, startPoint x: 414, startPoint y: 420, endPoint x: 595, endPoint y: 426, distance: 181.1
click at [595, 426] on div "10:00 AM 3:00 PM" at bounding box center [635, 459] width 477 height 142
copy div "10:00 AM 3:00 PM"
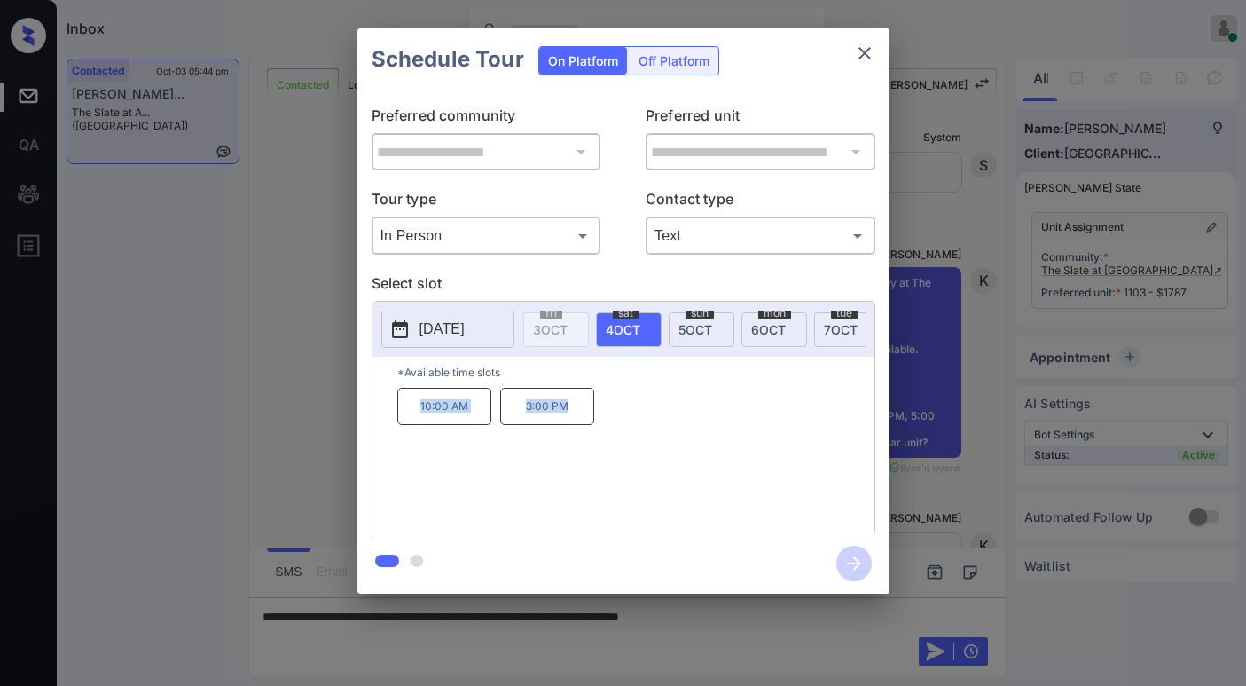
click at [862, 56] on icon "close" at bounding box center [865, 53] width 12 height 12
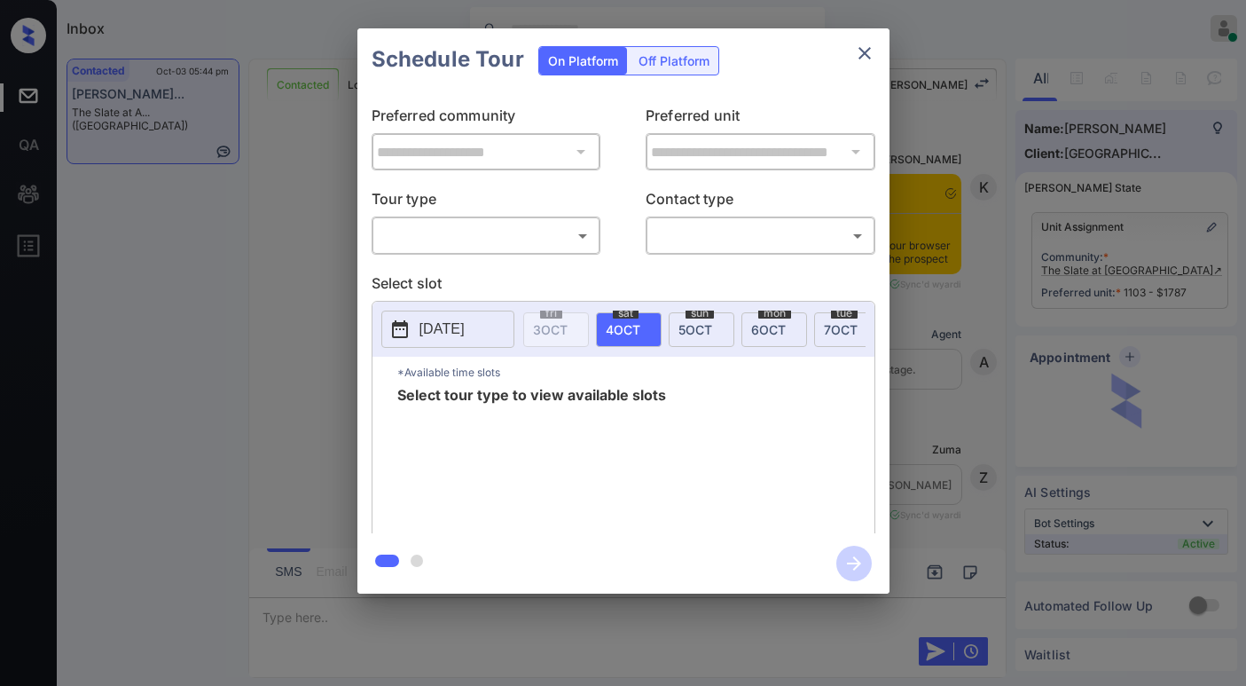
click at [436, 235] on body "Inbox [PERSON_NAME] Online Set yourself offline Set yourself on break Profile S…" at bounding box center [623, 343] width 1246 height 686
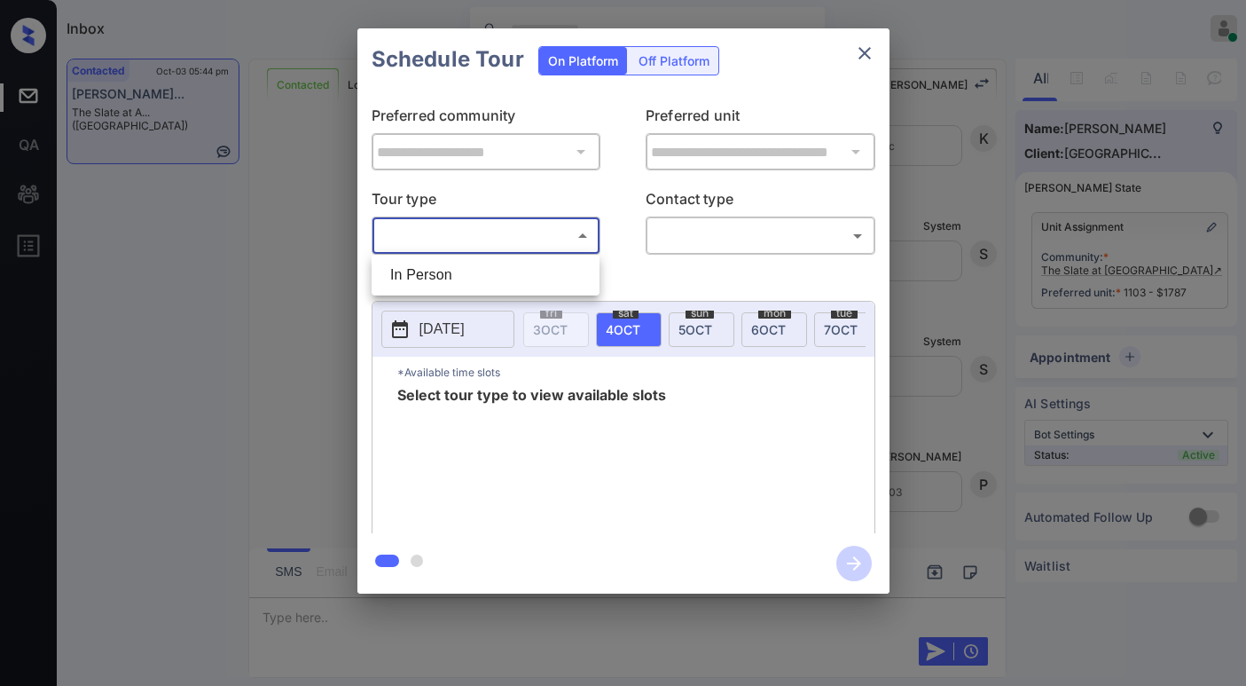
click at [455, 269] on li "In Person" at bounding box center [485, 275] width 219 height 32
type input "********"
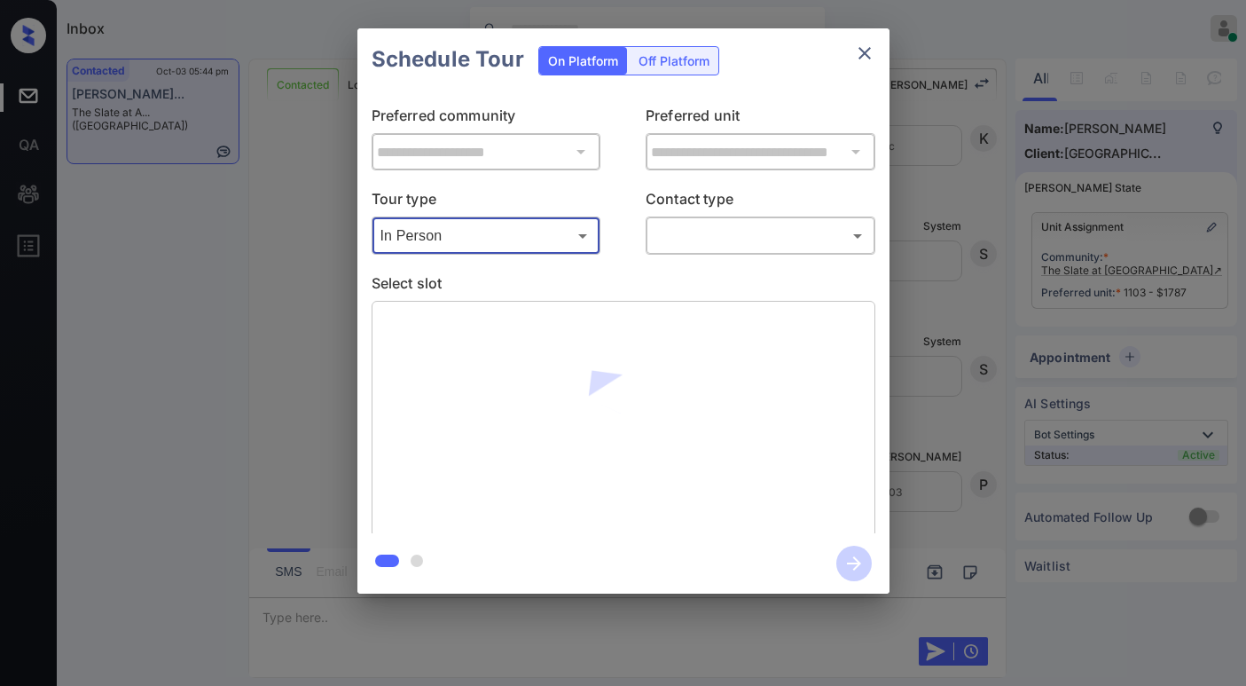
click at [680, 242] on body "Inbox [PERSON_NAME] Online Set yourself offline Set yourself on break Profile S…" at bounding box center [623, 343] width 1246 height 686
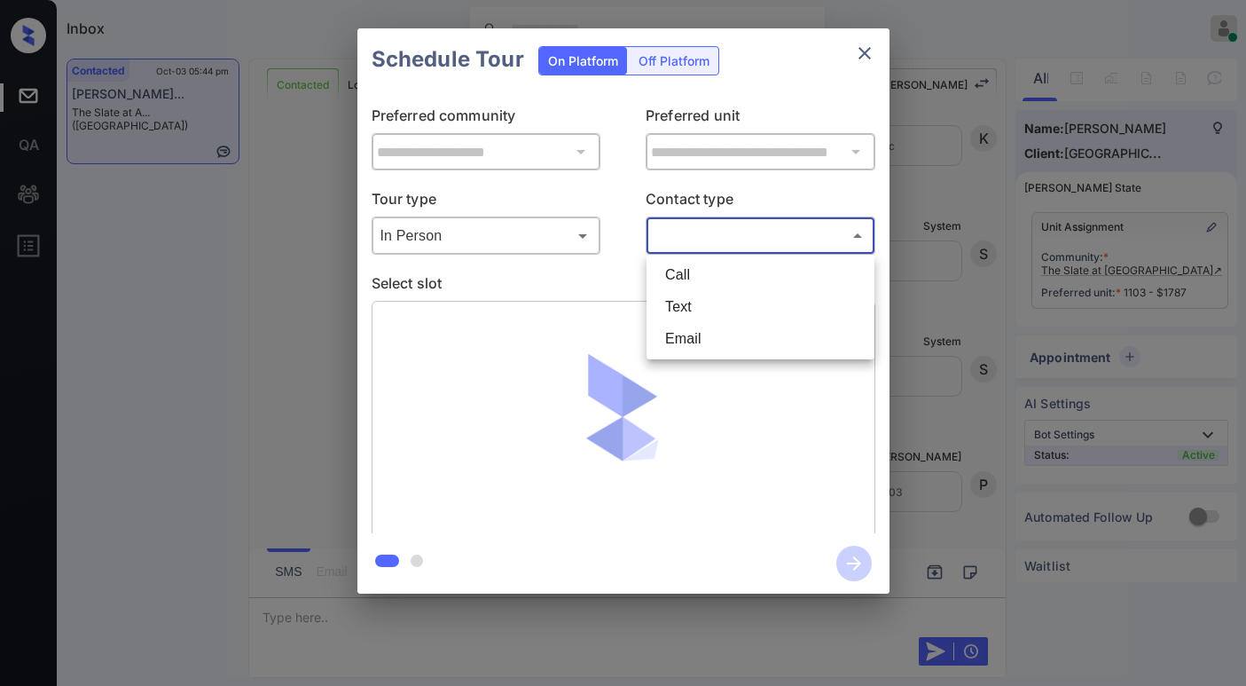
click at [685, 302] on li "Text" at bounding box center [760, 307] width 219 height 32
type input "****"
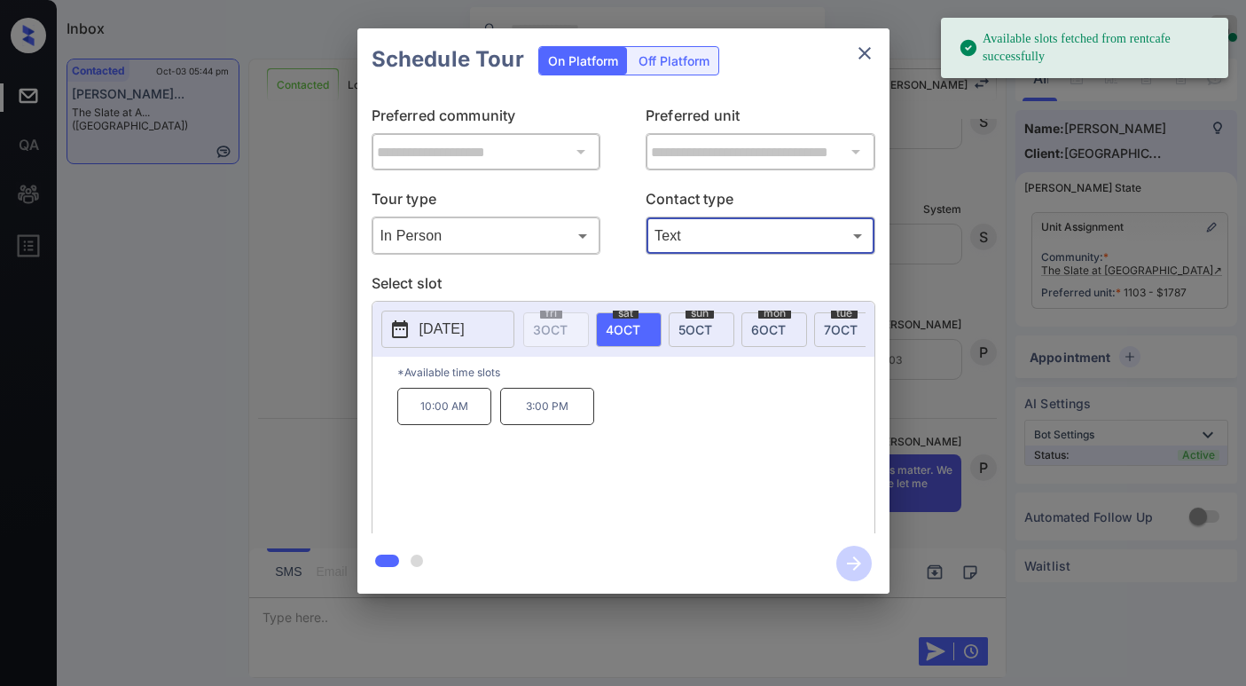
scroll to position [3496, 0]
click at [862, 54] on icon "close" at bounding box center [864, 53] width 21 height 21
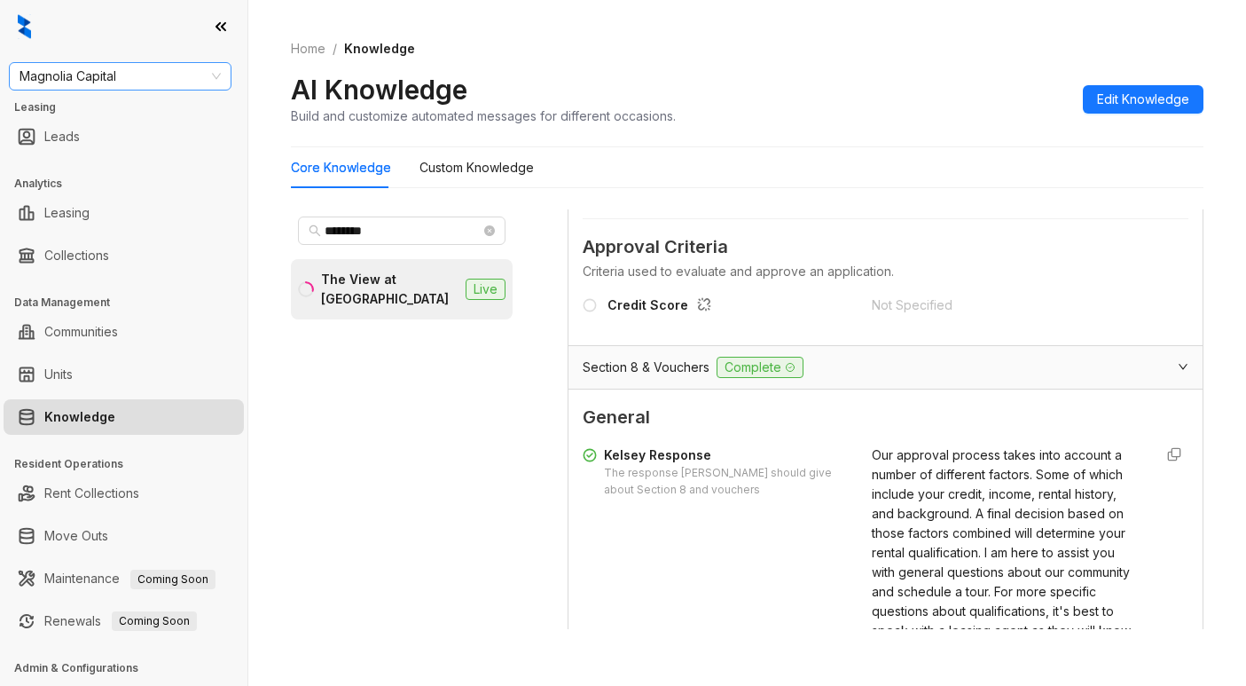
click at [156, 78] on span "Magnolia Capital" at bounding box center [120, 76] width 201 height 27
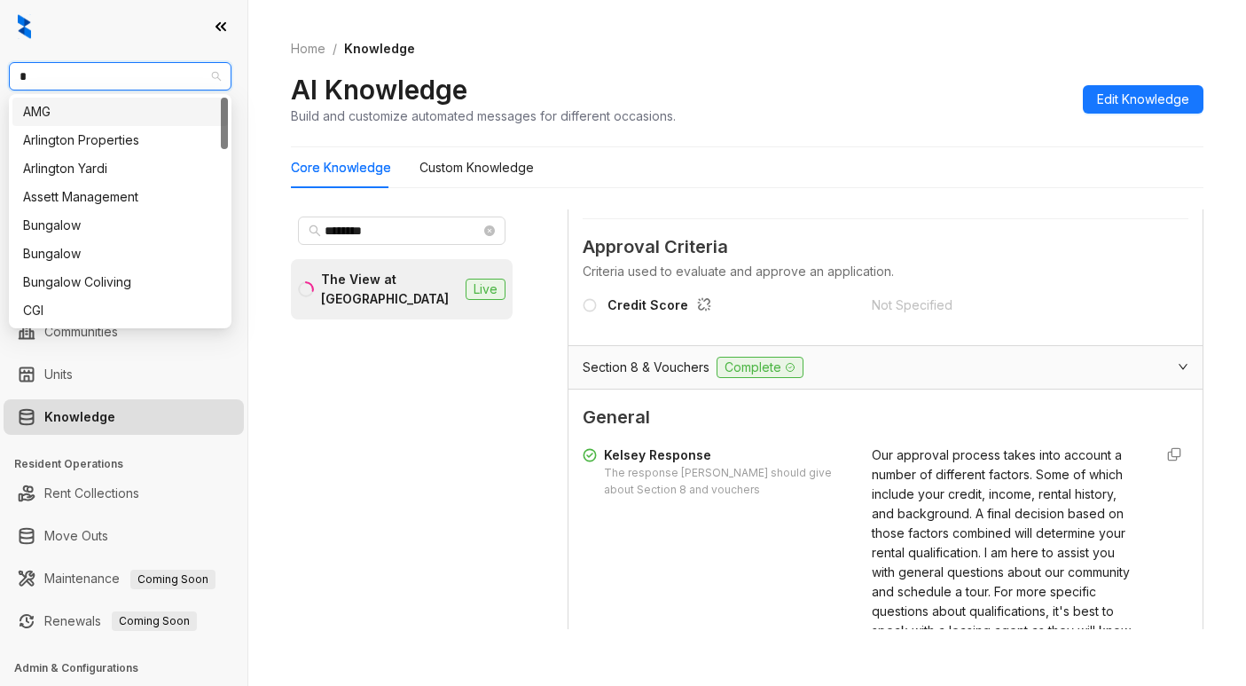
type input "**"
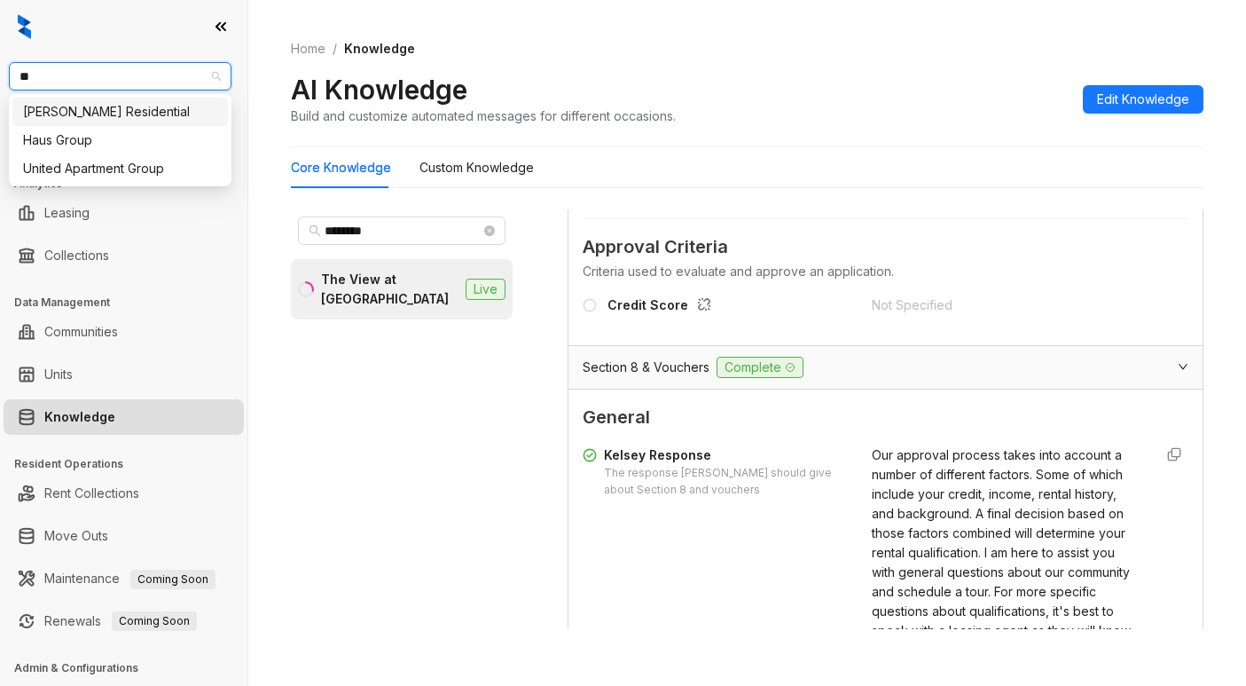
click at [143, 113] on div "[PERSON_NAME] Residential" at bounding box center [120, 112] width 194 height 20
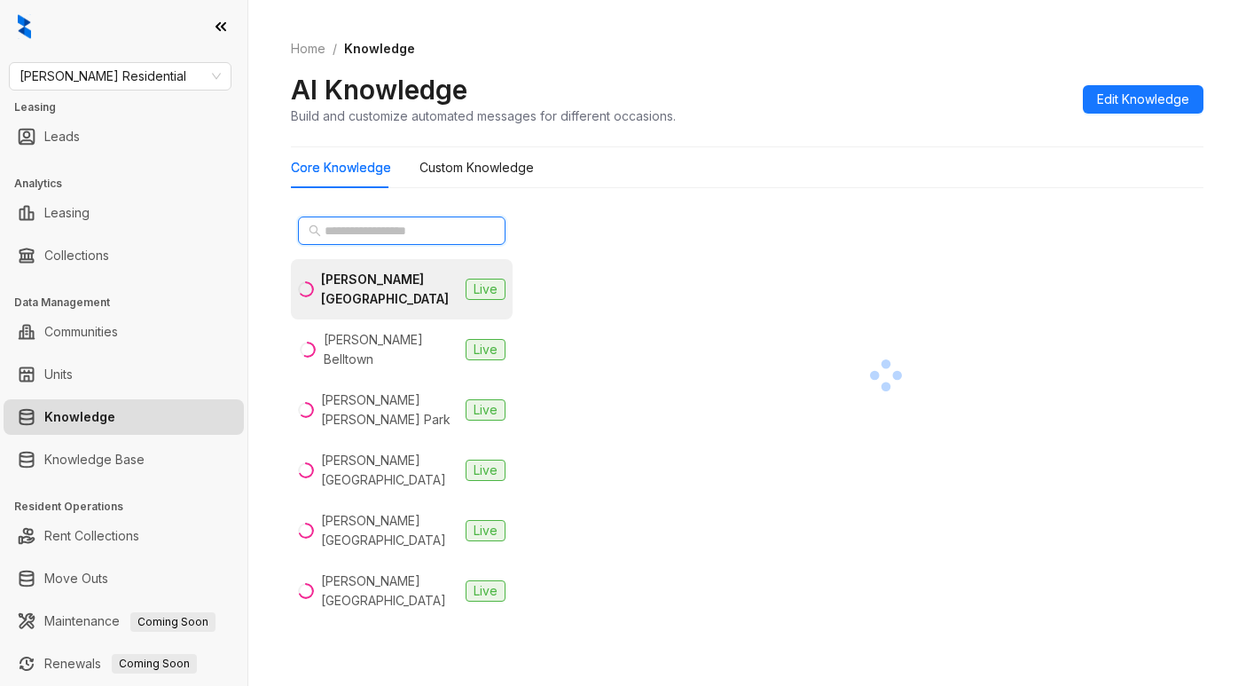
click at [389, 226] on input "text" at bounding box center [403, 231] width 156 height 20
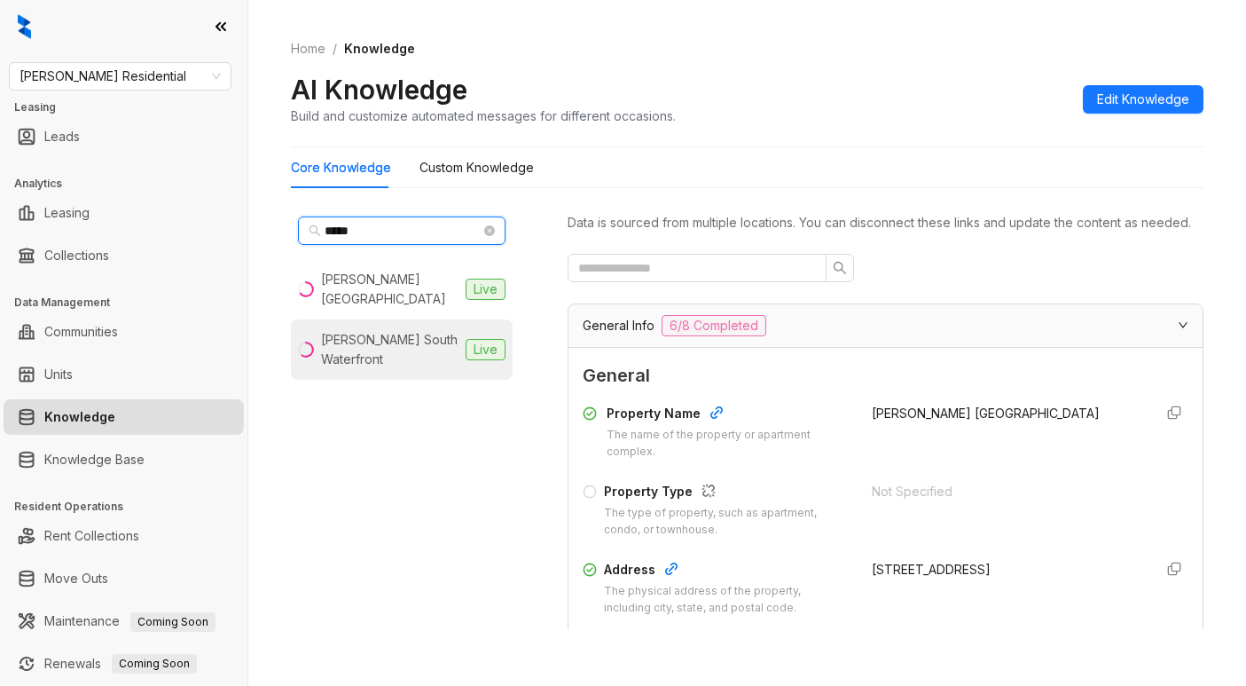
type input "*****"
click at [399, 330] on div "Griffis South Waterfront" at bounding box center [390, 349] width 138 height 39
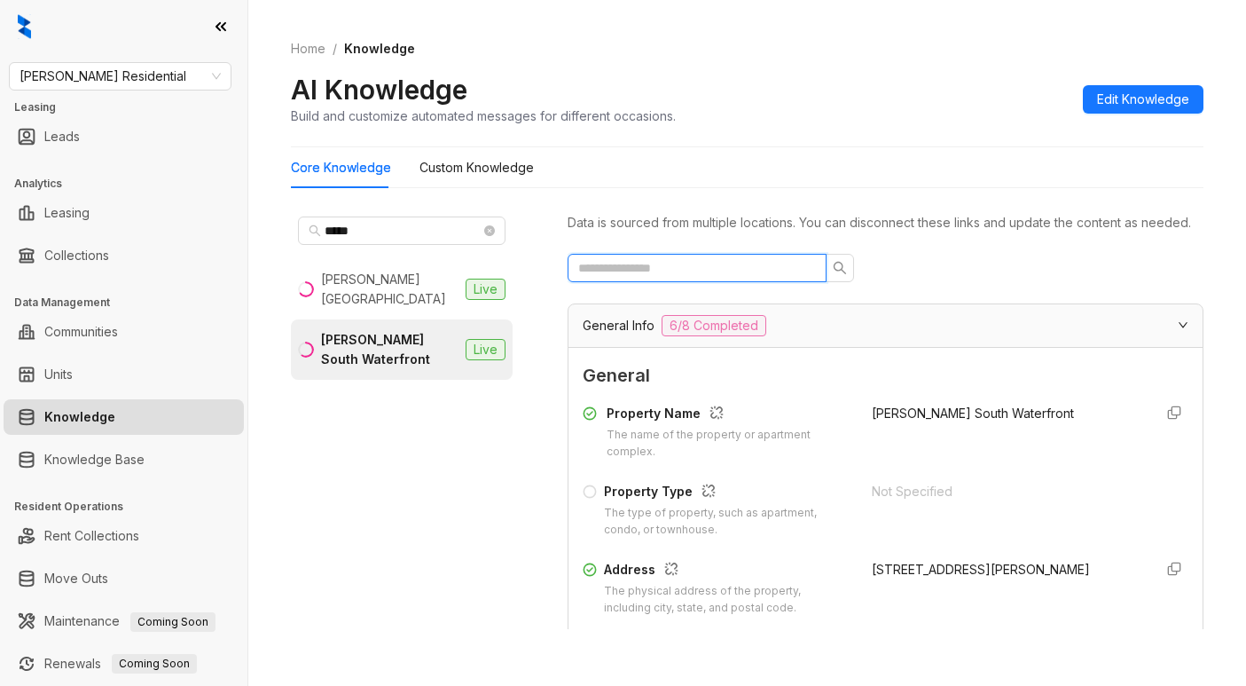
click at [613, 278] on input "text" at bounding box center [690, 268] width 224 height 20
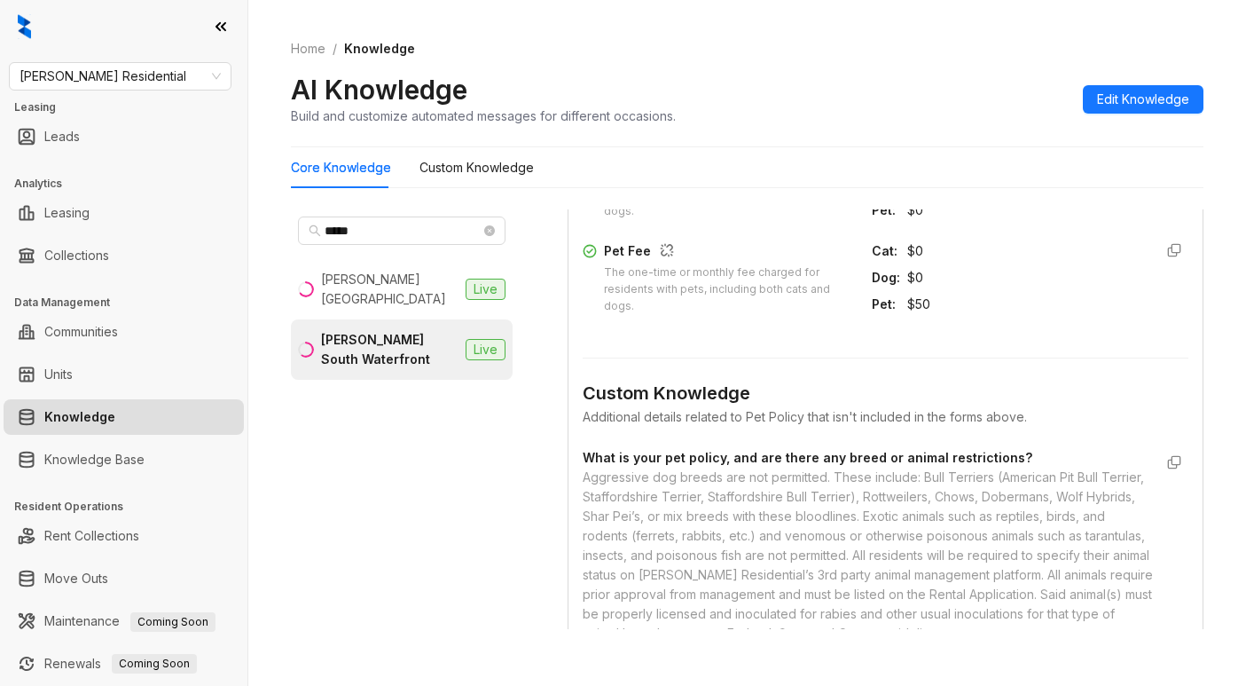
scroll to position [884, 0]
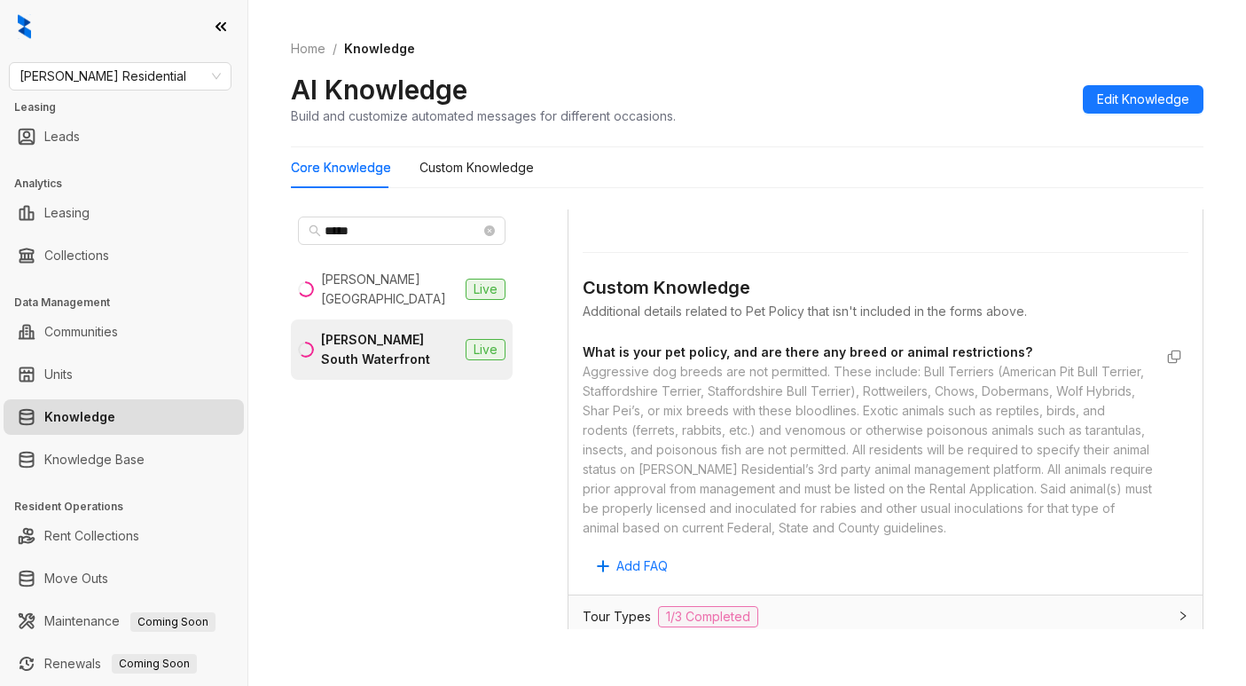
type input "***"
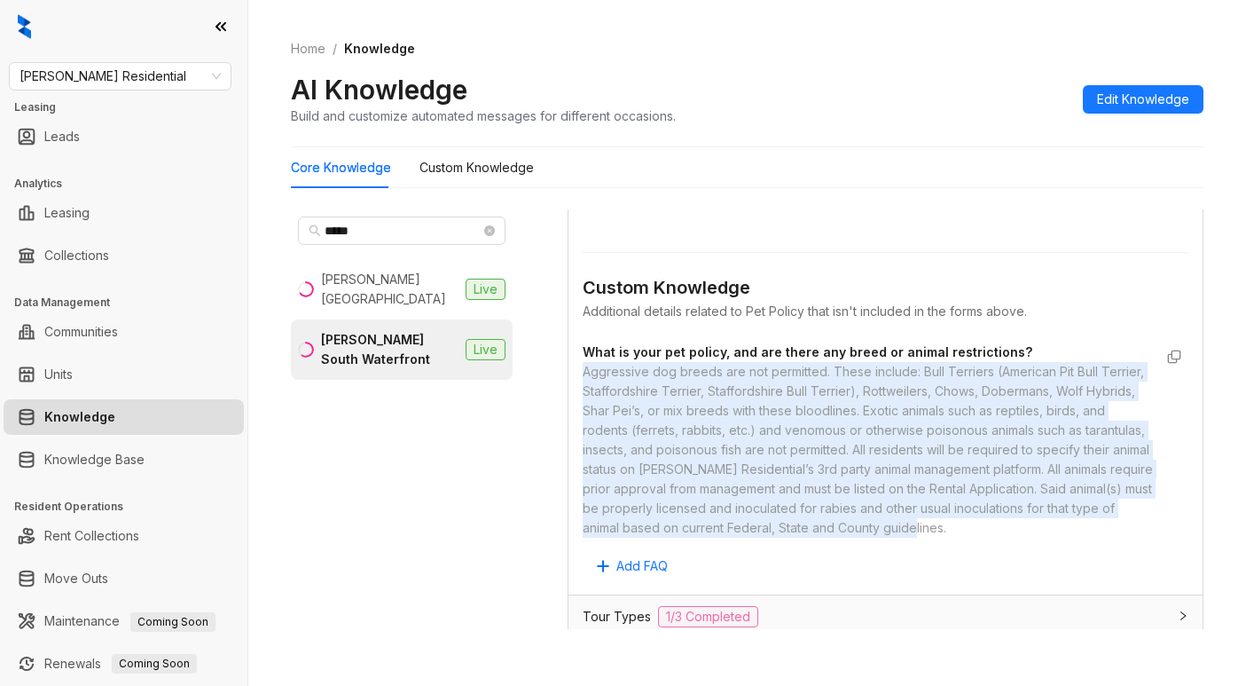
drag, startPoint x: 755, startPoint y: 389, endPoint x: 580, endPoint y: 392, distance: 174.8
click at [580, 392] on div "General Allowed Pet Types Select which types of pets are allowed cat, dog Pet L…" at bounding box center [886, 137] width 634 height 916
copy div "Aggressive dog breeds are not permitted. These include: Bull Terriers (American…"
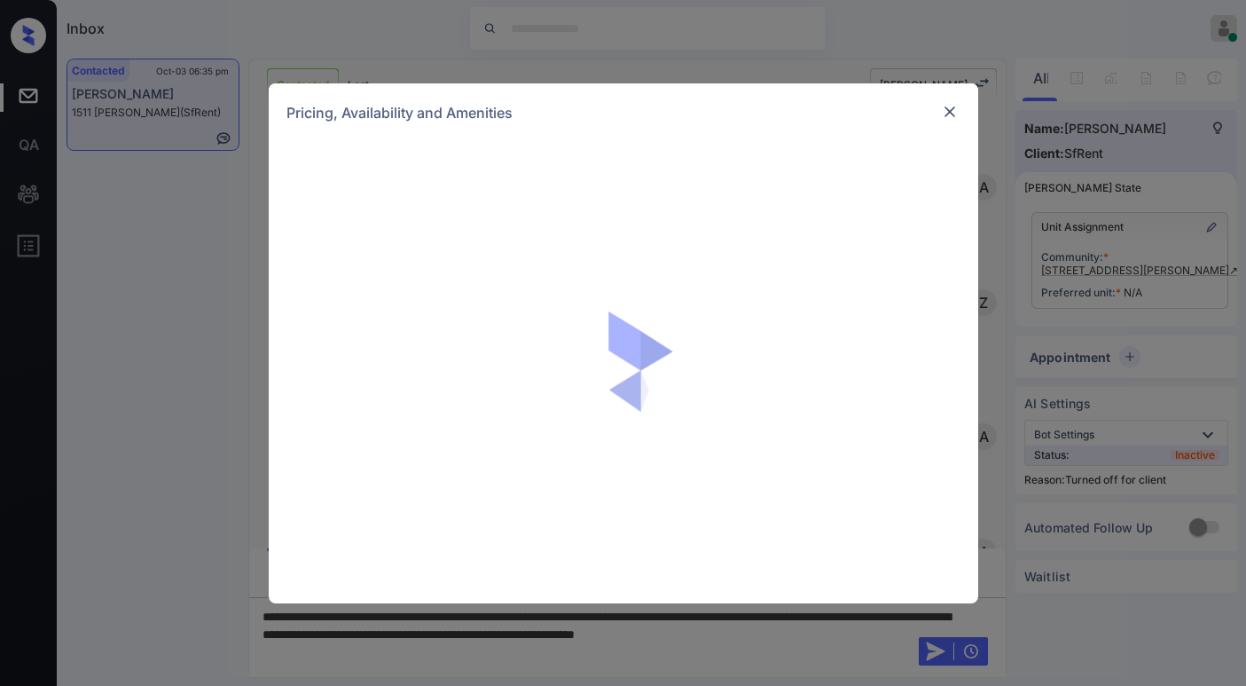
scroll to position [1600, 0]
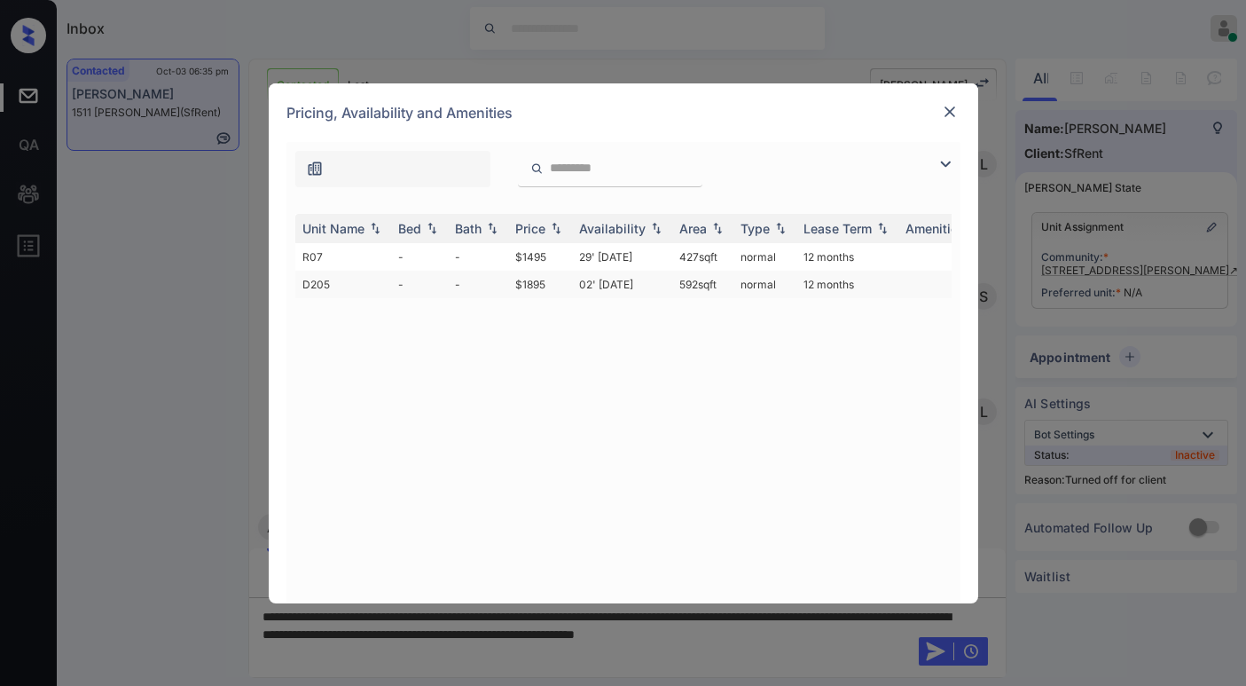
click at [539, 284] on td "$1895" at bounding box center [540, 285] width 64 height 28
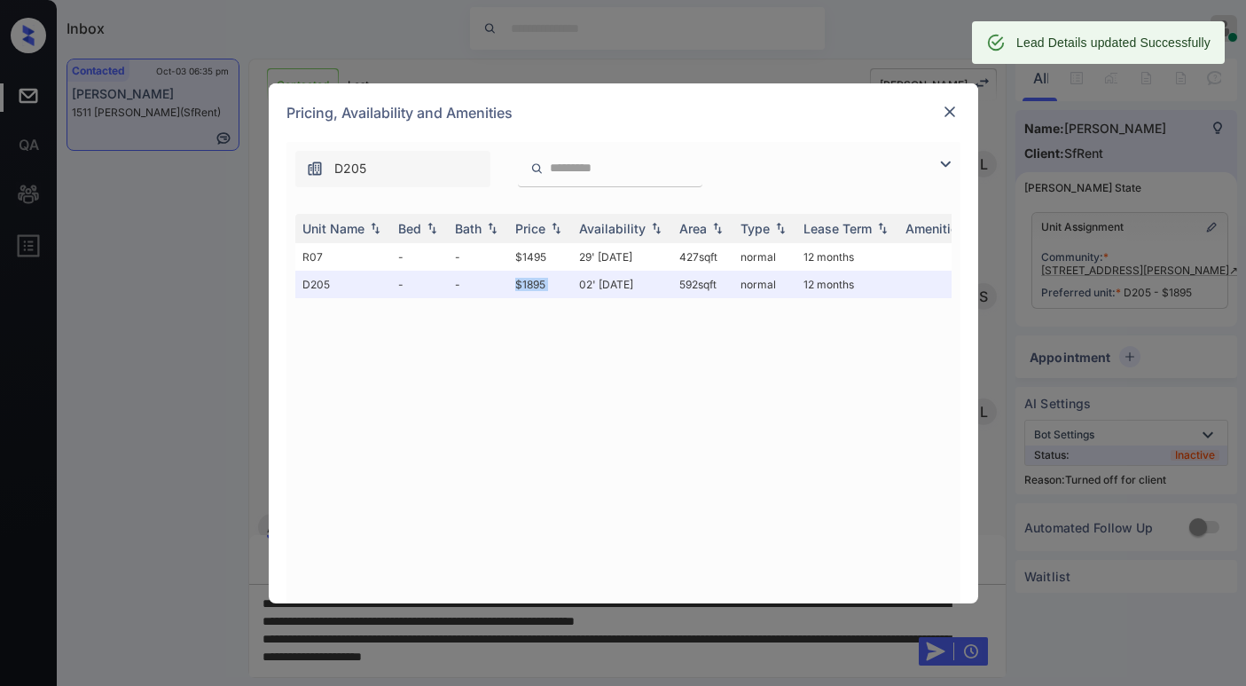
click at [950, 114] on img at bounding box center [950, 112] width 18 height 18
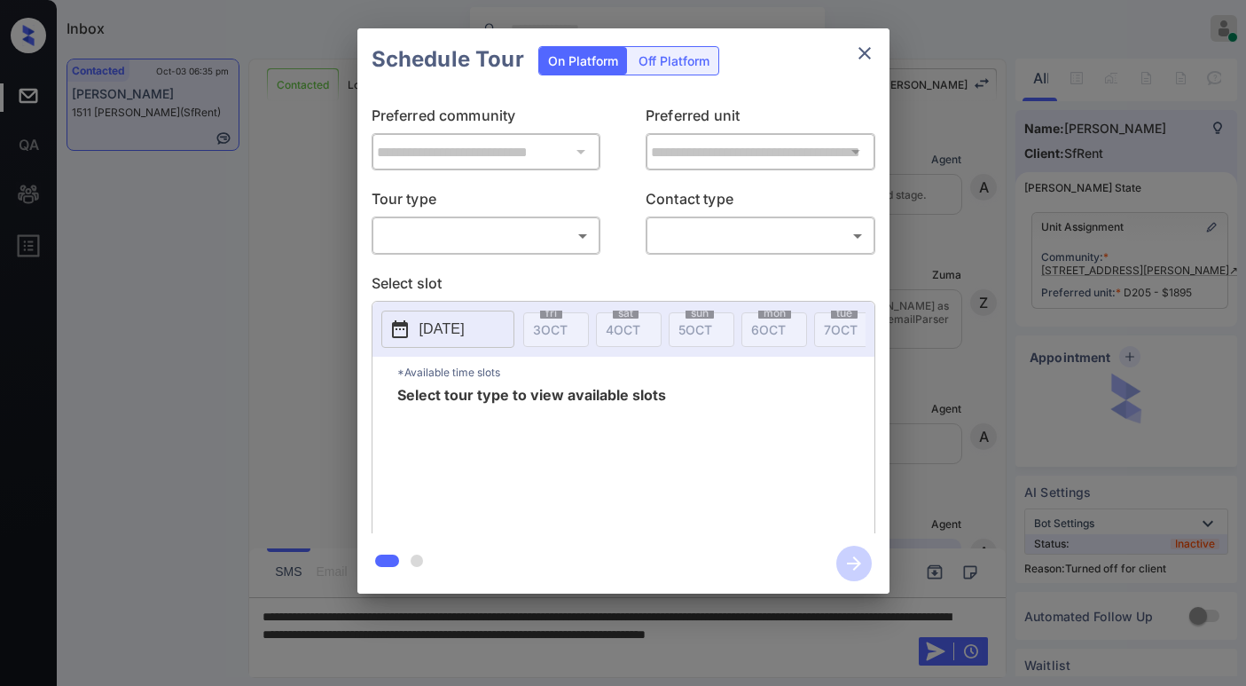
scroll to position [3783, 0]
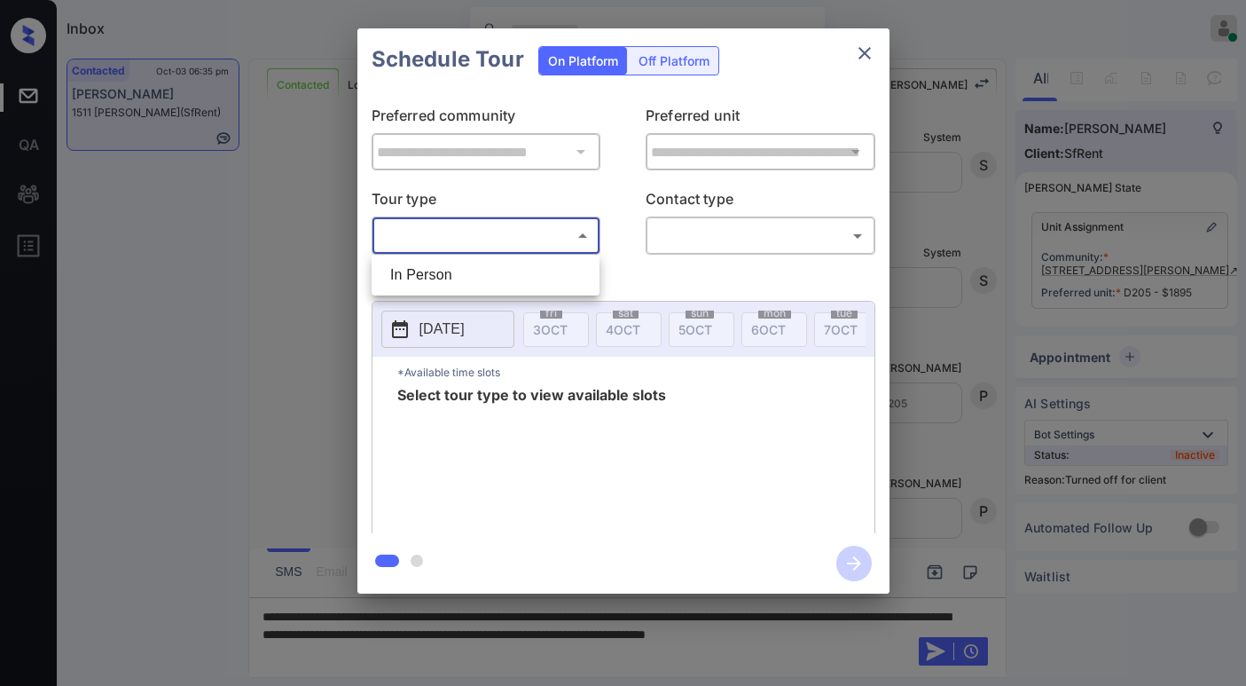
click at [535, 238] on body "Inbox [PERSON_NAME] Online Set yourself offline Set yourself on break Profile S…" at bounding box center [623, 343] width 1246 height 686
click at [521, 277] on li "In Person" at bounding box center [485, 275] width 219 height 32
type input "********"
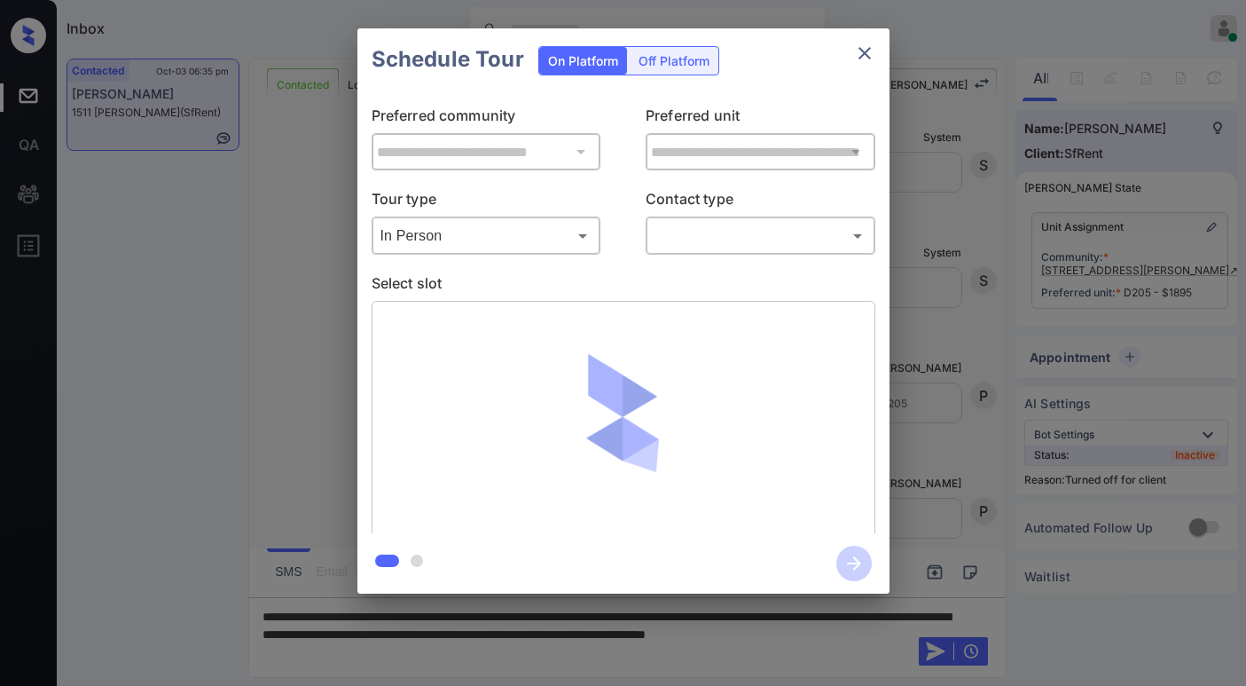
click at [611, 58] on div "On Platform" at bounding box center [583, 61] width 88 height 28
click at [650, 62] on div "Off Platform" at bounding box center [674, 61] width 89 height 28
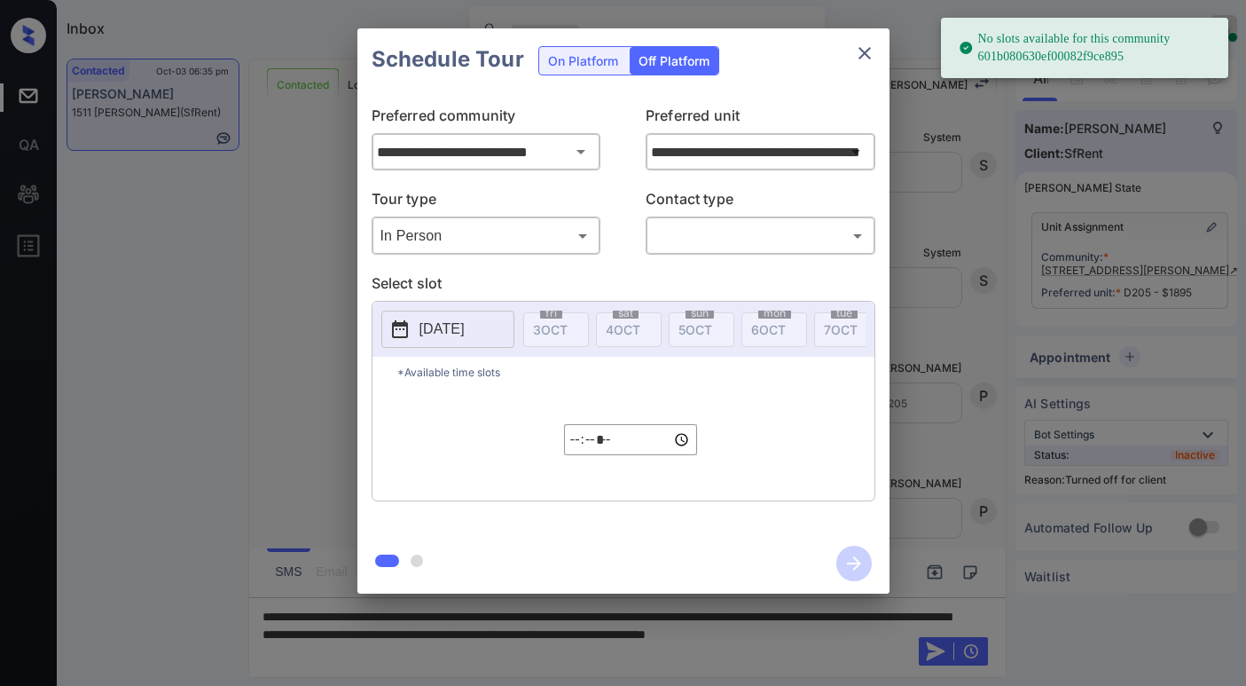
click at [726, 236] on body "No slots available for this community 601b080630ef00082f9ce895 Inbox [PERSON_NA…" at bounding box center [623, 343] width 1246 height 686
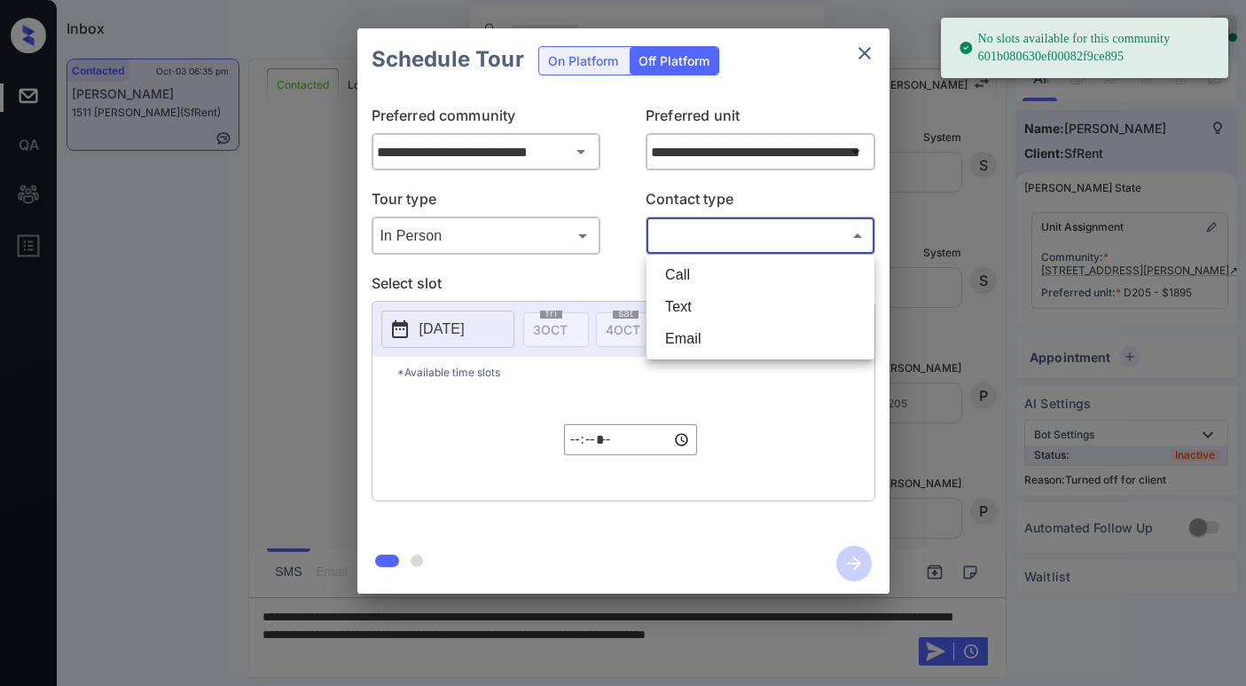
click at [711, 309] on li "Text" at bounding box center [760, 307] width 219 height 32
type input "****"
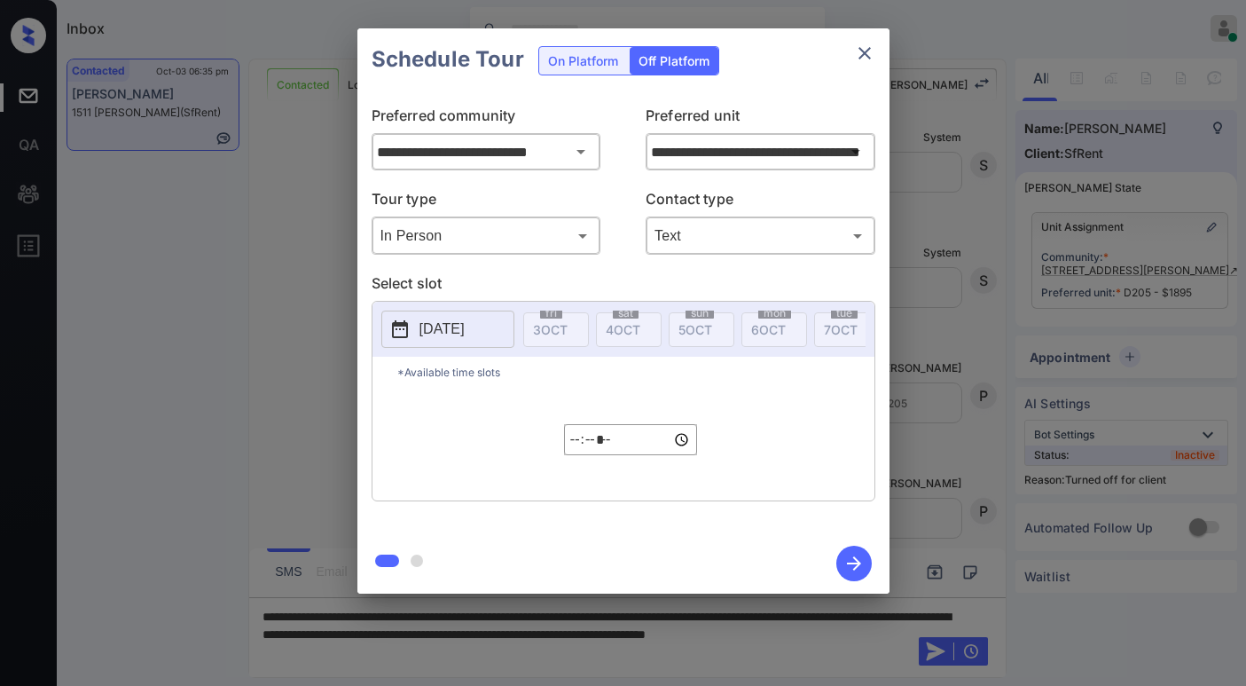
click at [447, 318] on button "[DATE]" at bounding box center [447, 329] width 133 height 37
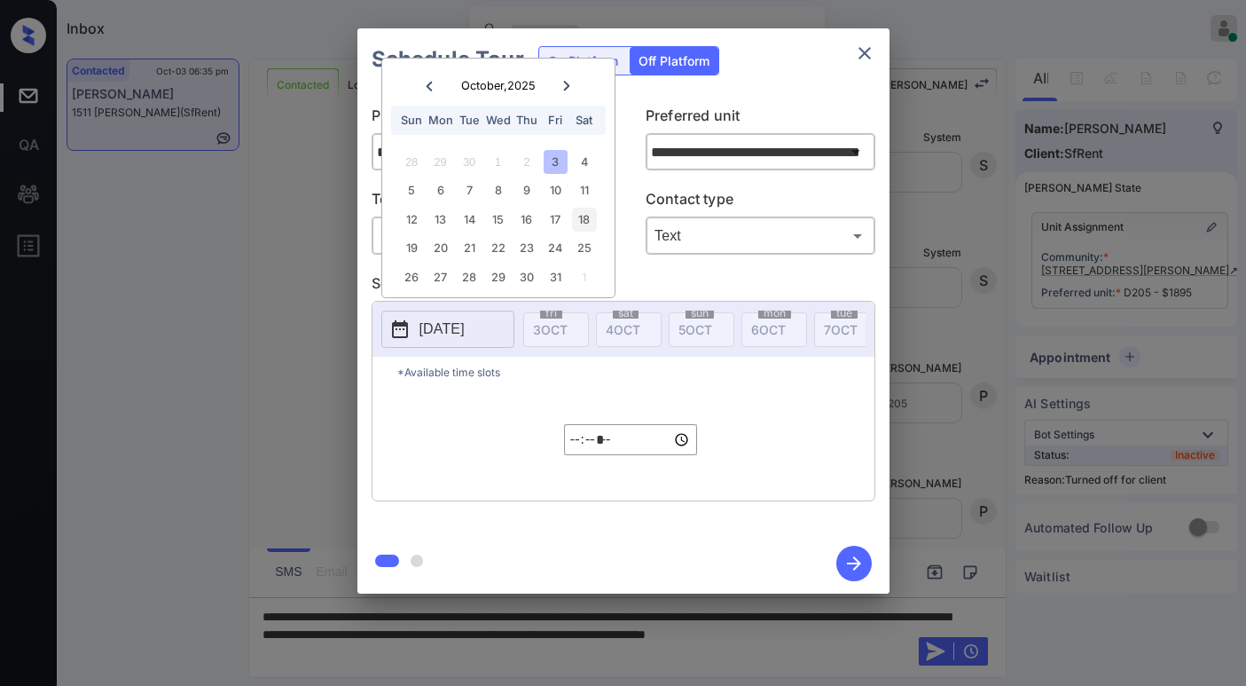
click at [588, 217] on div "18" at bounding box center [584, 220] width 24 height 24
click at [578, 452] on input "*****" at bounding box center [630, 439] width 133 height 31
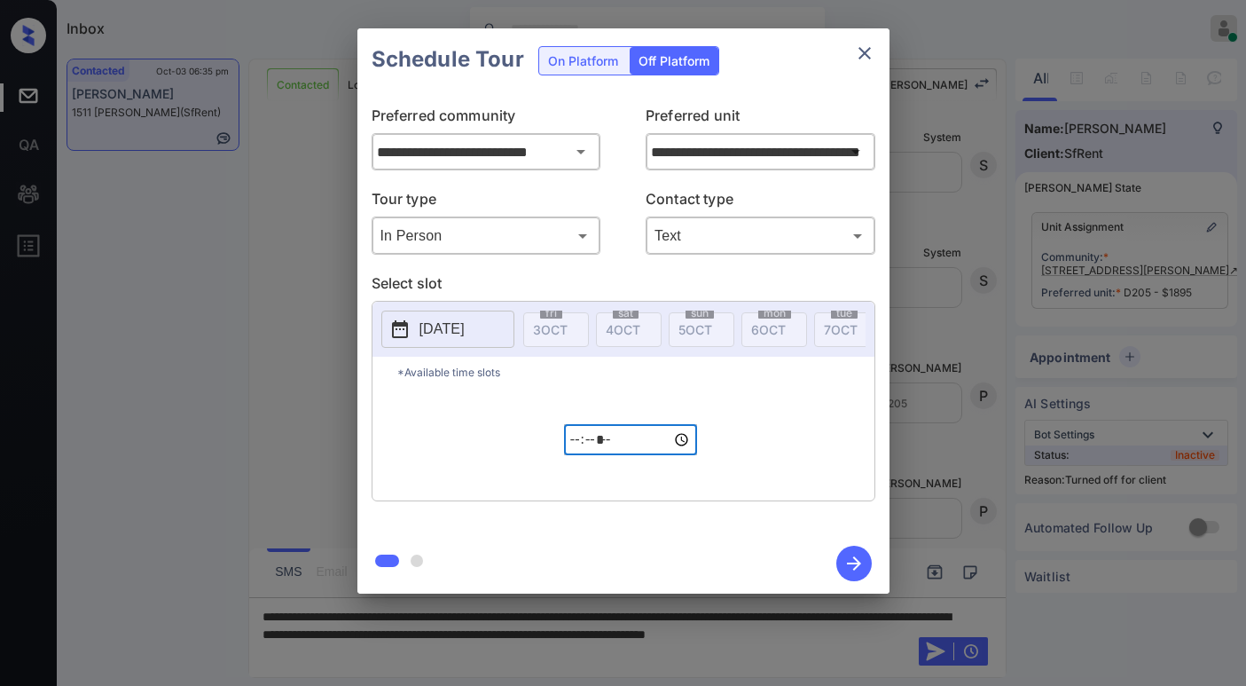
type input "*****"
click at [752, 409] on div "*Available time slots ***** ​" at bounding box center [624, 429] width 502 height 144
click at [846, 562] on icon "button" at bounding box center [854, 563] width 35 height 35
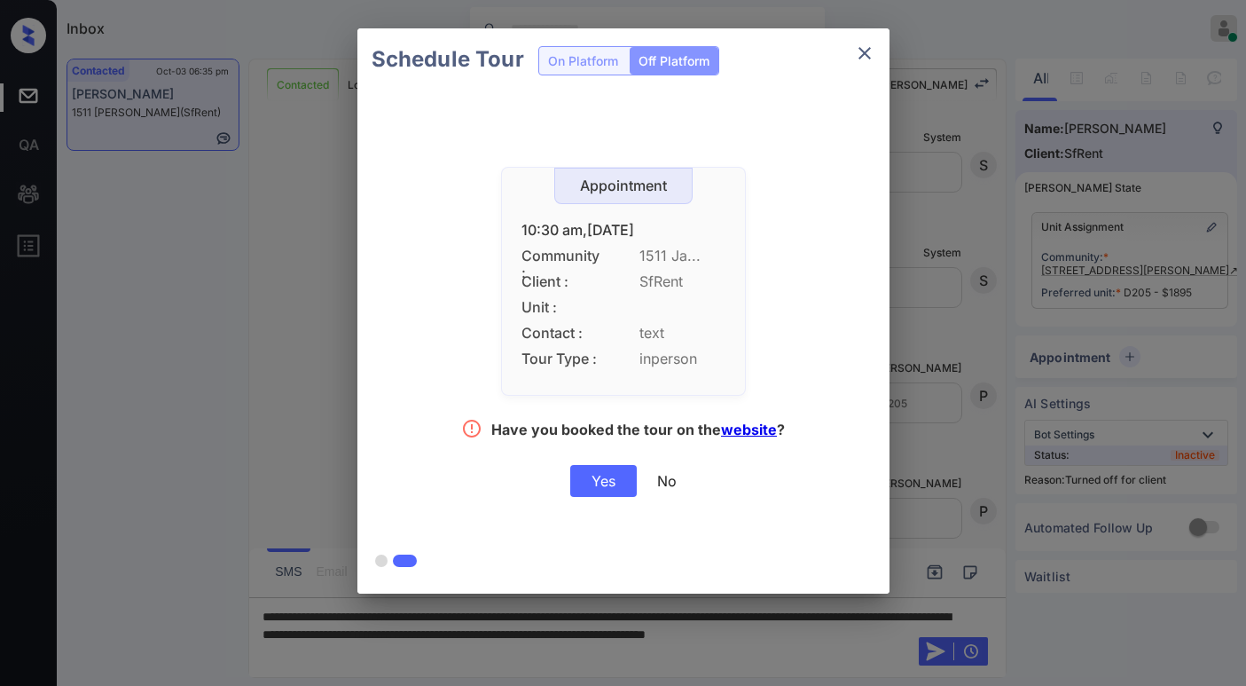
click at [605, 480] on div "Yes" at bounding box center [603, 481] width 67 height 32
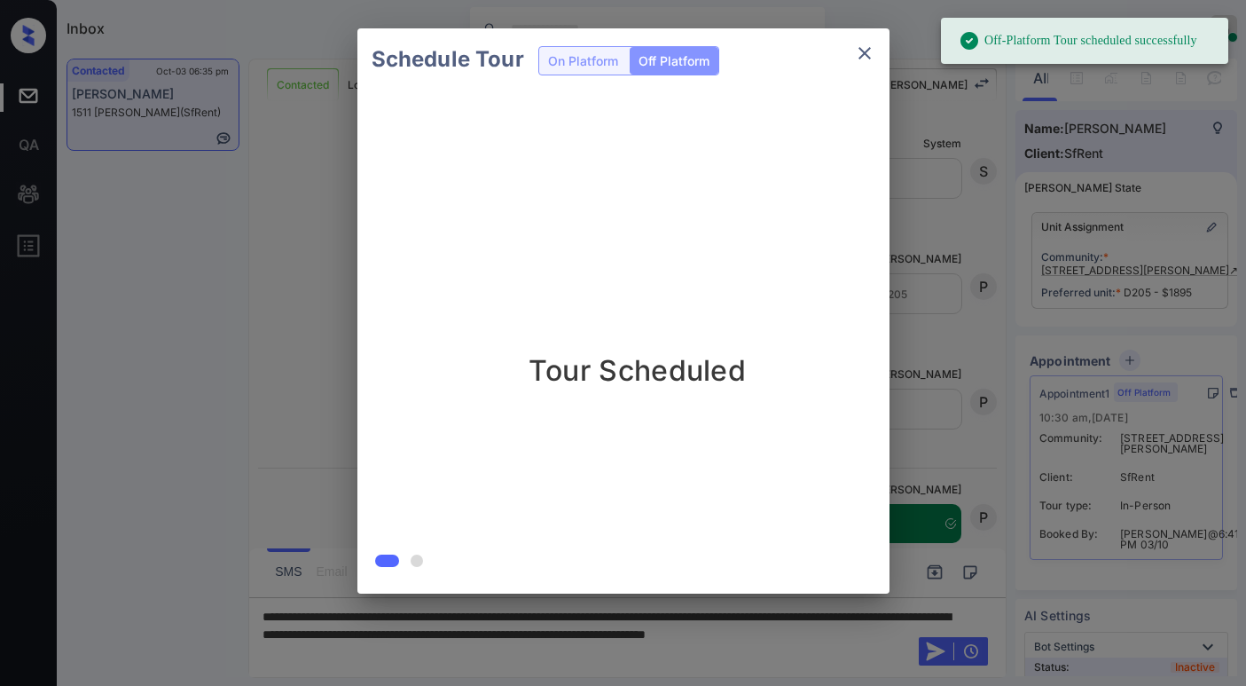
scroll to position [3896, 0]
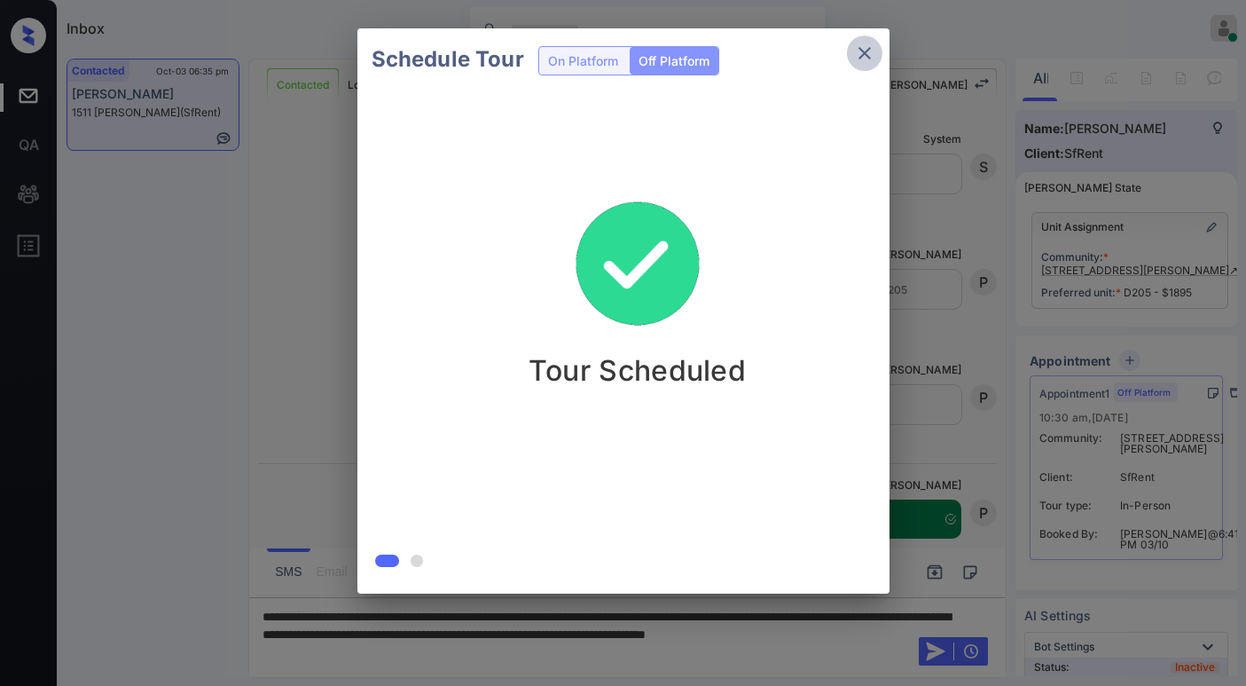
click at [866, 57] on icon "close" at bounding box center [864, 53] width 21 height 21
